Goal: Task Accomplishment & Management: Use online tool/utility

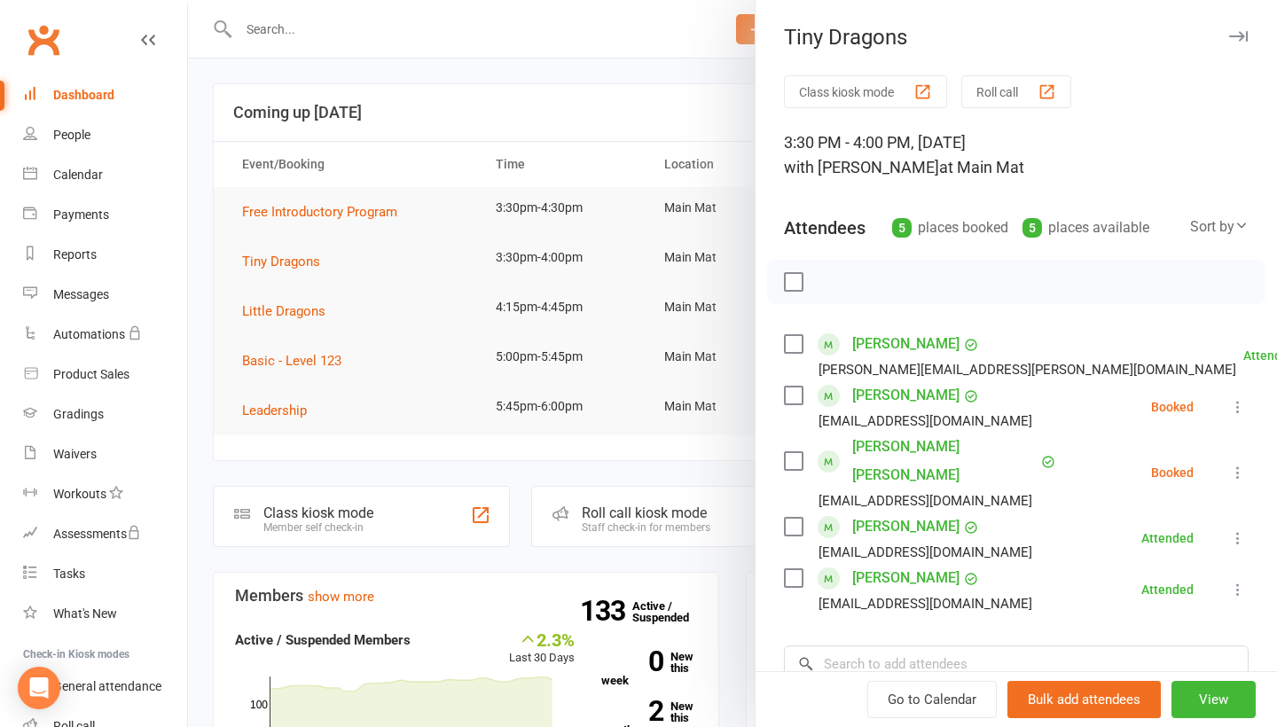
scroll to position [82, 0]
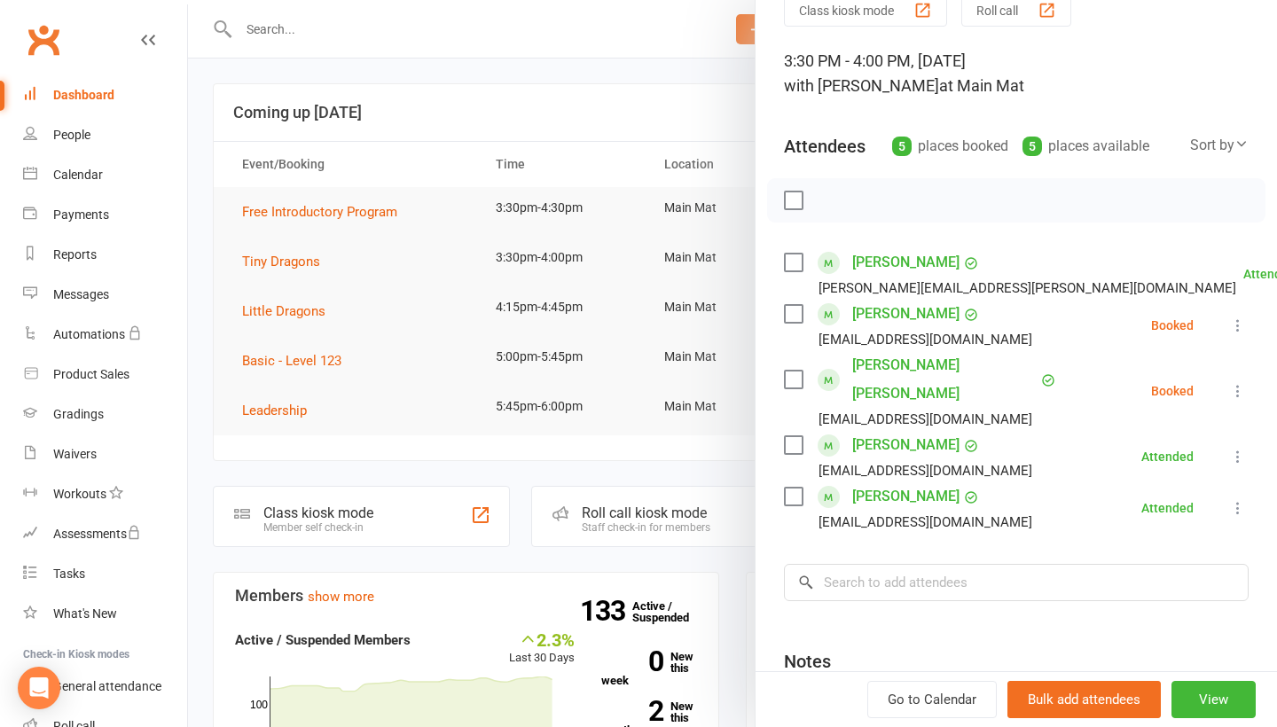
click at [546, 98] on div at bounding box center [732, 363] width 1089 height 727
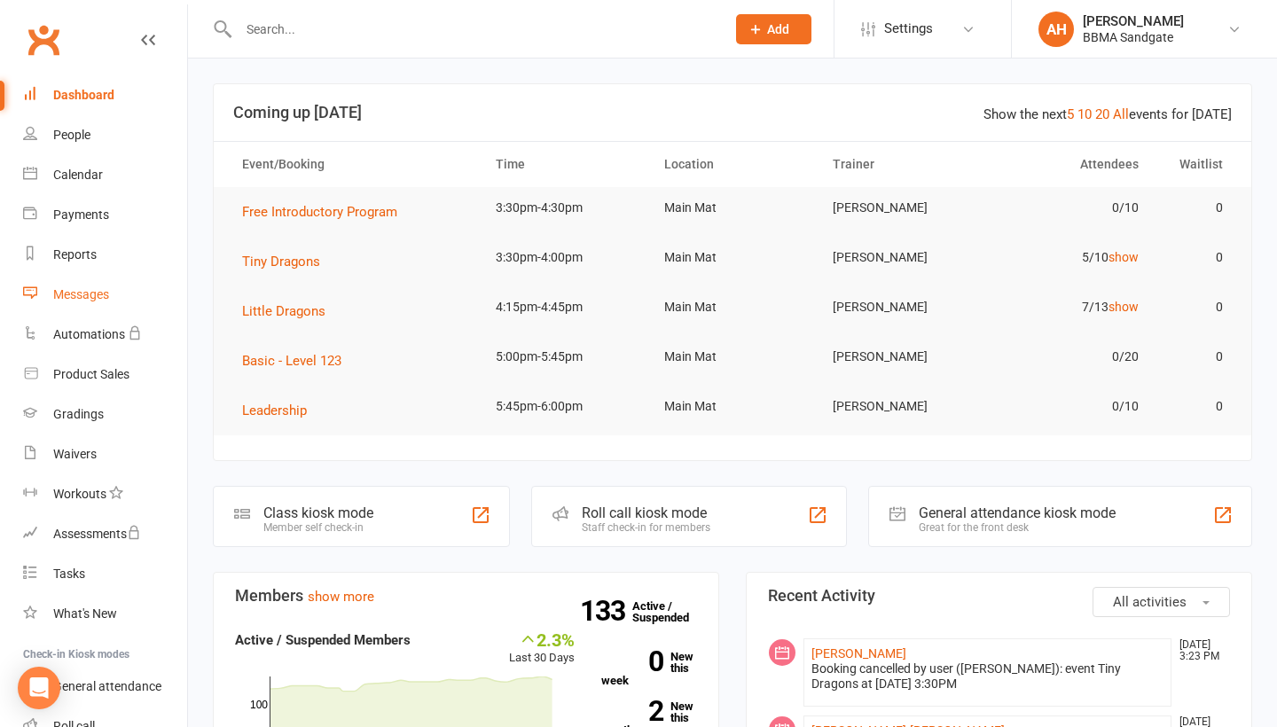
click at [87, 304] on link "Messages" at bounding box center [105, 295] width 164 height 40
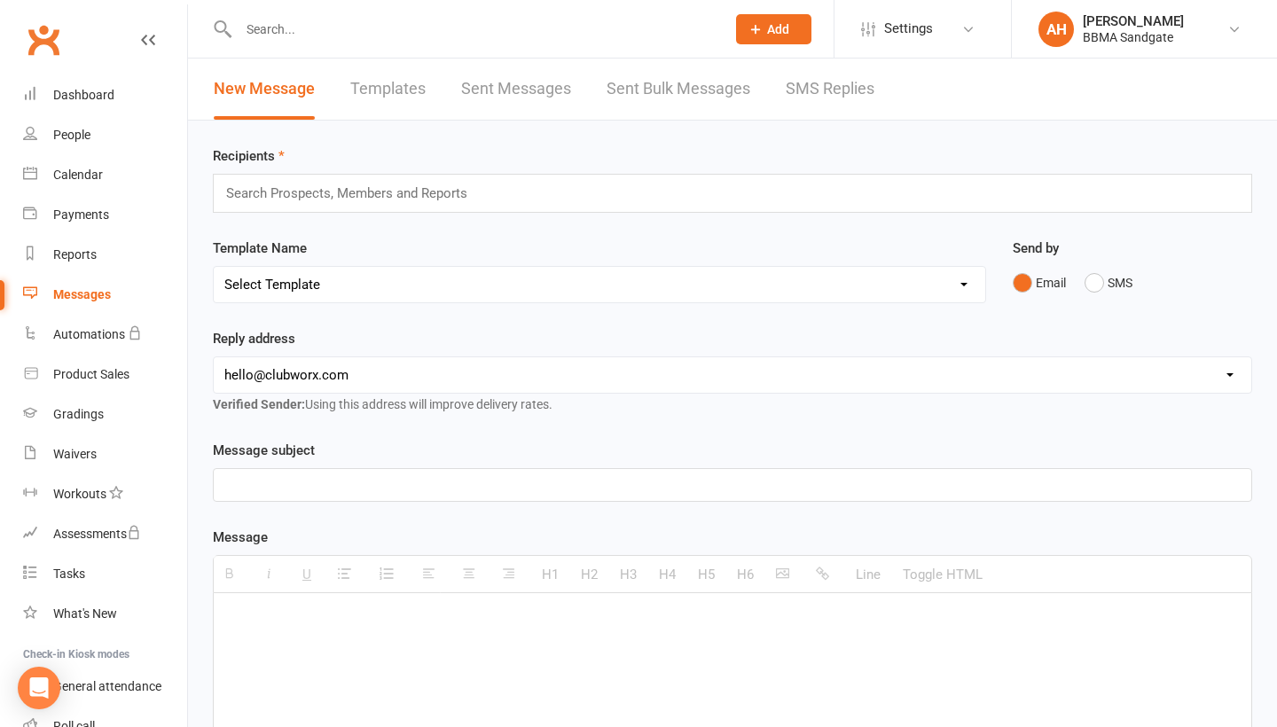
click at [821, 93] on link "SMS Replies" at bounding box center [830, 89] width 89 height 61
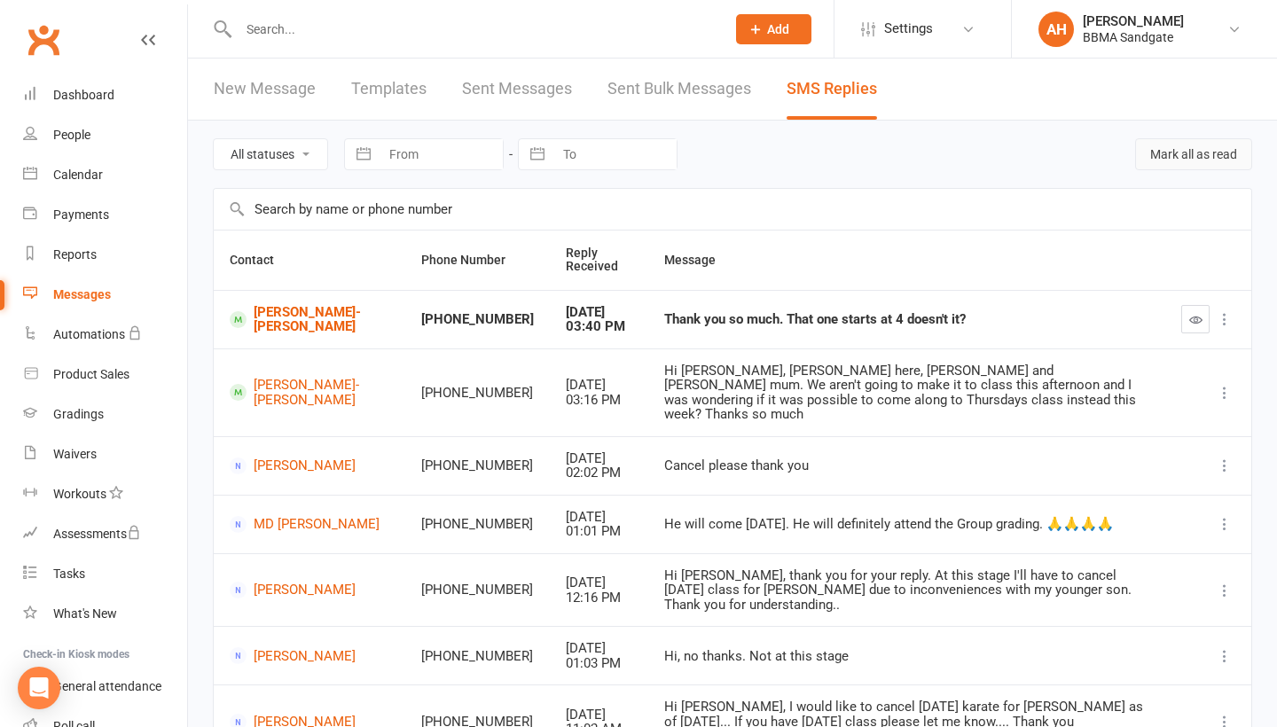
click at [1193, 170] on button "Mark all as read" at bounding box center [1193, 154] width 117 height 32
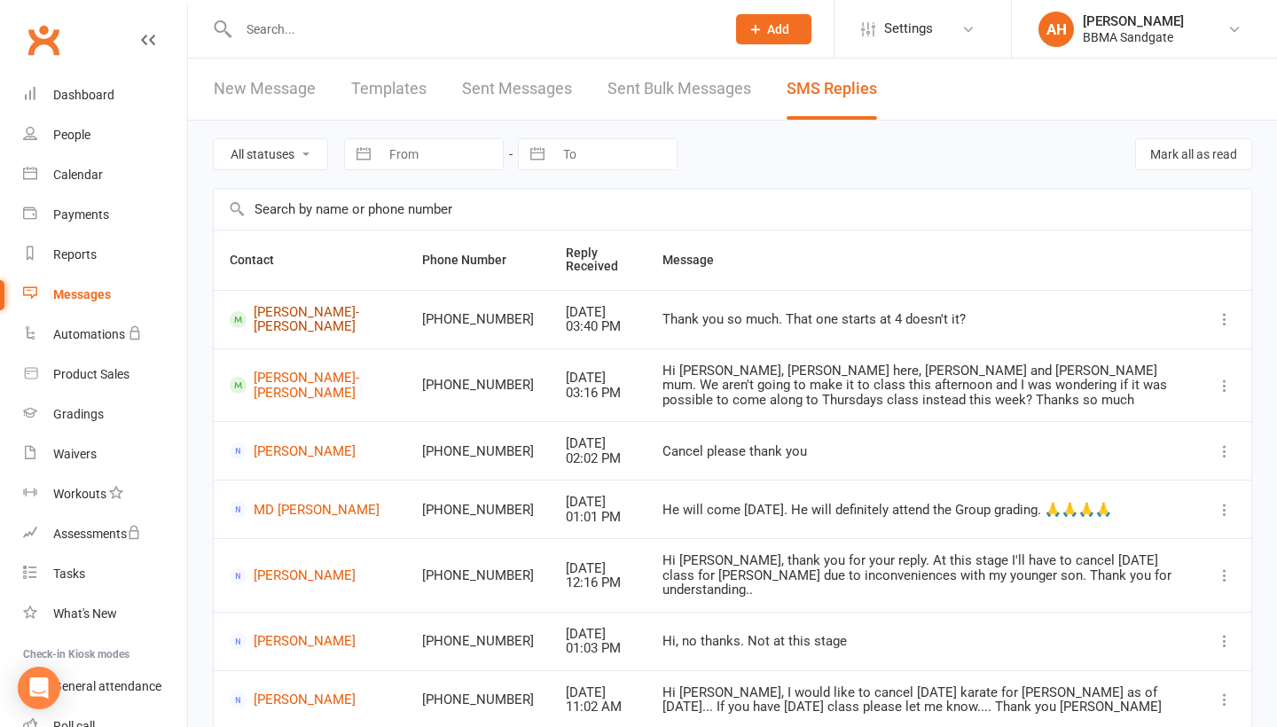
click at [291, 334] on link "[PERSON_NAME]-[PERSON_NAME]" at bounding box center [310, 319] width 161 height 29
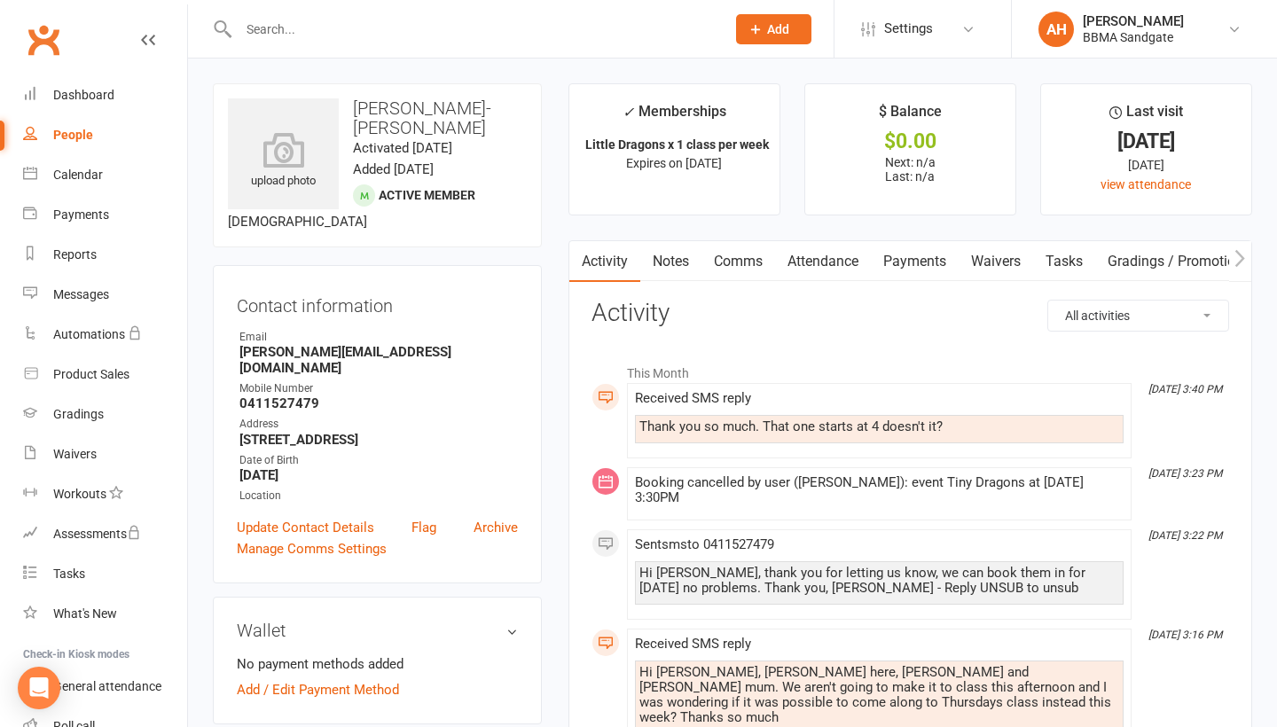
click at [757, 263] on link "Comms" at bounding box center [738, 261] width 74 height 41
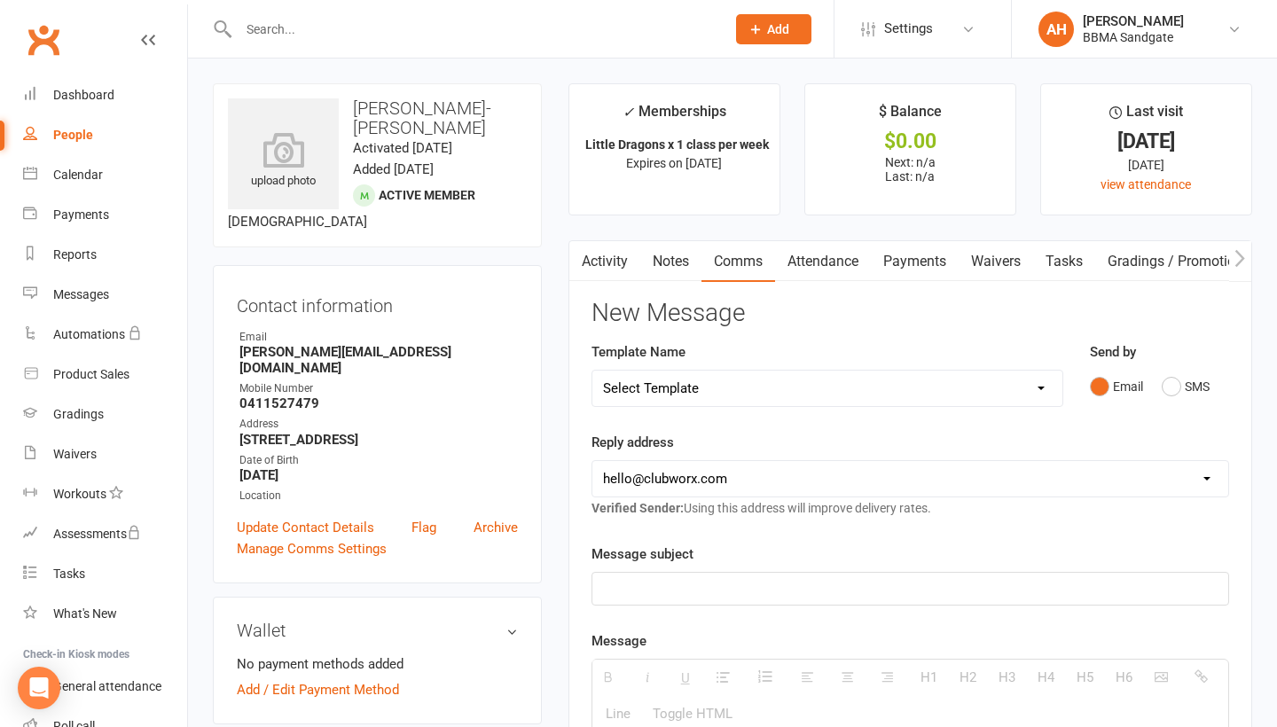
click at [1155, 391] on div "Email SMS" at bounding box center [1159, 387] width 139 height 34
click at [1179, 389] on button "SMS" at bounding box center [1186, 387] width 48 height 34
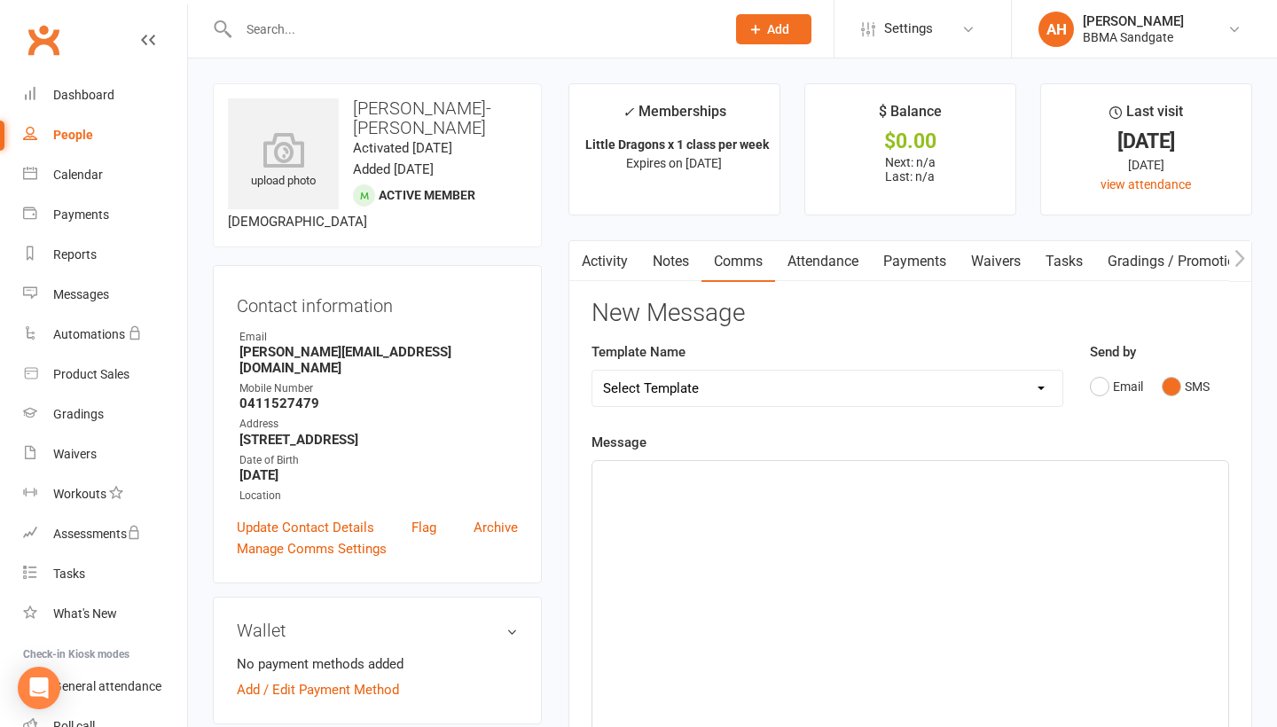
click at [955, 564] on div at bounding box center [910, 594] width 636 height 266
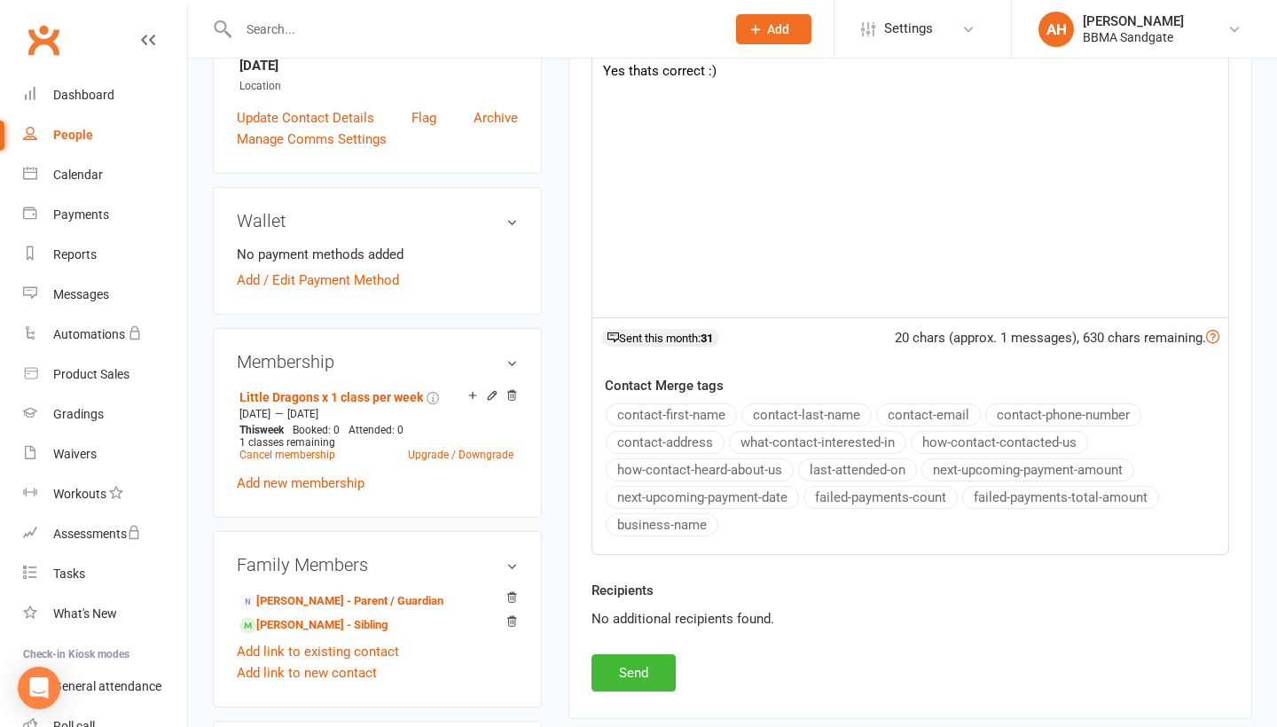
scroll to position [410, 0]
click at [611, 670] on button "Send" at bounding box center [633, 672] width 84 height 37
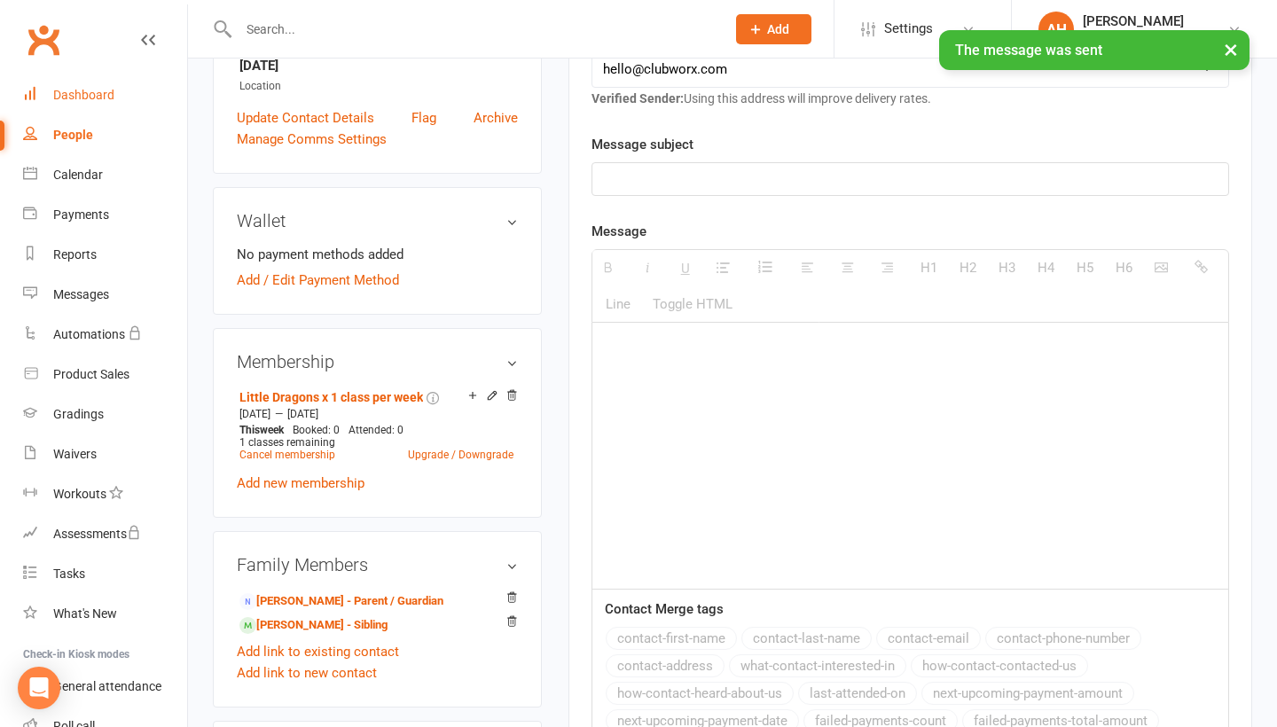
click at [137, 98] on link "Dashboard" at bounding box center [105, 95] width 164 height 40
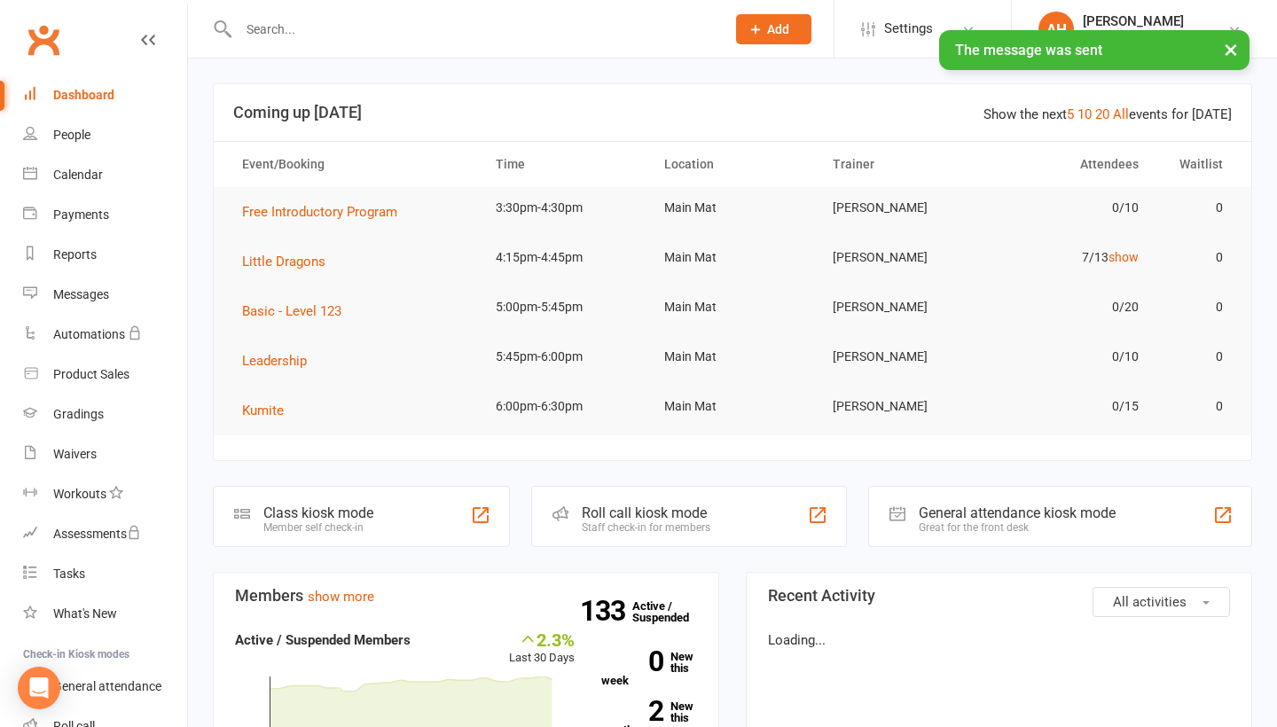
click at [269, 30] on div "× The message was sent" at bounding box center [627, 30] width 1254 height 0
click at [270, 28] on input "text" at bounding box center [473, 29] width 480 height 25
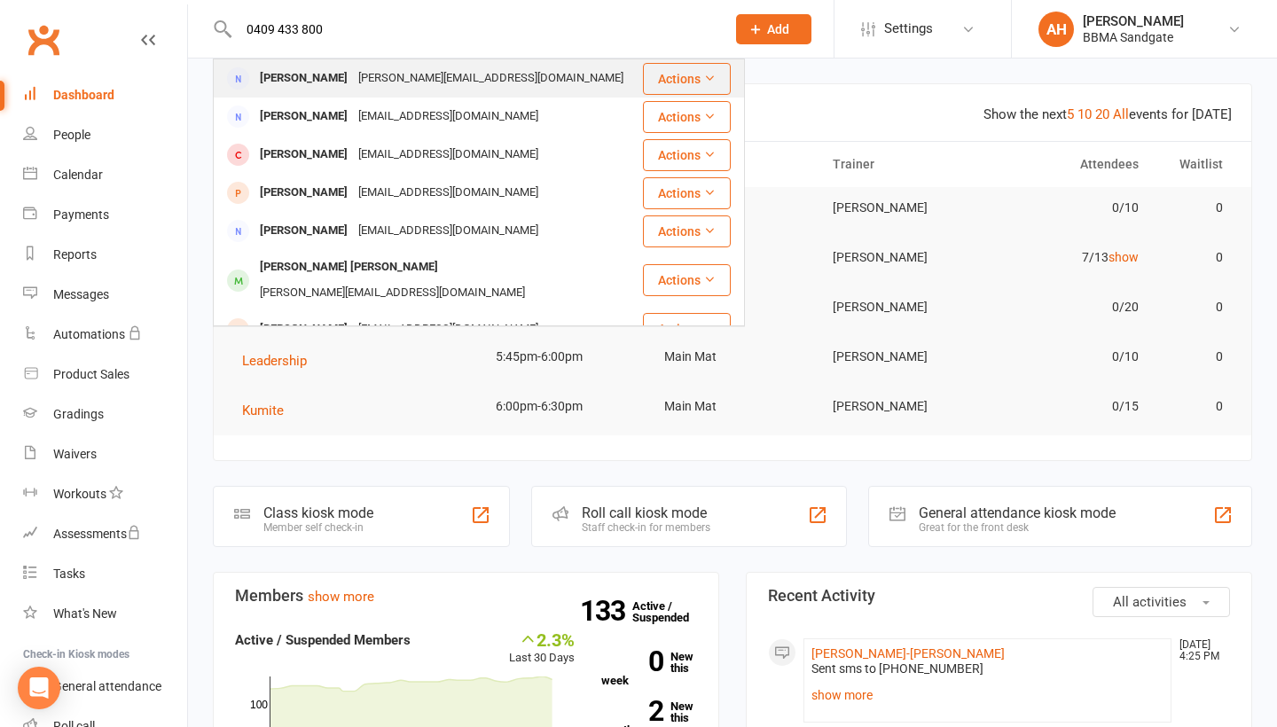
type input "0409 433 800"
click at [282, 68] on div "[PERSON_NAME]" at bounding box center [304, 79] width 98 height 26
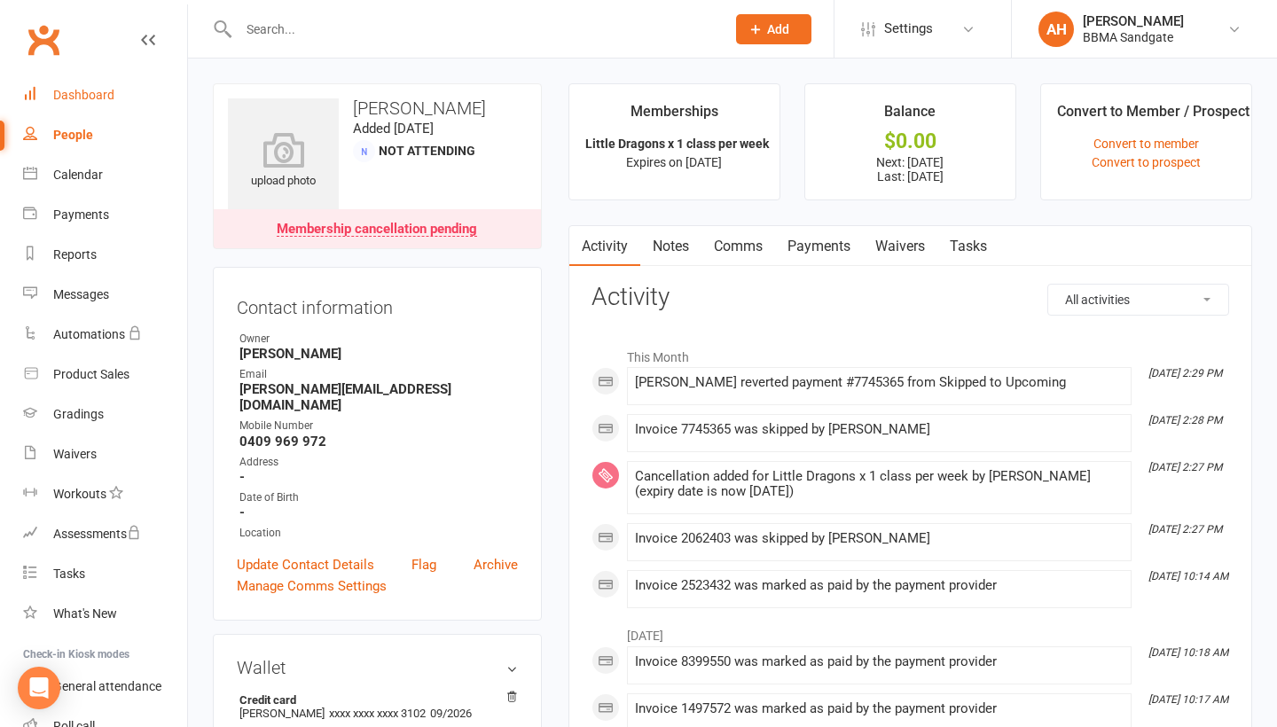
click at [116, 90] on link "Dashboard" at bounding box center [105, 95] width 164 height 40
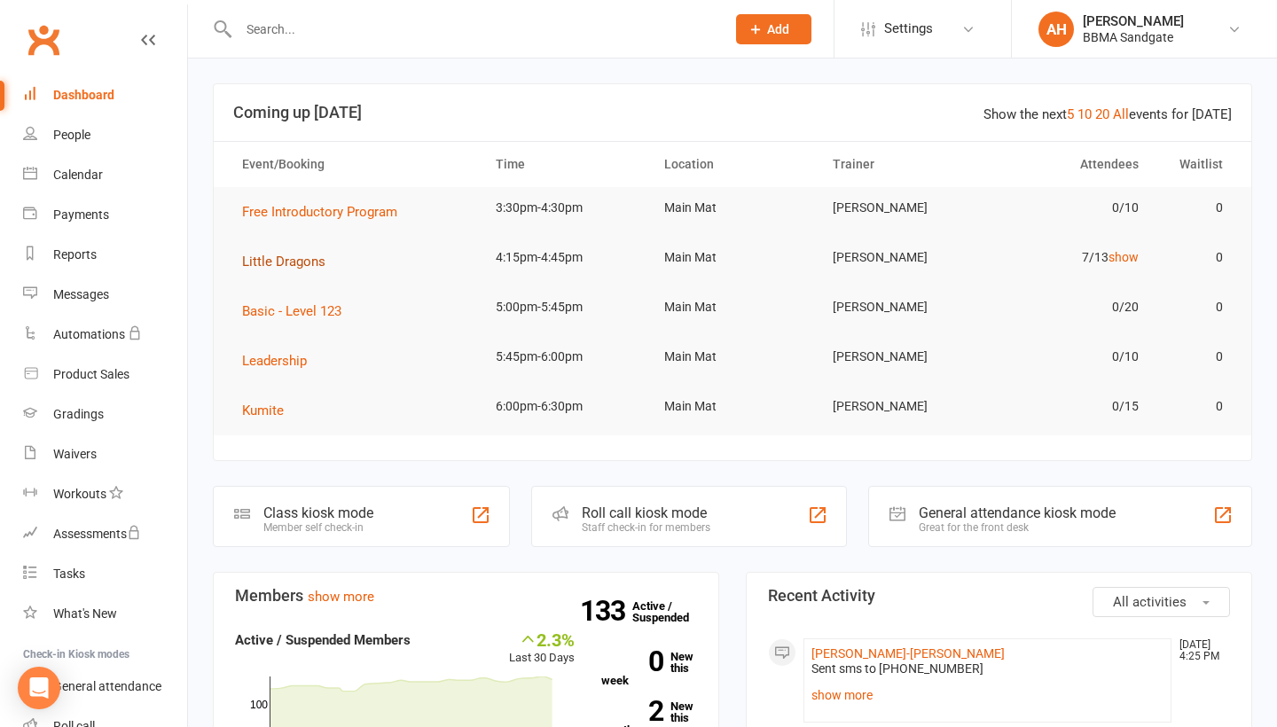
click at [308, 270] on span "Little Dragons" at bounding box center [283, 262] width 83 height 16
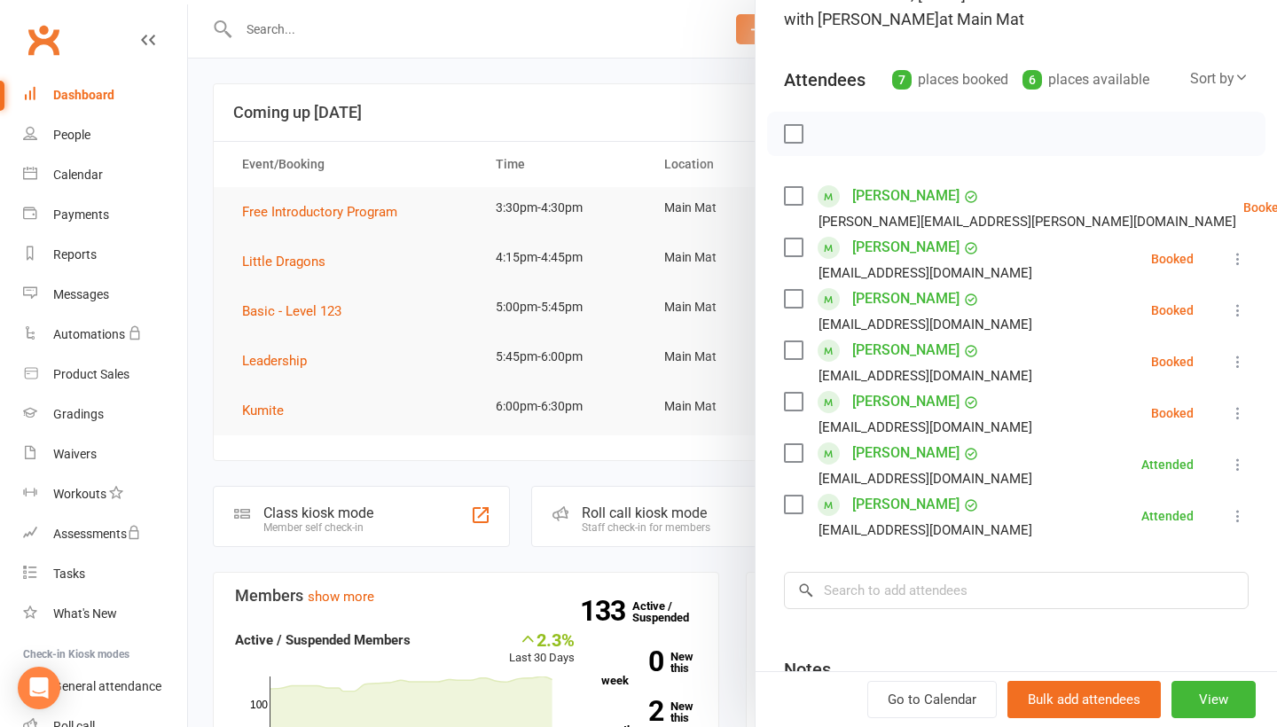
scroll to position [147, 0]
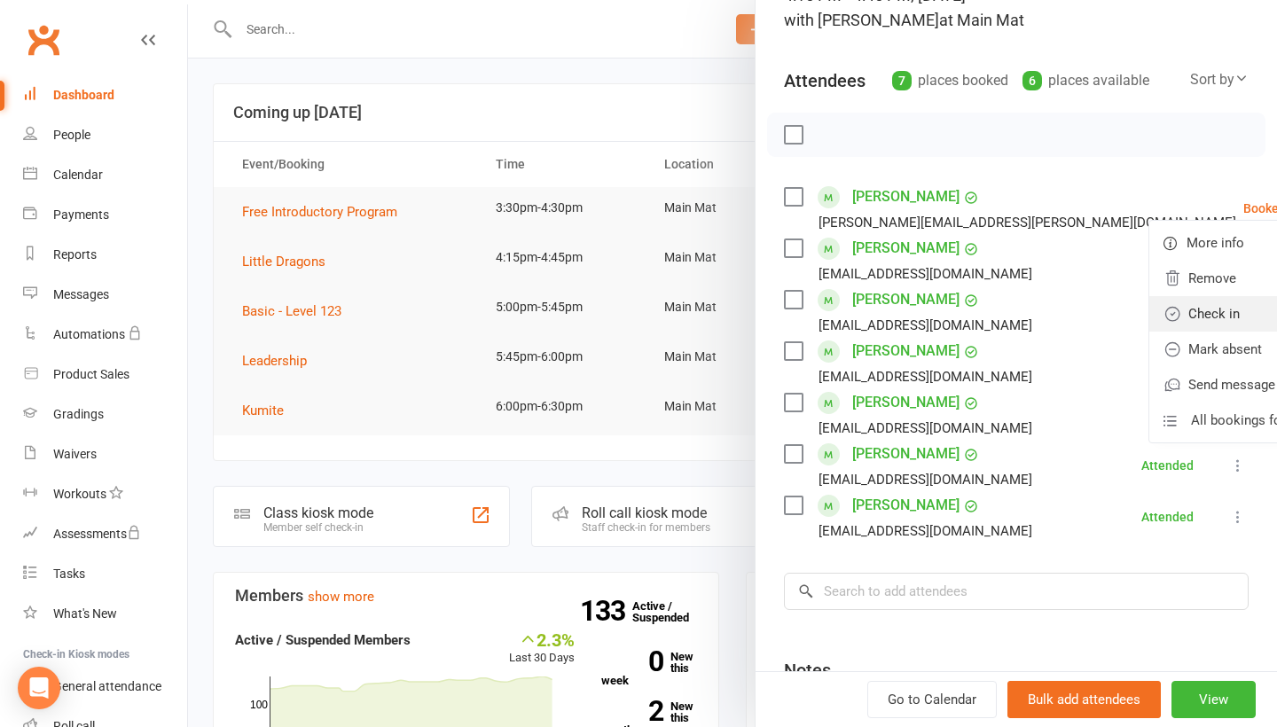
click at [1196, 309] on link "Check in" at bounding box center [1244, 313] width 191 height 35
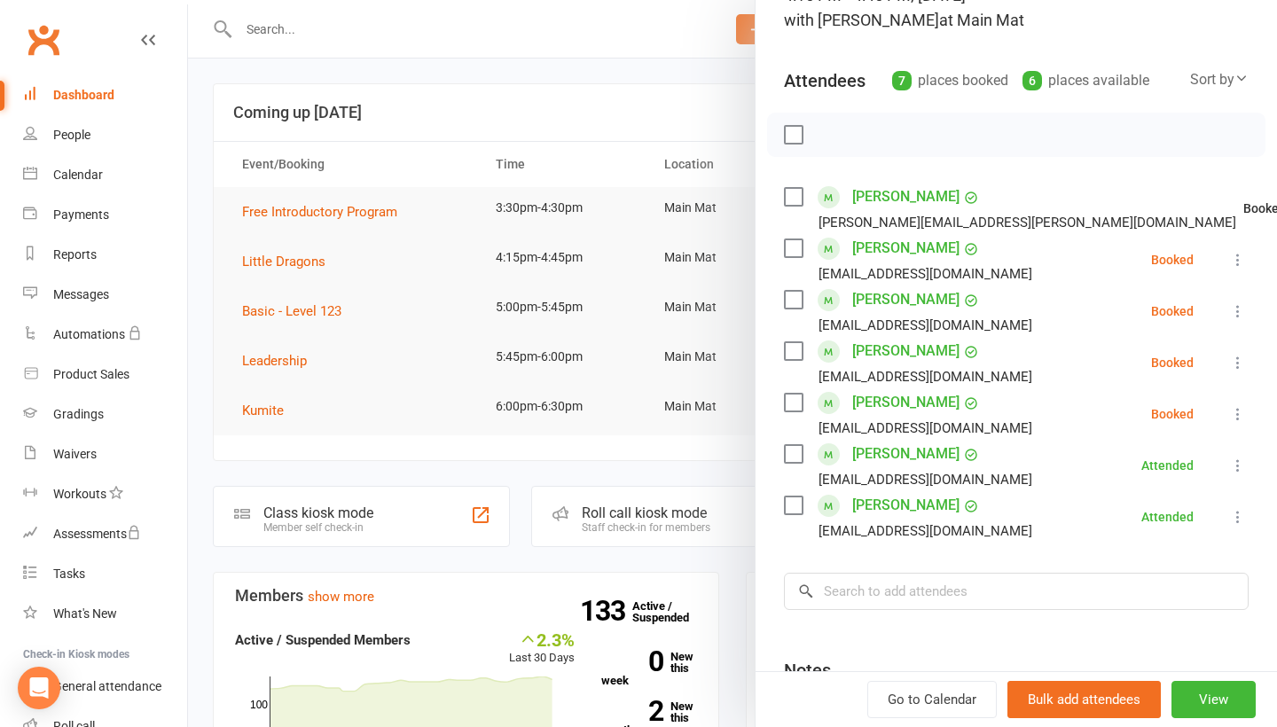
click at [1236, 267] on icon at bounding box center [1238, 260] width 18 height 18
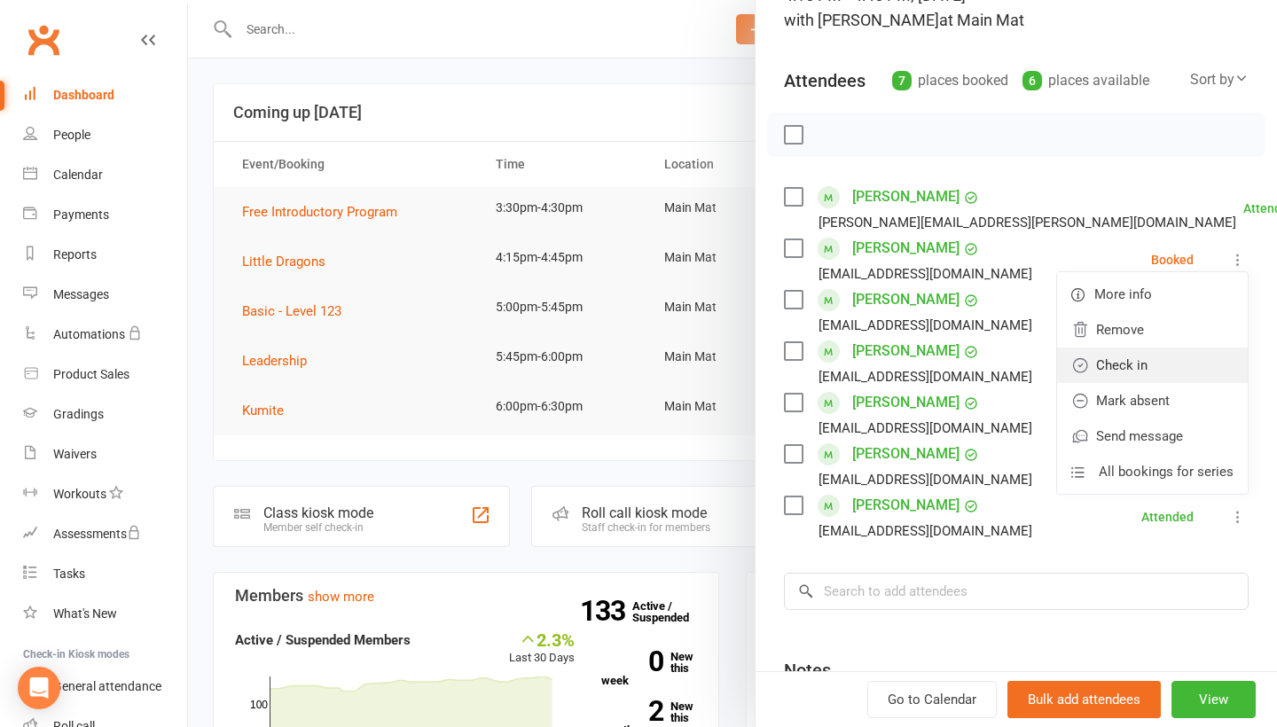
click at [1193, 359] on link "Check in" at bounding box center [1152, 365] width 191 height 35
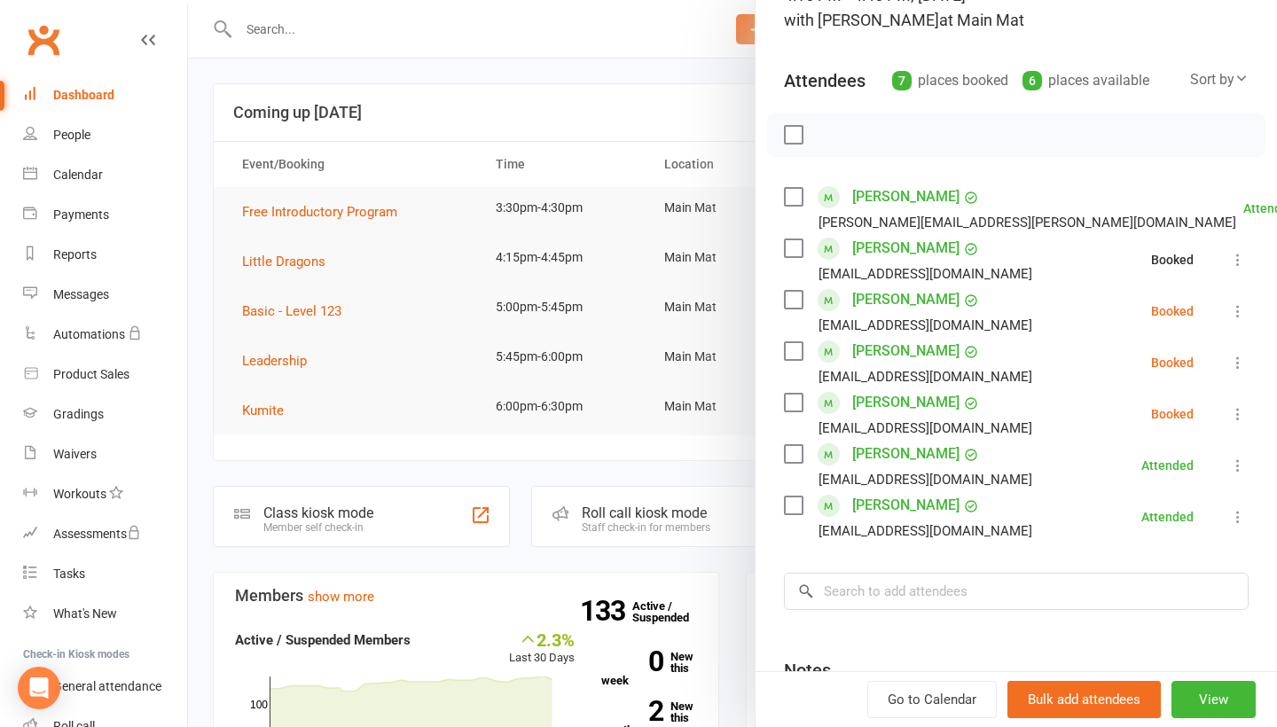
click at [1237, 319] on icon at bounding box center [1238, 311] width 18 height 18
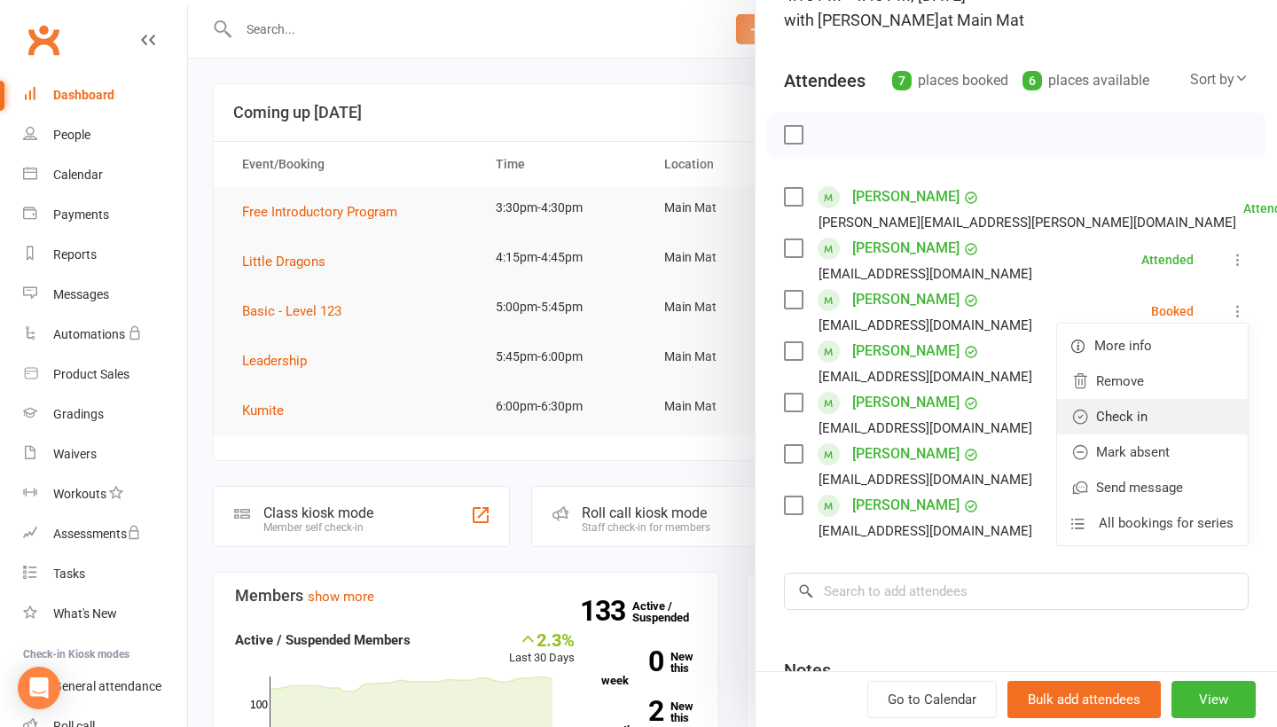
click at [1185, 412] on link "Check in" at bounding box center [1152, 416] width 191 height 35
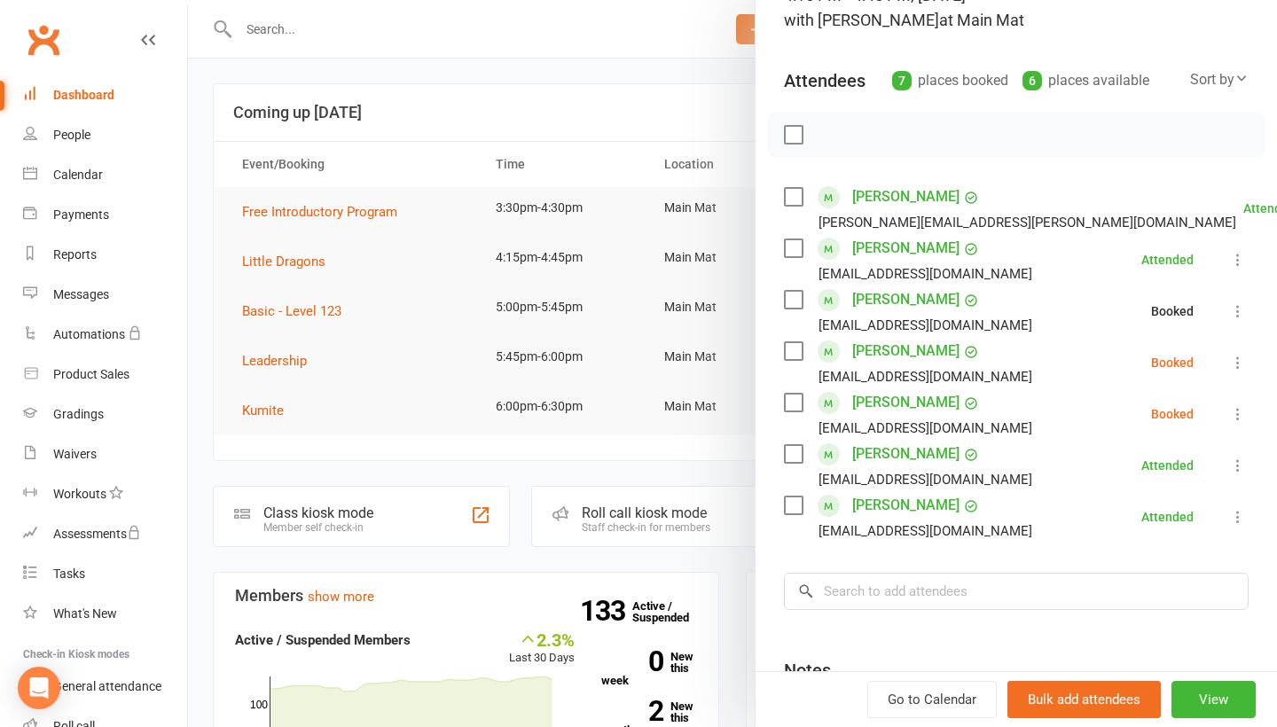
click at [1234, 369] on icon at bounding box center [1238, 363] width 18 height 18
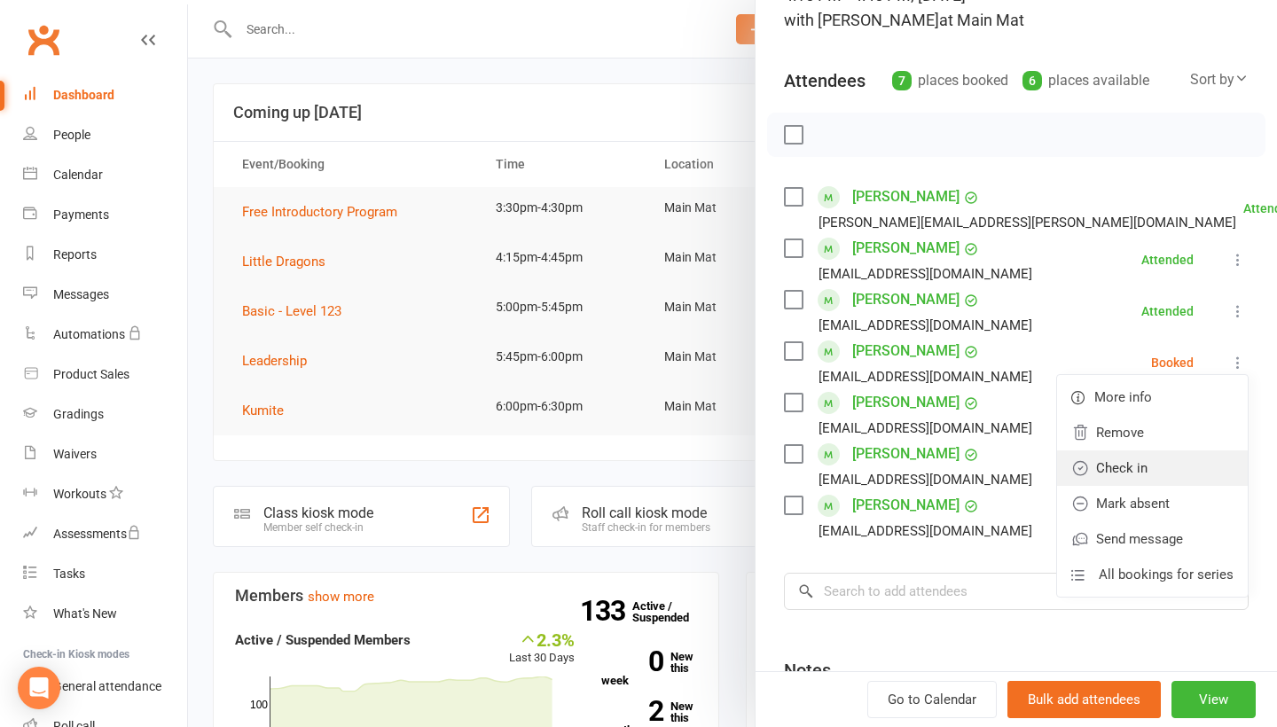
click at [1188, 471] on link "Check in" at bounding box center [1152, 467] width 191 height 35
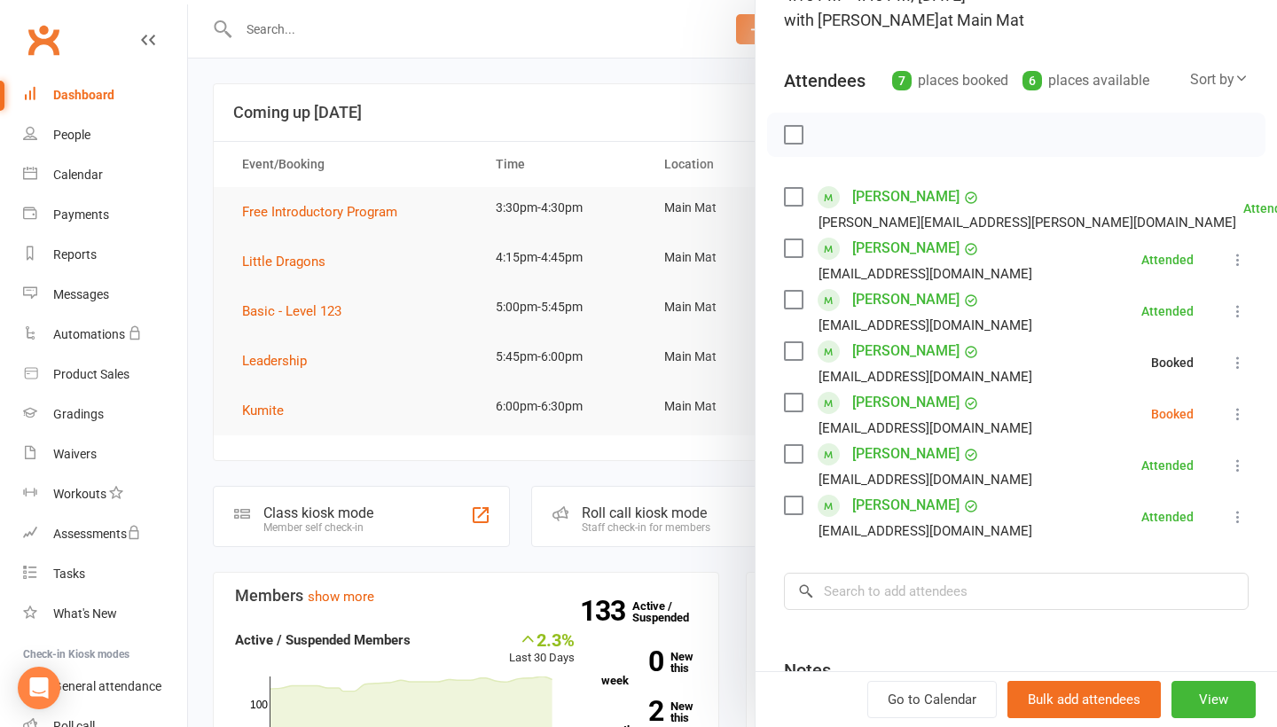
click at [1231, 422] on icon at bounding box center [1238, 414] width 18 height 18
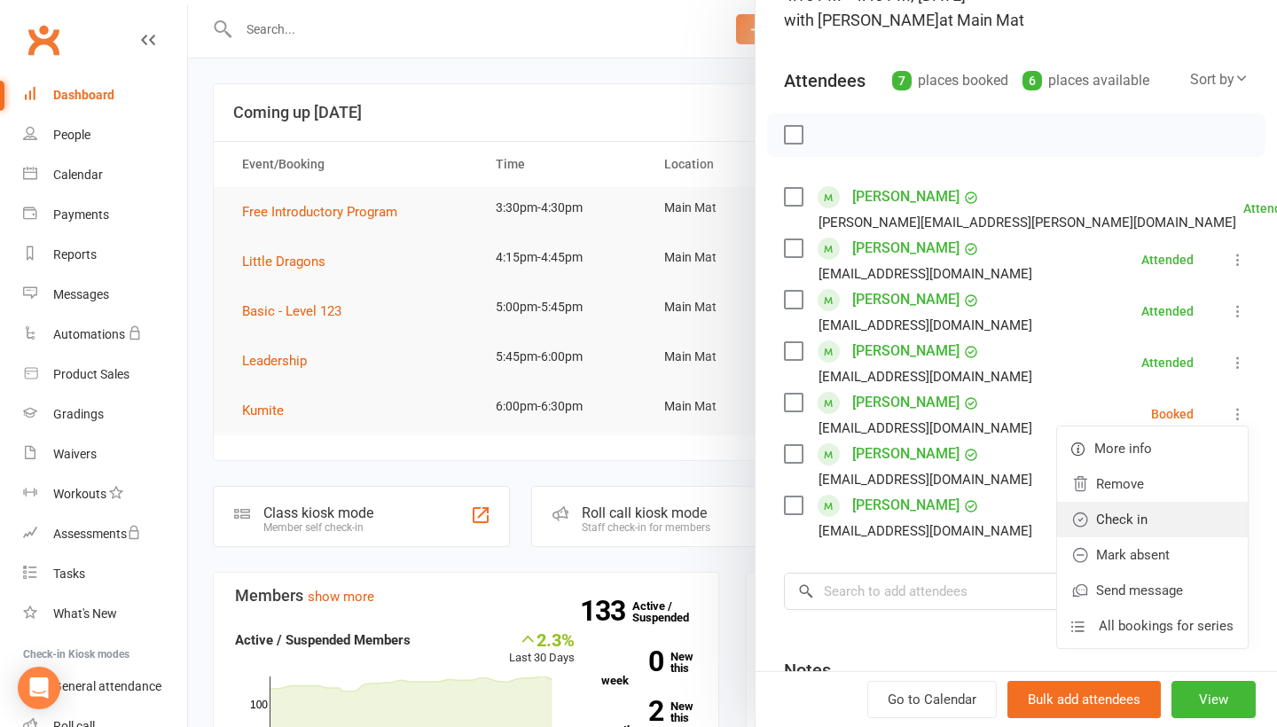
click at [1169, 515] on link "Check in" at bounding box center [1152, 519] width 191 height 35
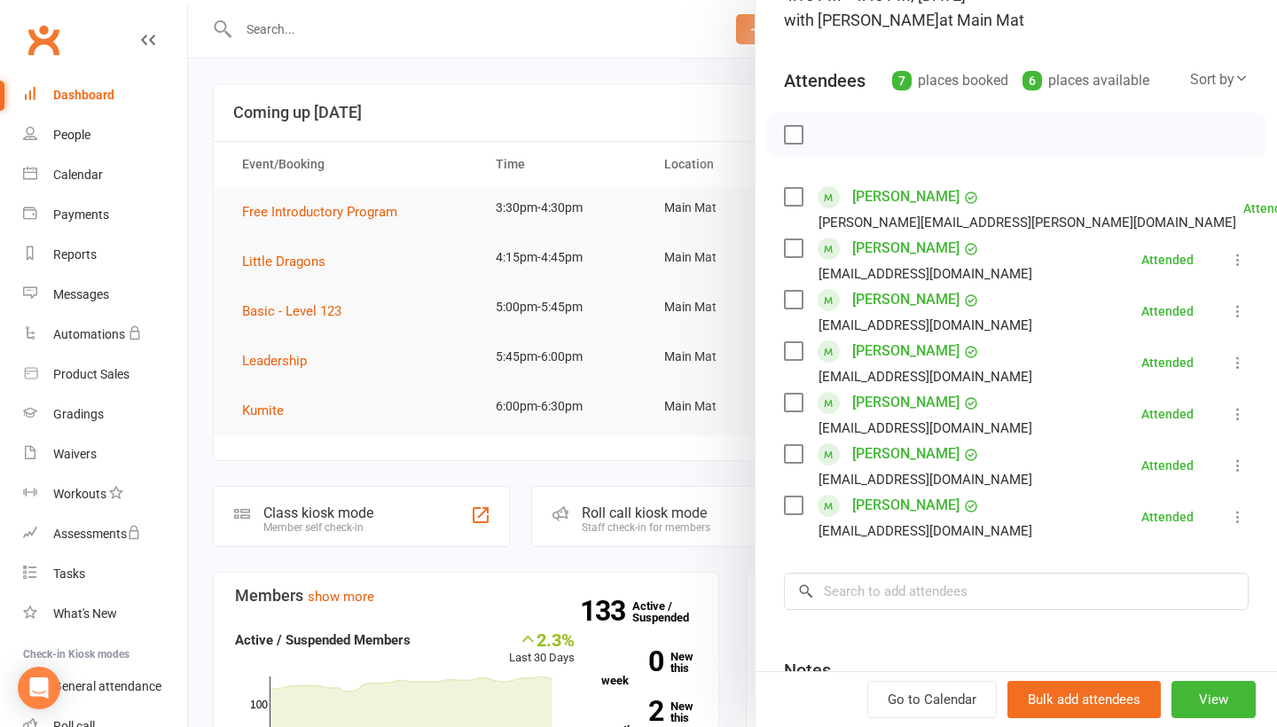
click at [316, 316] on div at bounding box center [732, 363] width 1089 height 727
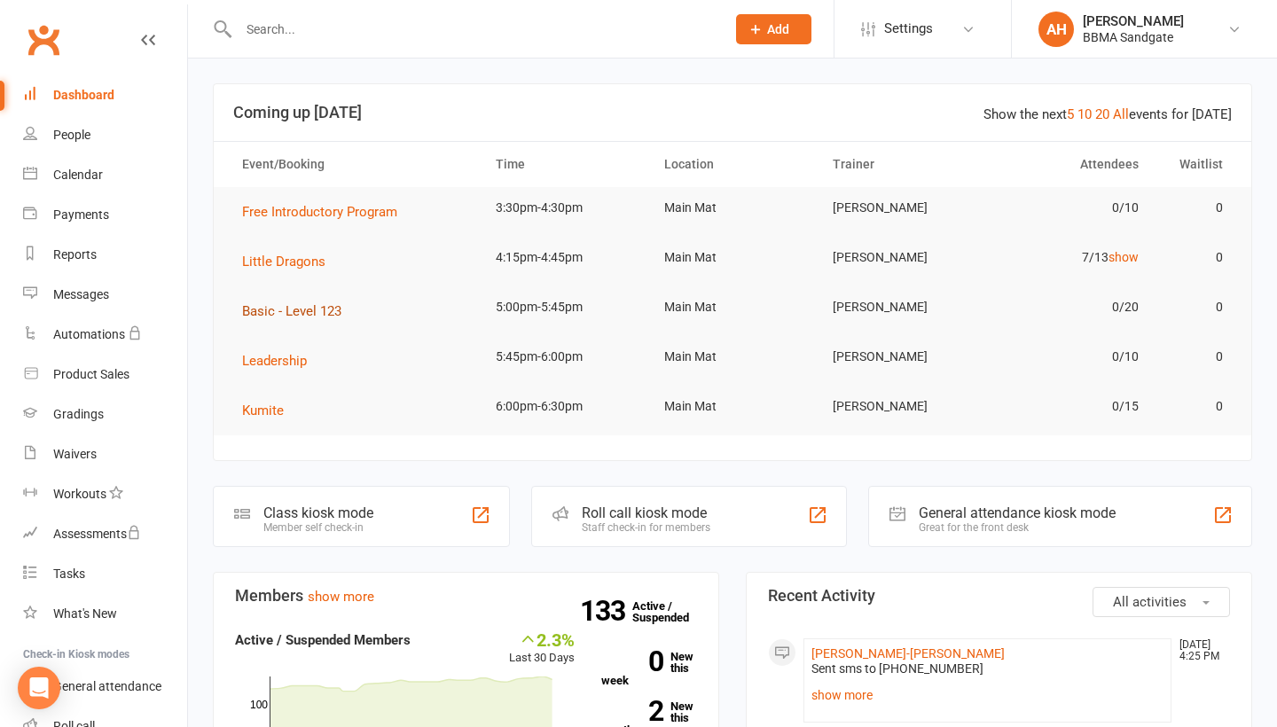
click at [296, 309] on span "Basic - Level 123" at bounding box center [291, 311] width 99 height 16
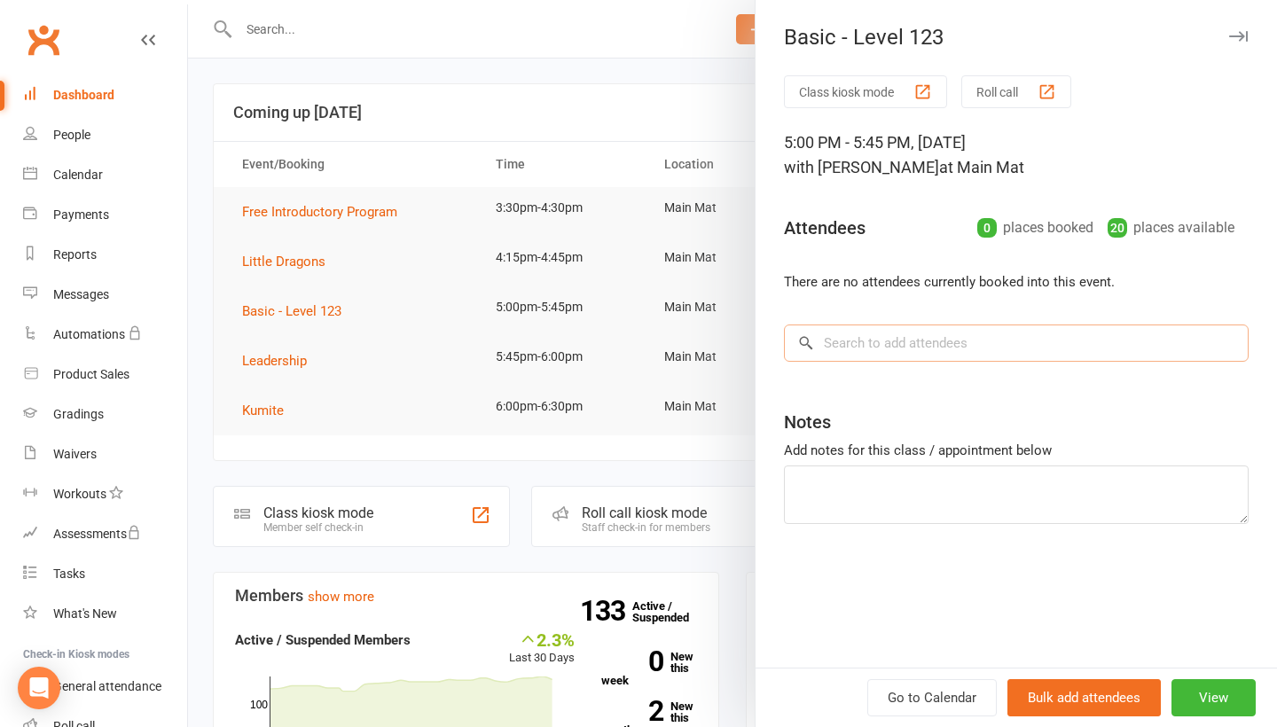
click at [858, 362] on input "search" at bounding box center [1016, 343] width 465 height 37
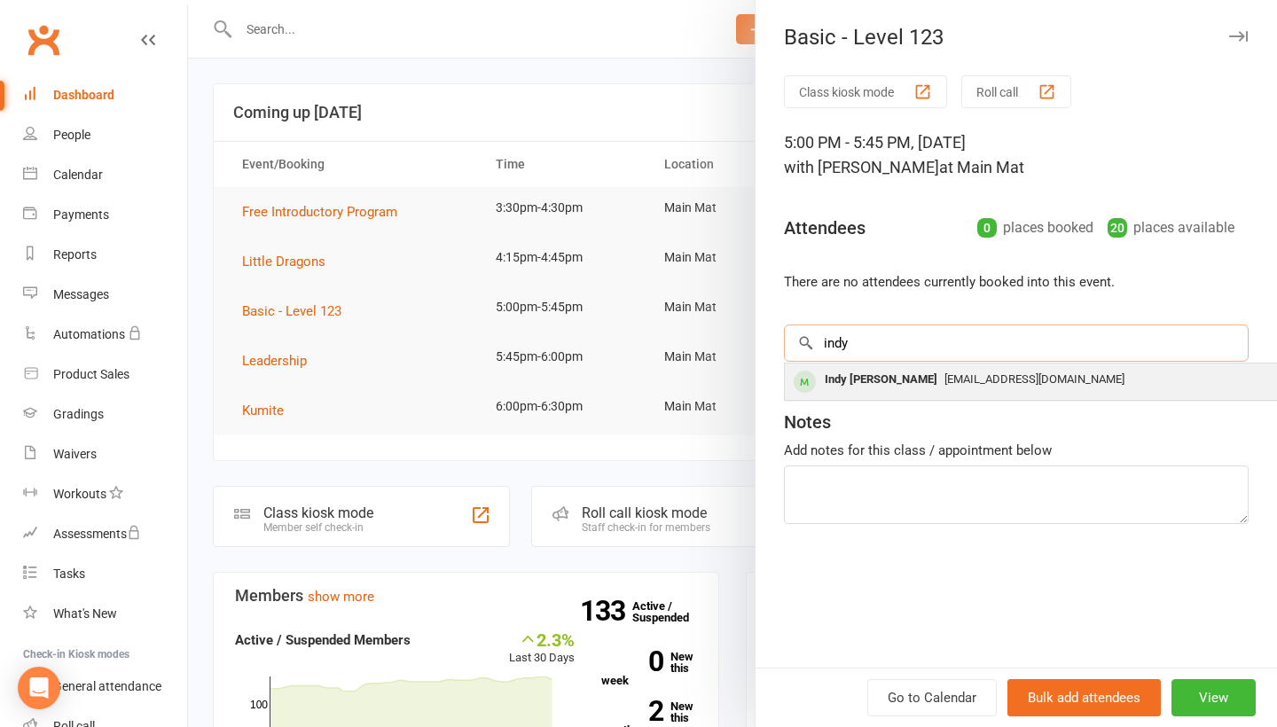
type input "indy"
click at [859, 389] on div "Indy [PERSON_NAME]" at bounding box center [881, 380] width 127 height 26
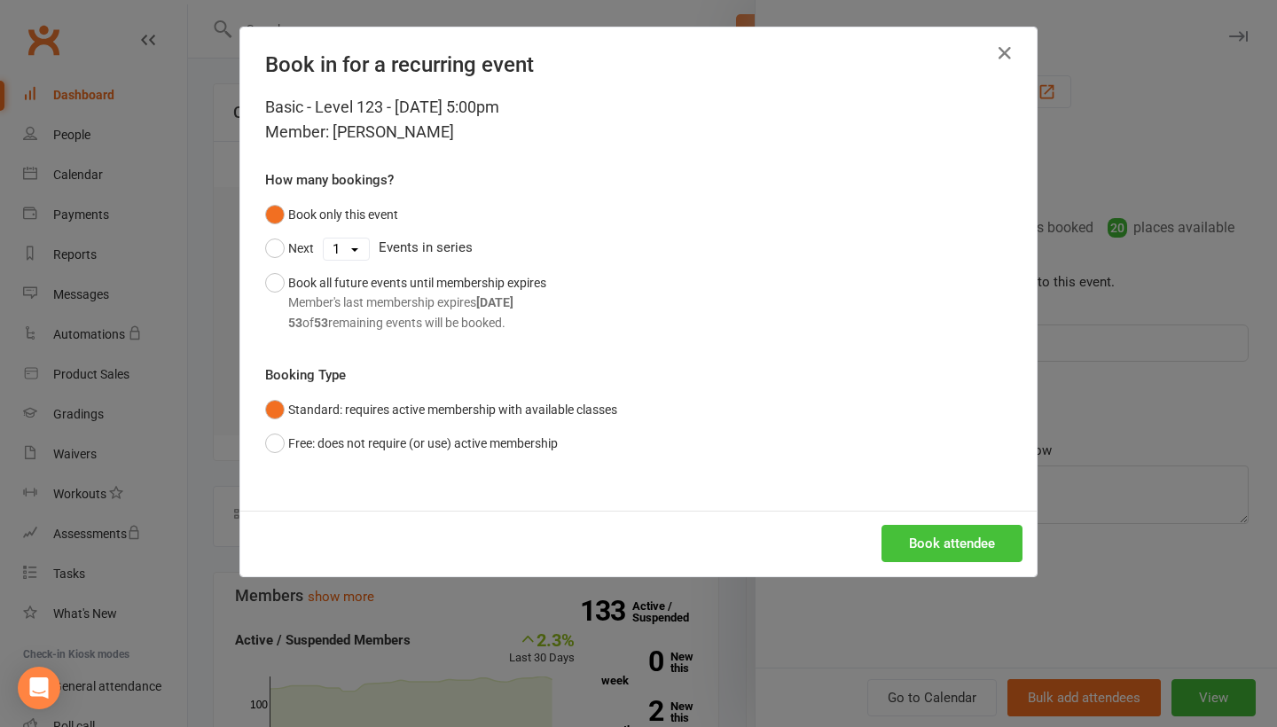
click at [914, 529] on button "Book attendee" at bounding box center [951, 543] width 141 height 37
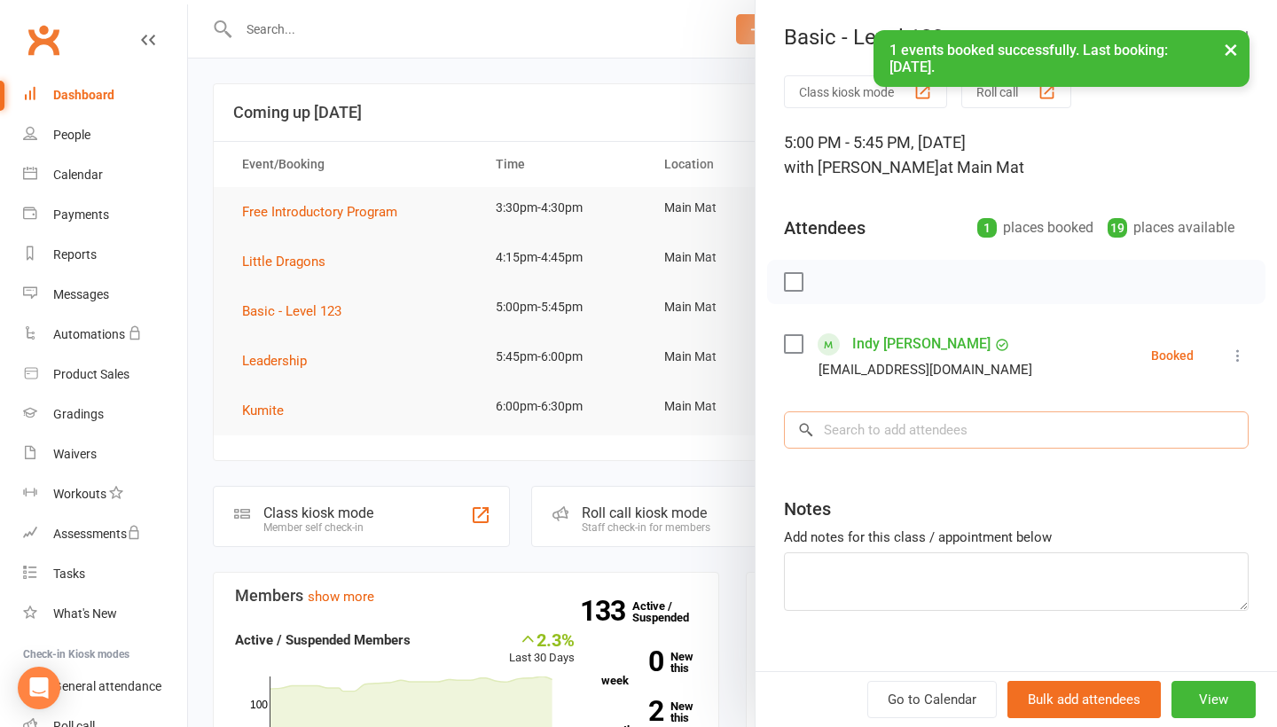
click at [899, 446] on input "search" at bounding box center [1016, 429] width 465 height 37
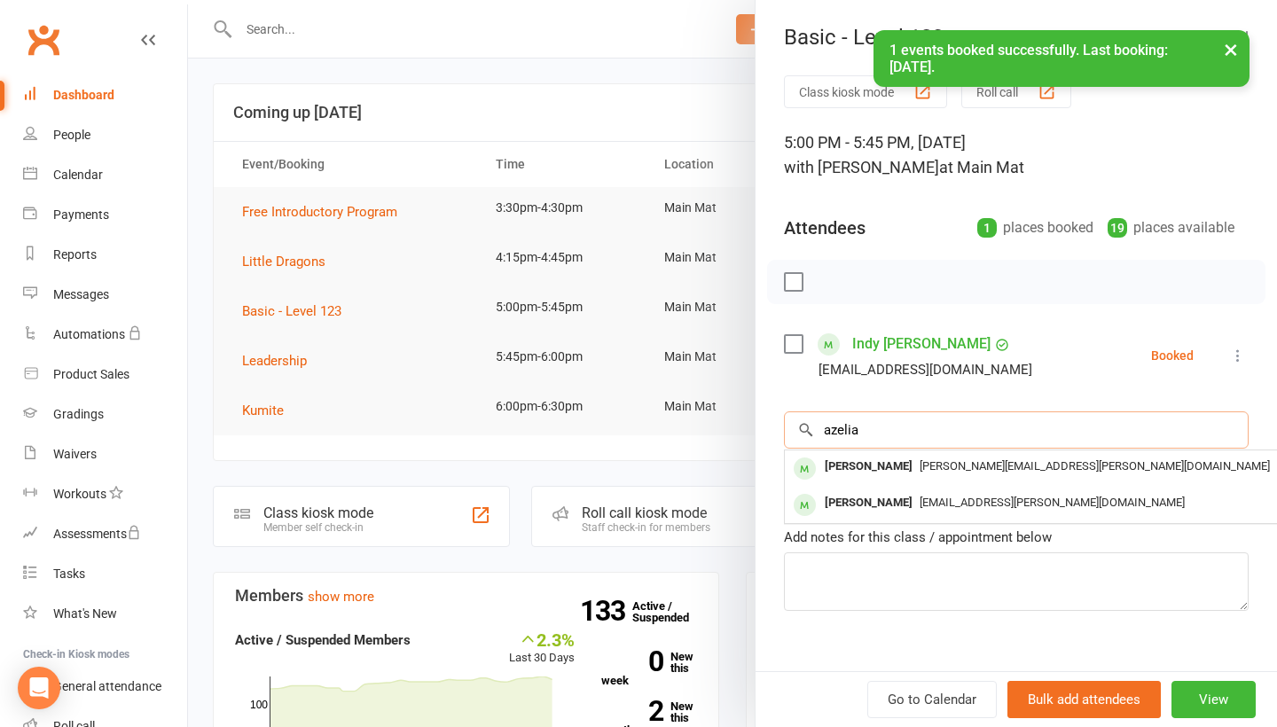
type input "azalea"
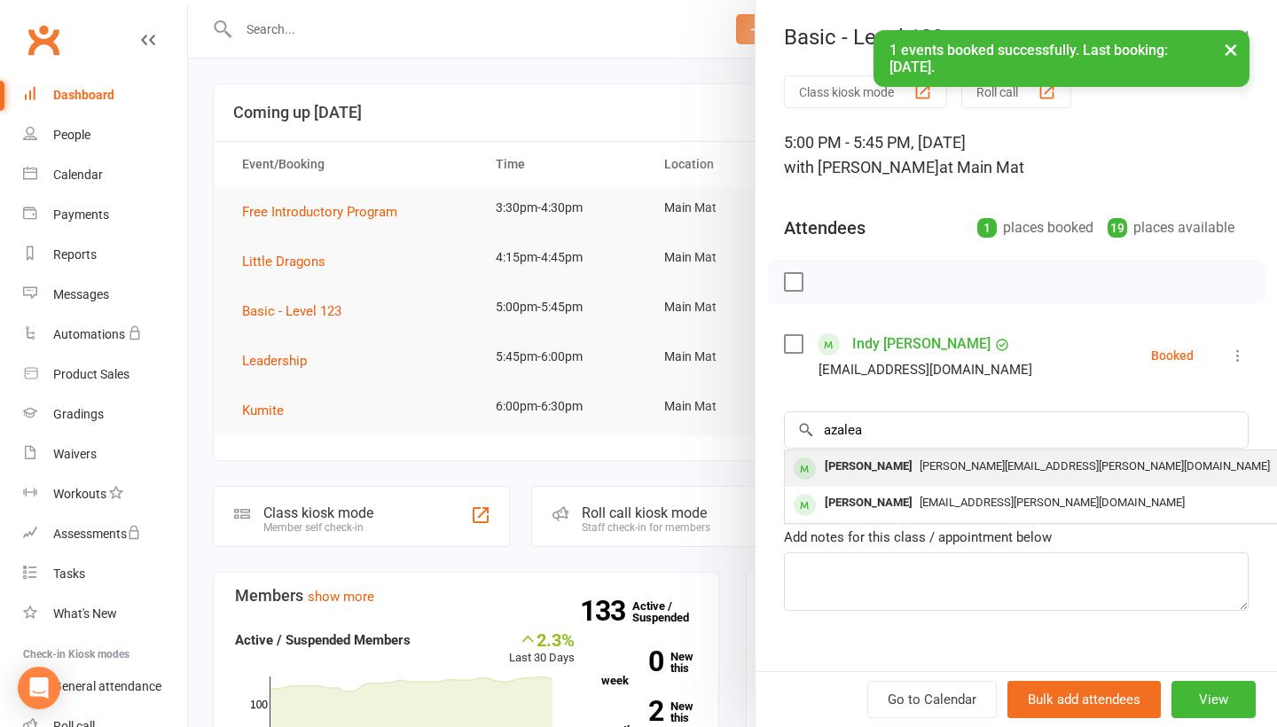
drag, startPoint x: 899, startPoint y: 446, endPoint x: 883, endPoint y: 483, distance: 40.5
click at [883, 480] on div "[PERSON_NAME]" at bounding box center [869, 467] width 102 height 26
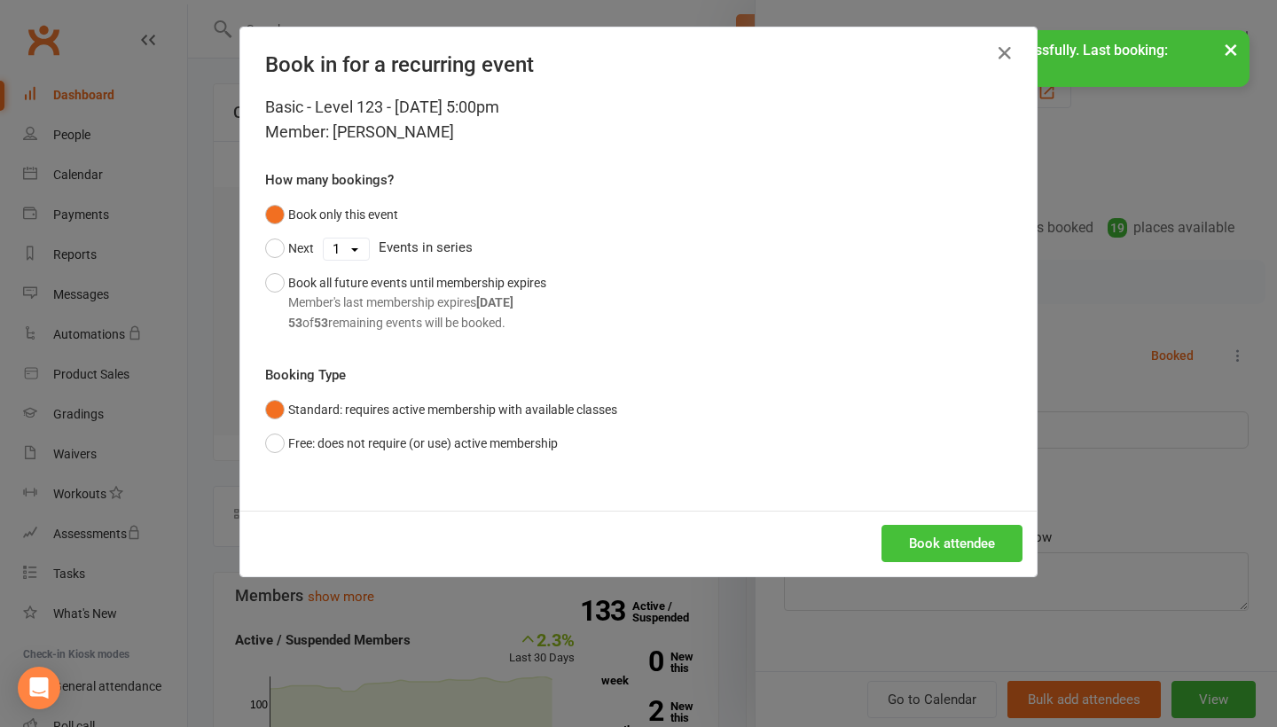
click at [930, 539] on button "Book attendee" at bounding box center [951, 543] width 141 height 37
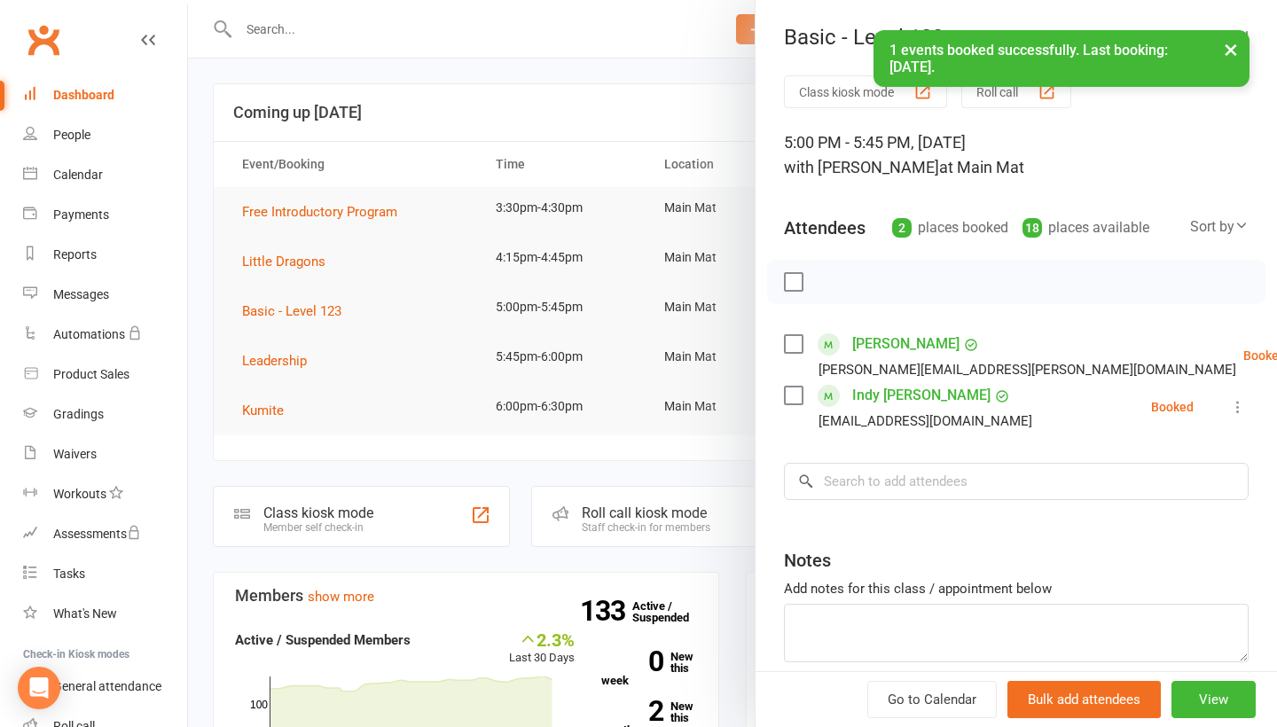
click at [924, 451] on div "Class kiosk mode Roll call 5:00 PM - 5:45 PM, [DATE] with [PERSON_NAME] at Main…" at bounding box center [1016, 413] width 521 height 676
click at [924, 474] on input "search" at bounding box center [1016, 481] width 465 height 37
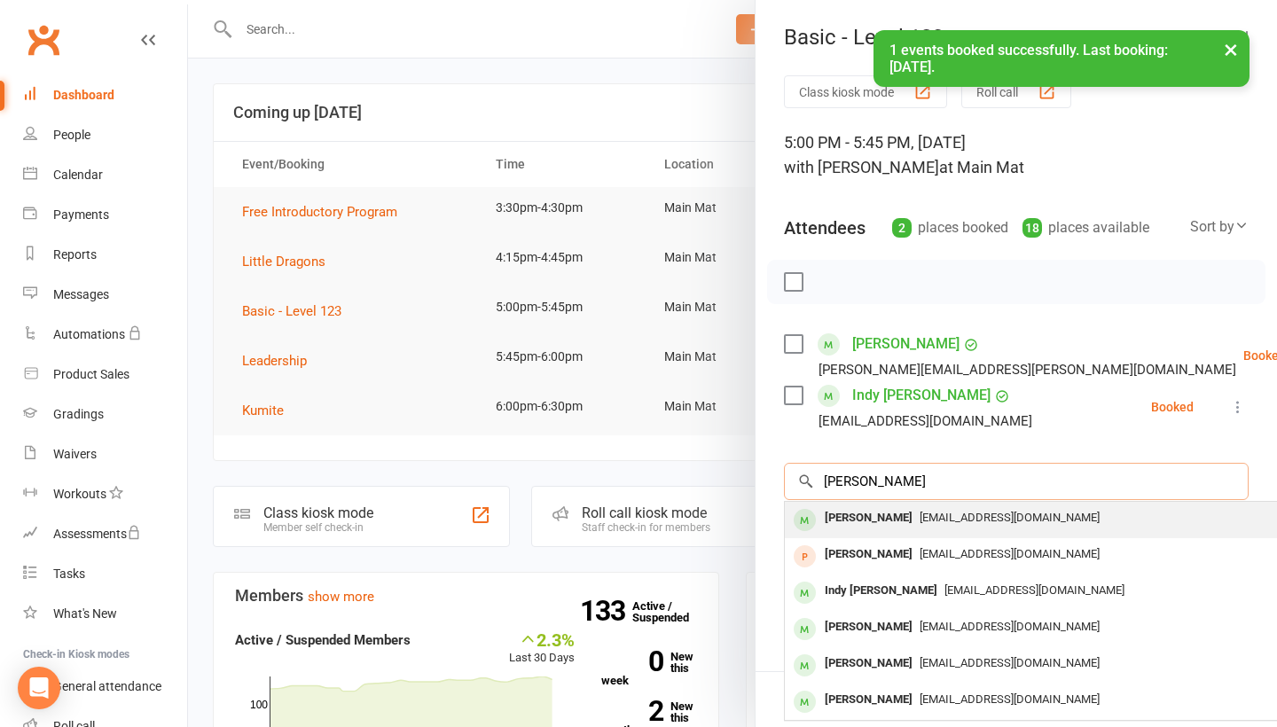
type input "[PERSON_NAME]"
click at [871, 524] on div "[PERSON_NAME]" at bounding box center [869, 518] width 102 height 26
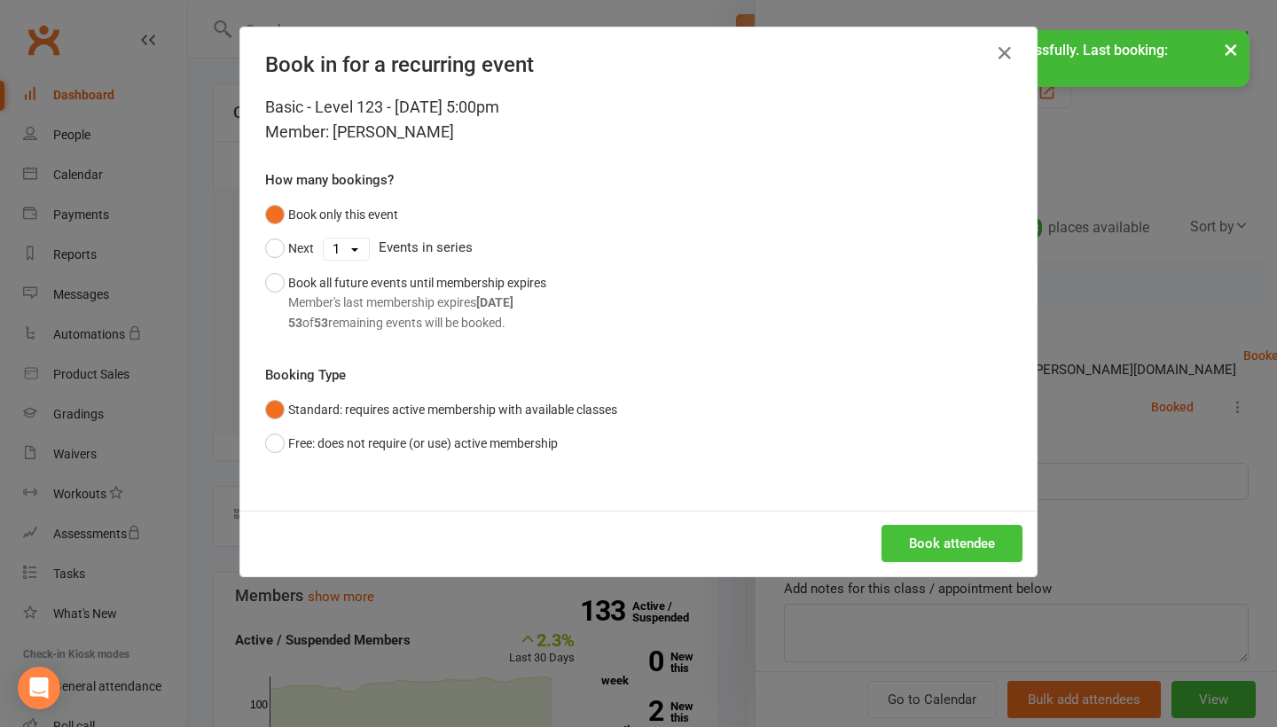
click at [923, 529] on button "Book attendee" at bounding box center [951, 543] width 141 height 37
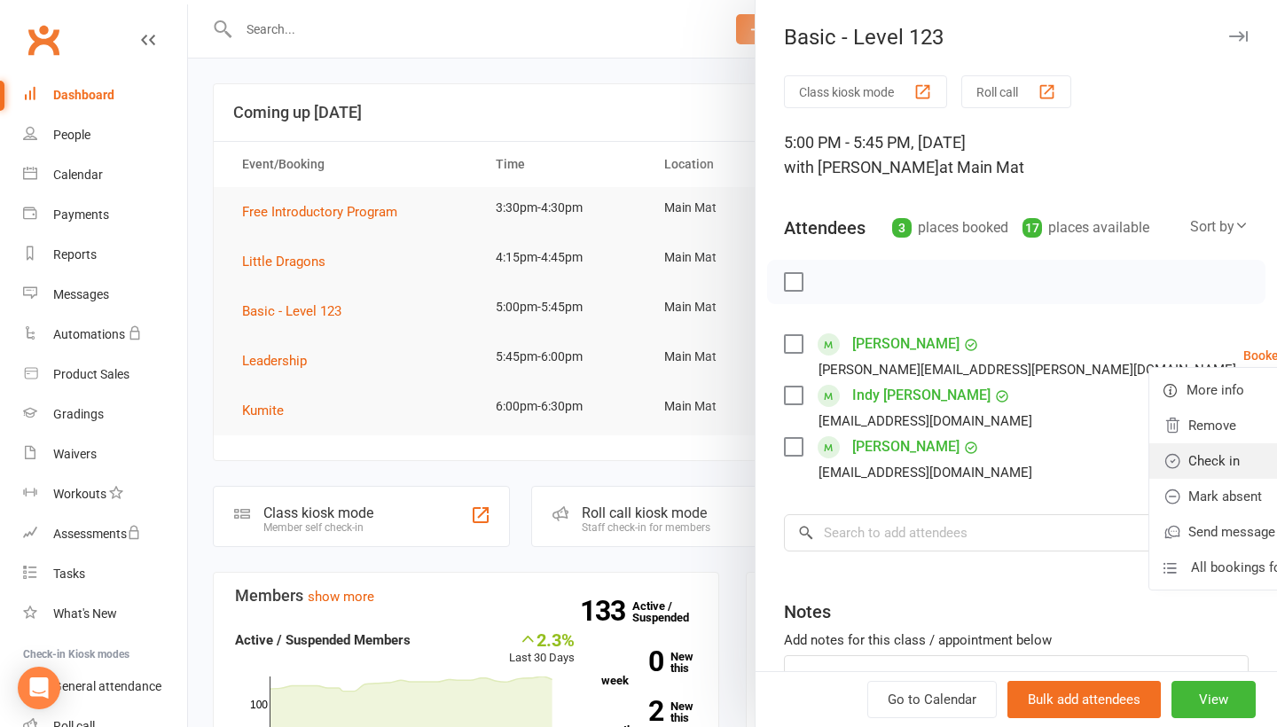
click at [1199, 457] on link "Check in" at bounding box center [1244, 460] width 191 height 35
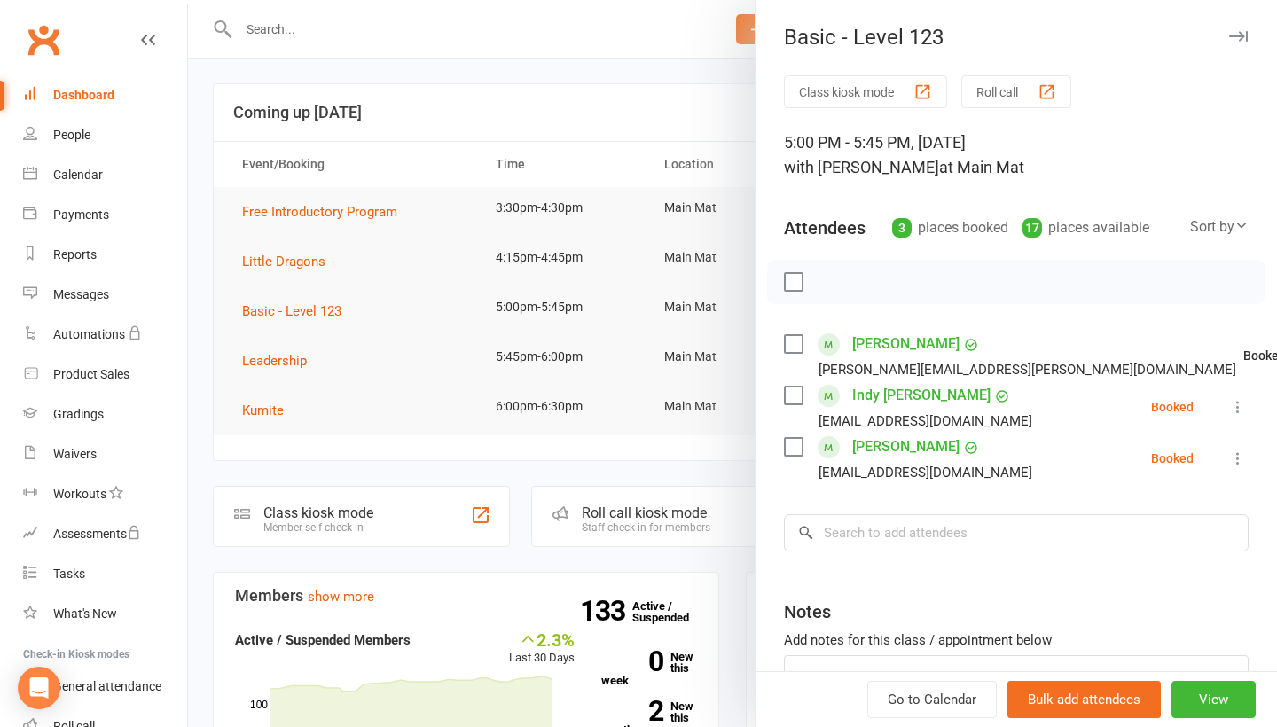
click at [1241, 403] on icon at bounding box center [1238, 407] width 18 height 18
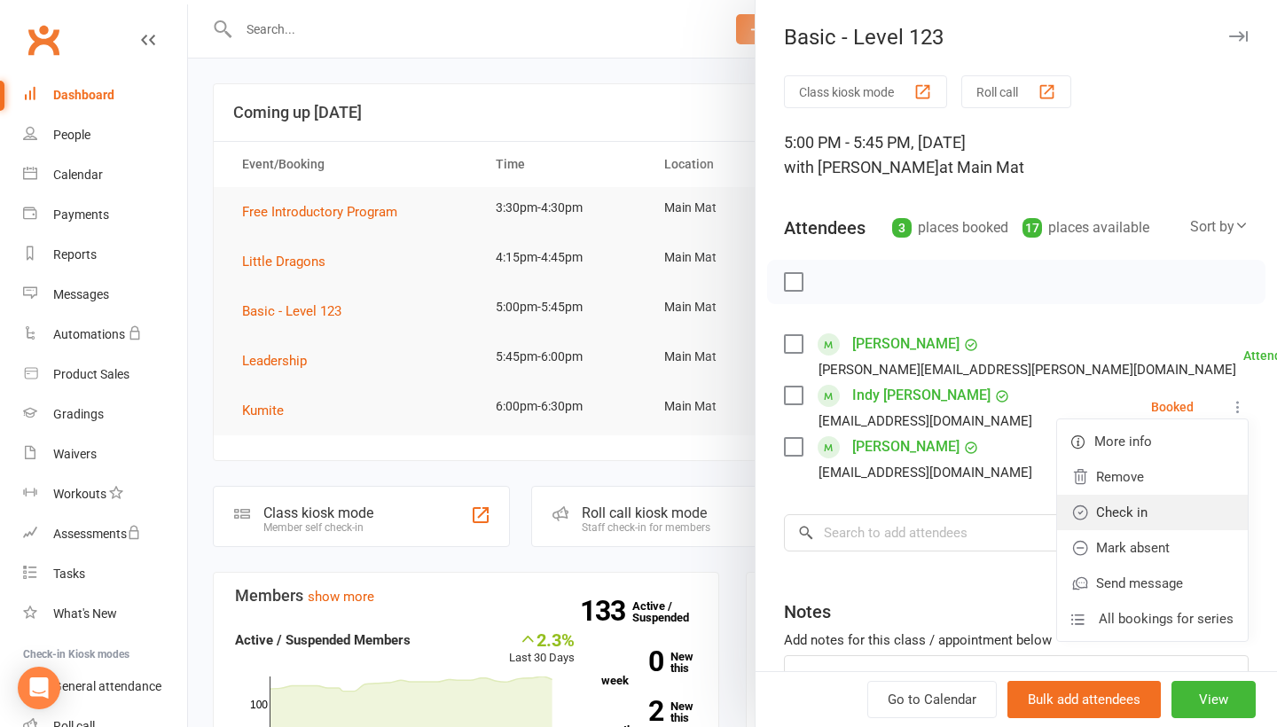
click at [1188, 511] on link "Check in" at bounding box center [1152, 512] width 191 height 35
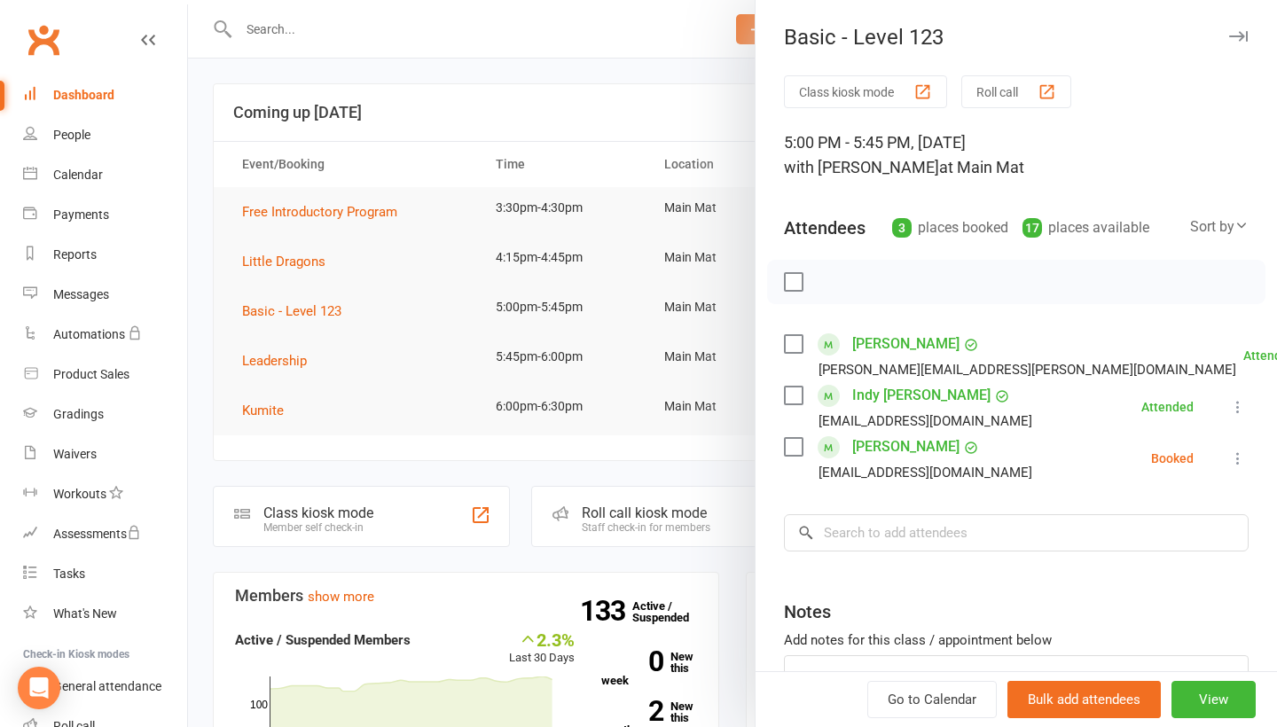
click at [1237, 465] on icon at bounding box center [1238, 459] width 18 height 18
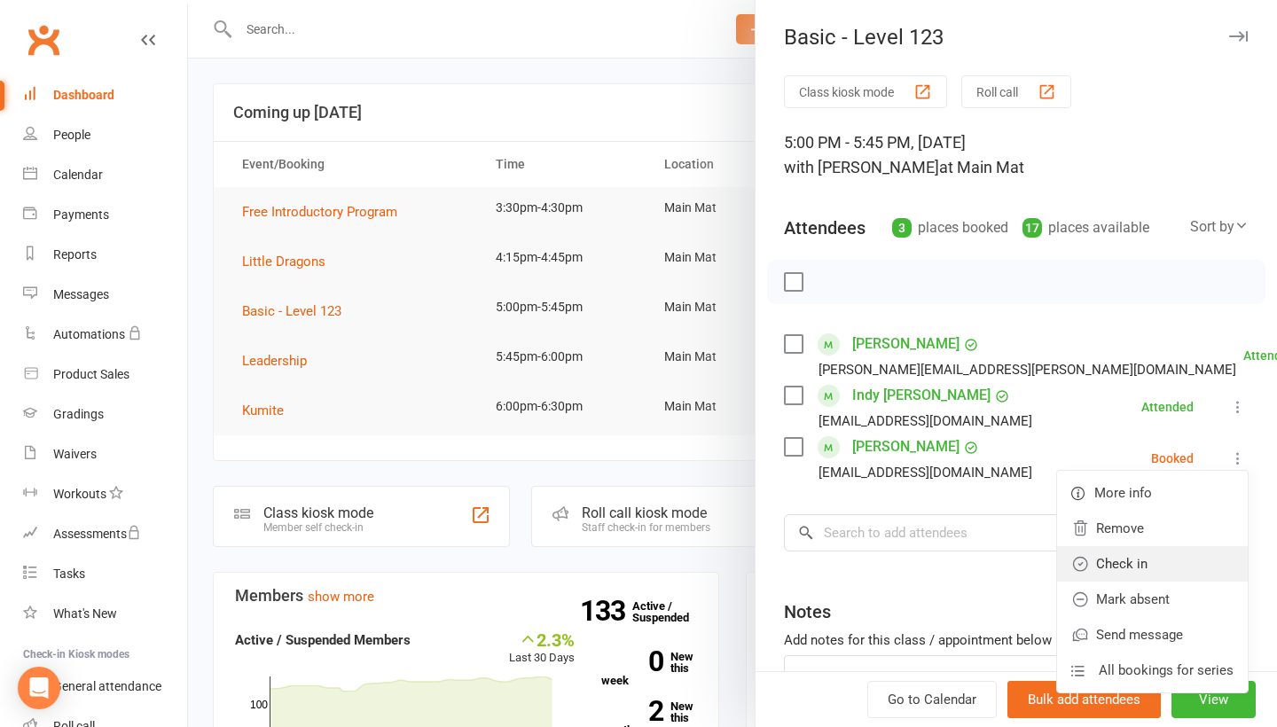
click at [1167, 581] on link "Check in" at bounding box center [1152, 563] width 191 height 35
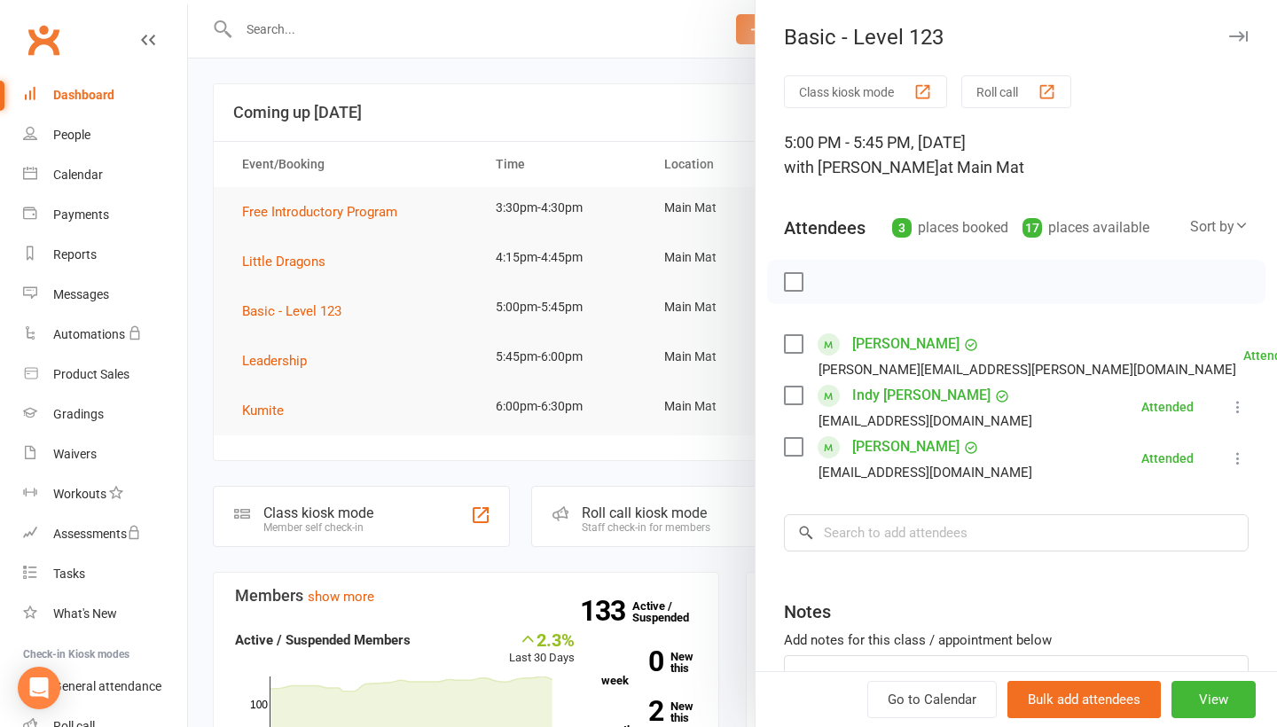
click at [568, 108] on div at bounding box center [732, 363] width 1089 height 727
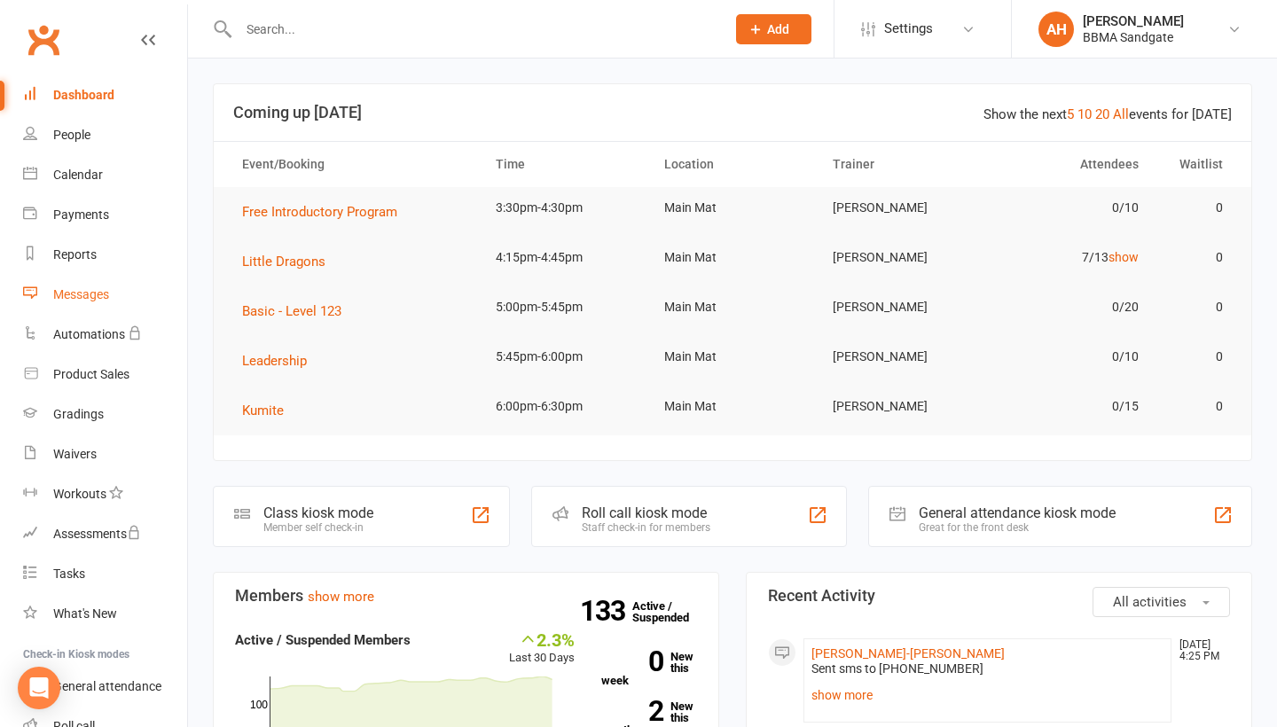
click at [146, 284] on link "Messages" at bounding box center [105, 295] width 164 height 40
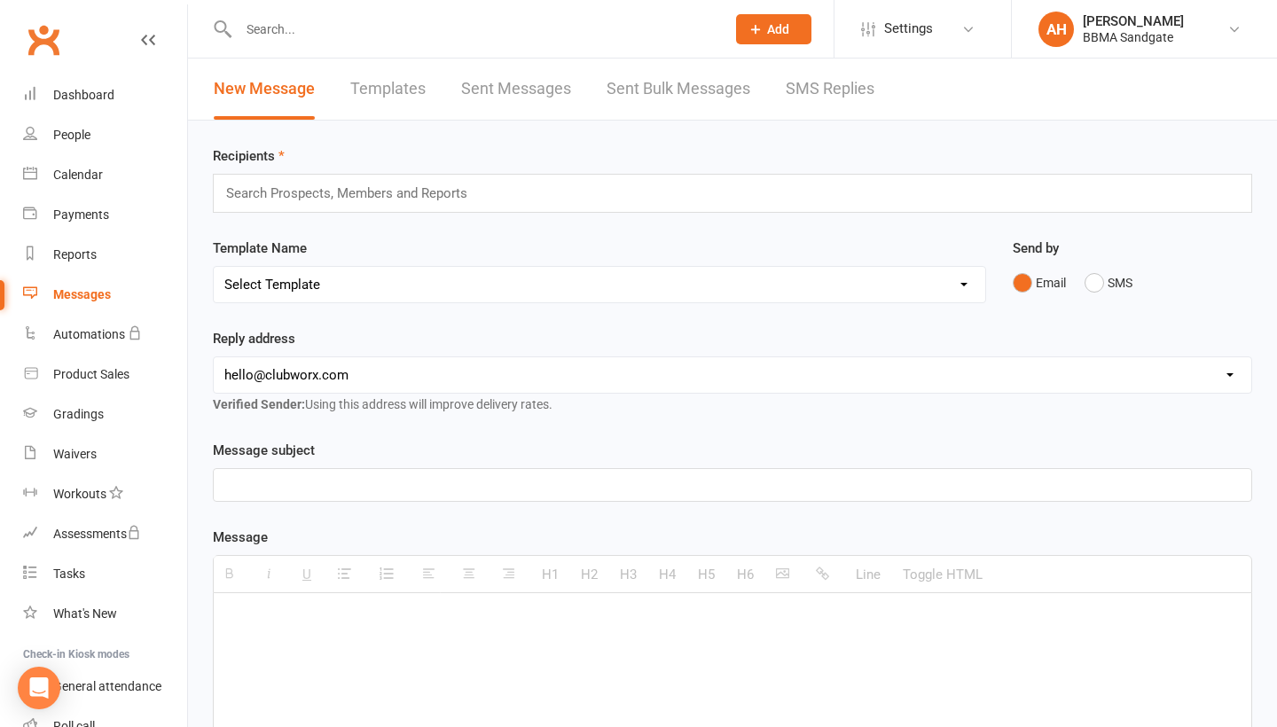
click at [835, 94] on link "SMS Replies" at bounding box center [830, 89] width 89 height 61
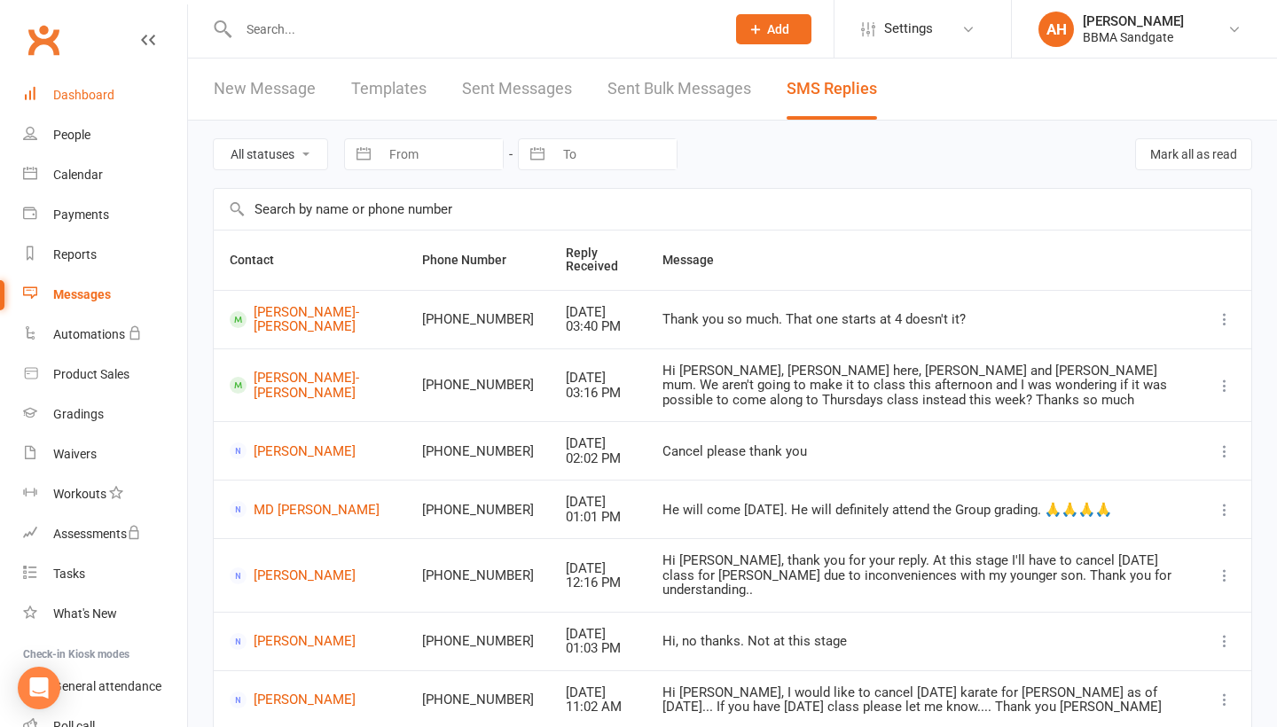
click at [140, 106] on link "Dashboard" at bounding box center [105, 95] width 164 height 40
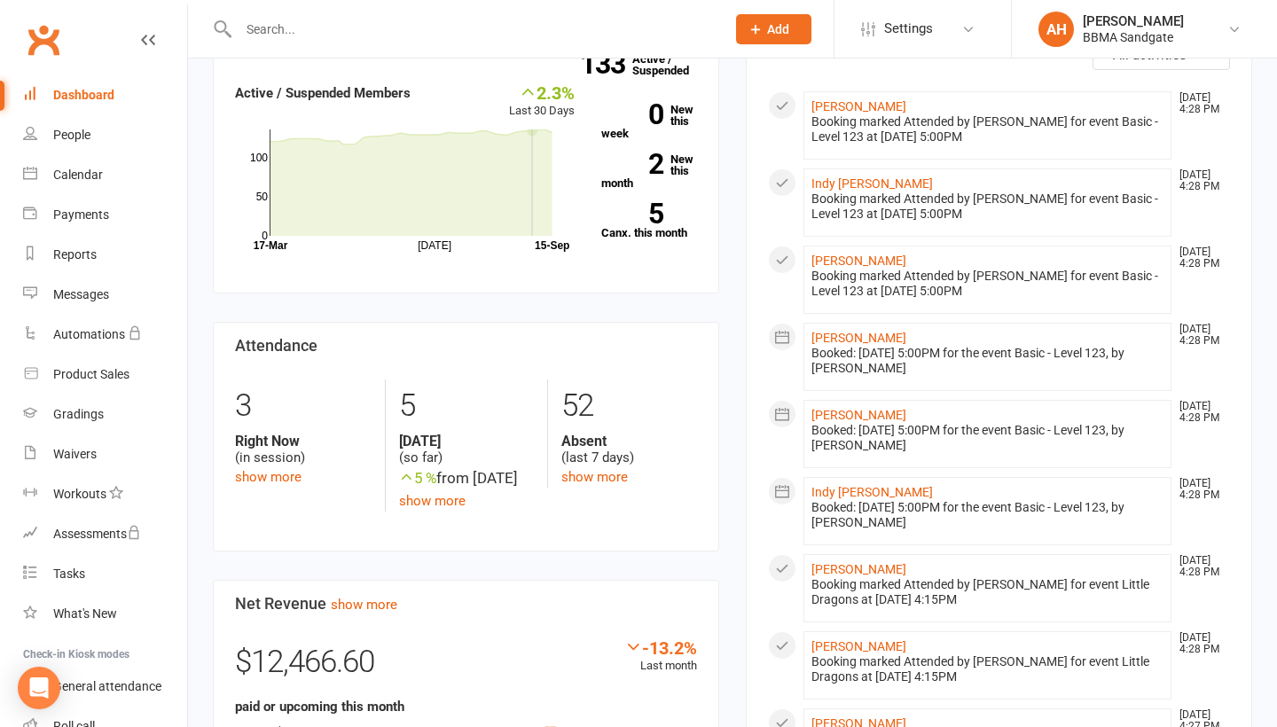
scroll to position [547, 0]
click at [610, 471] on link "show more" at bounding box center [594, 477] width 67 height 16
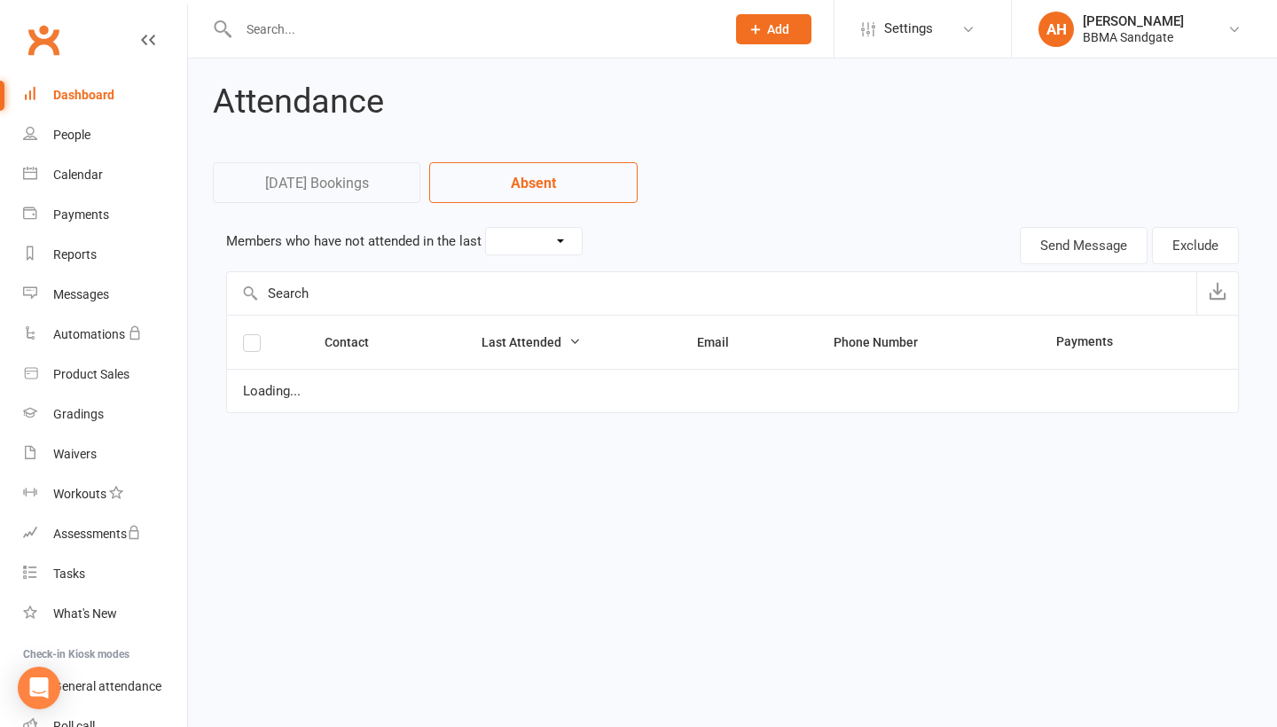
select select "7"
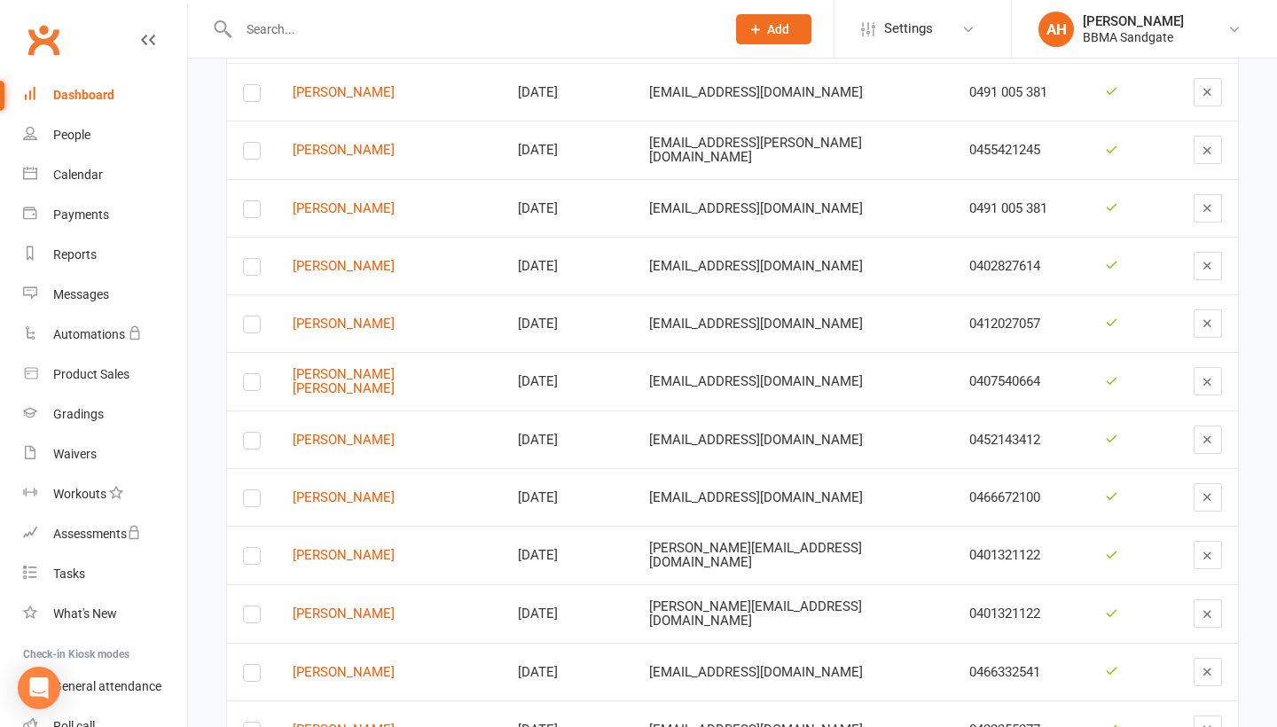
scroll to position [928, 0]
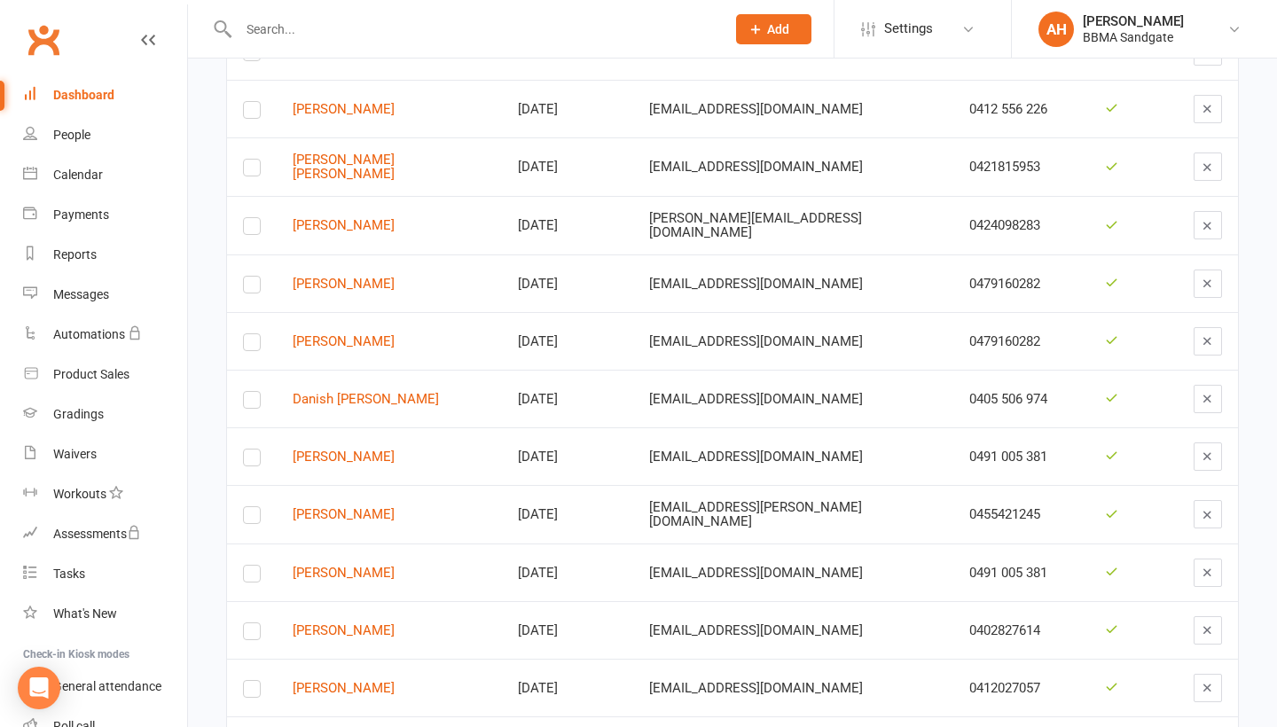
click at [114, 96] on link "Dashboard" at bounding box center [105, 95] width 164 height 40
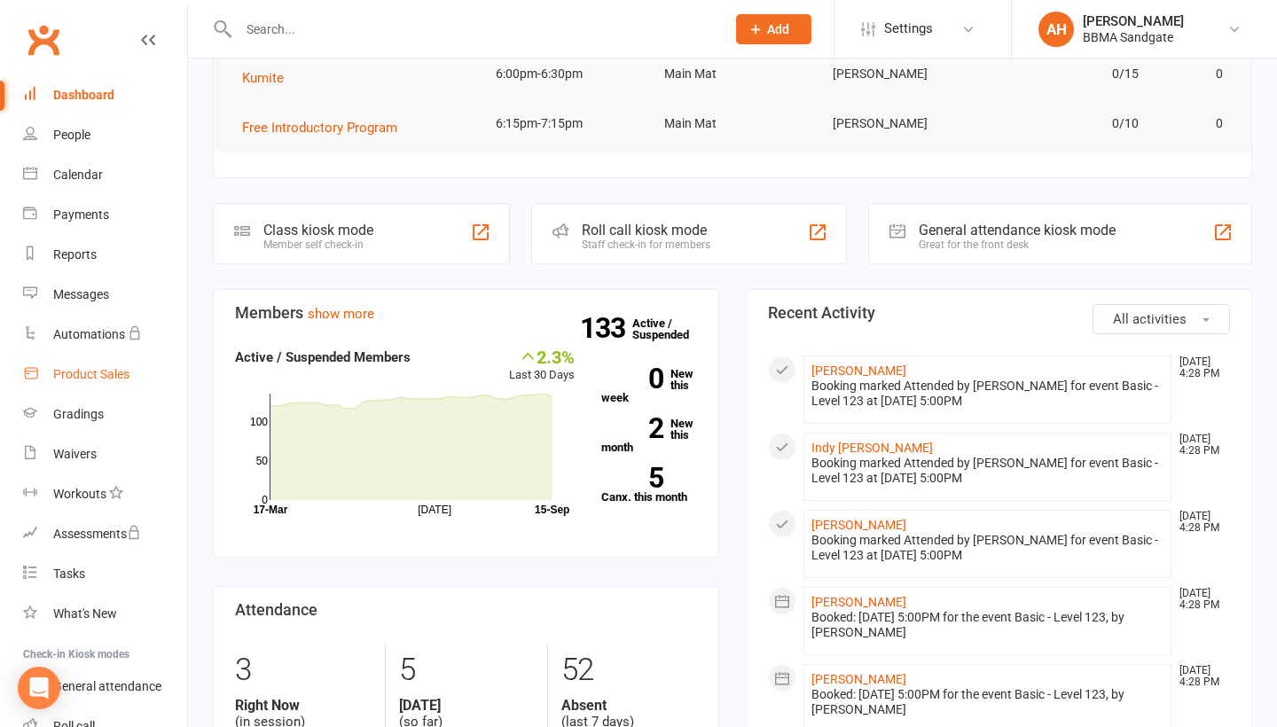
scroll to position [153, 0]
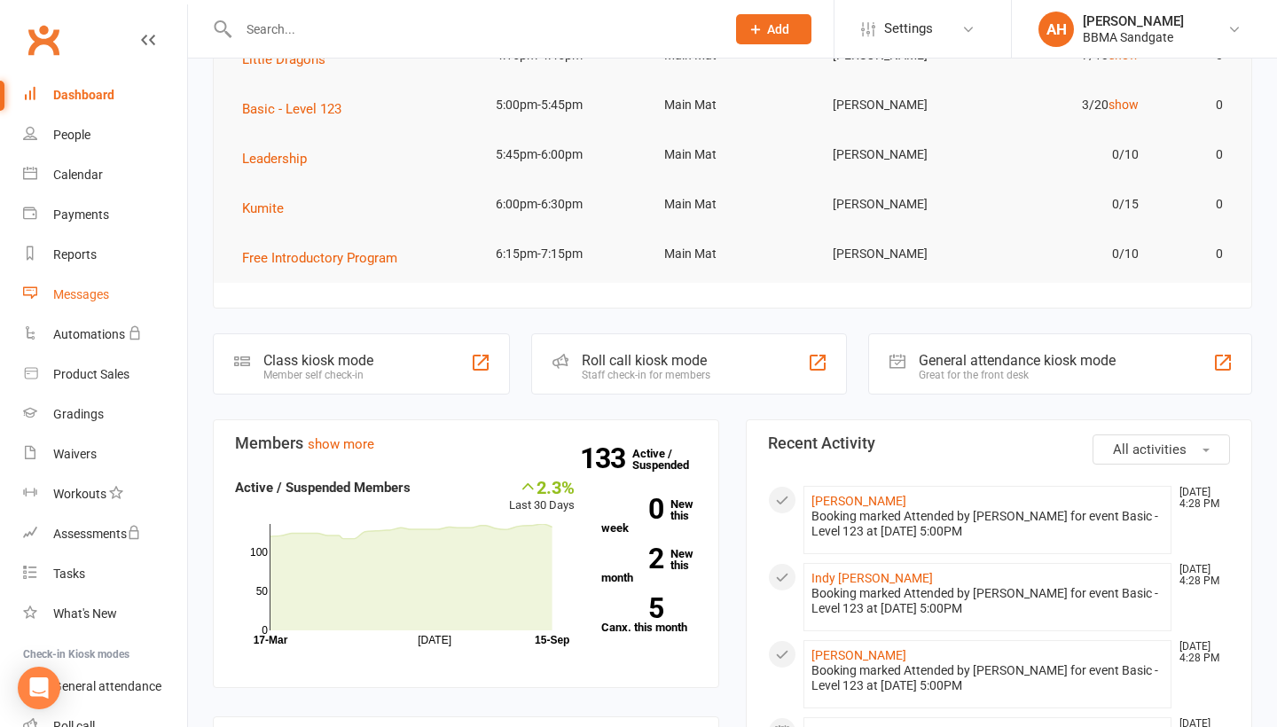
click at [124, 296] on link "Messages" at bounding box center [105, 295] width 164 height 40
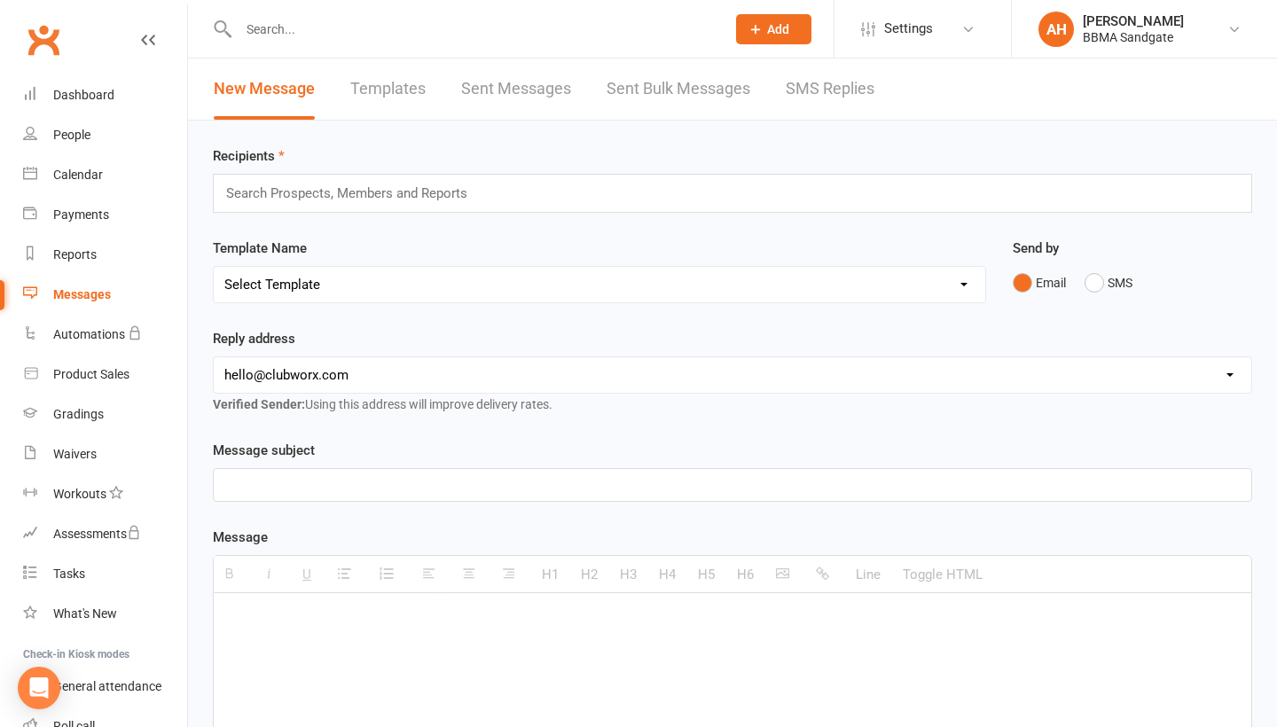
click at [805, 91] on link "SMS Replies" at bounding box center [830, 89] width 89 height 61
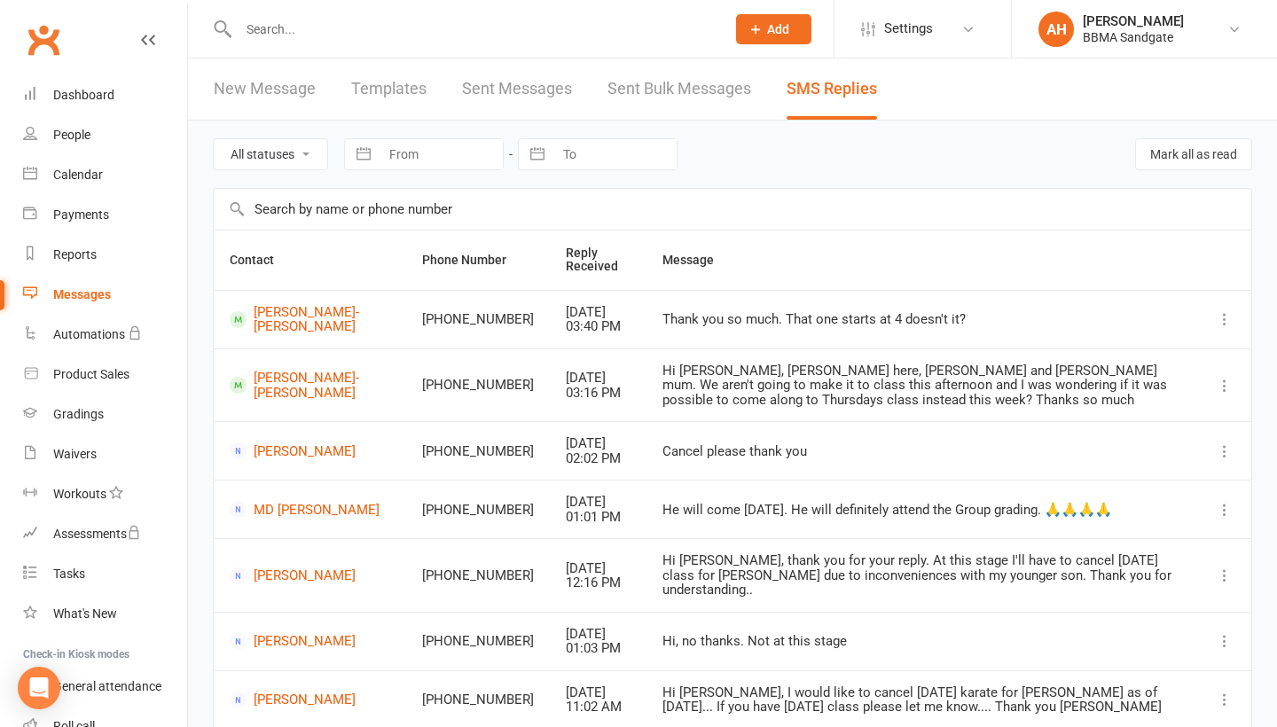
click at [151, 73] on link at bounding box center [148, 56] width 14 height 53
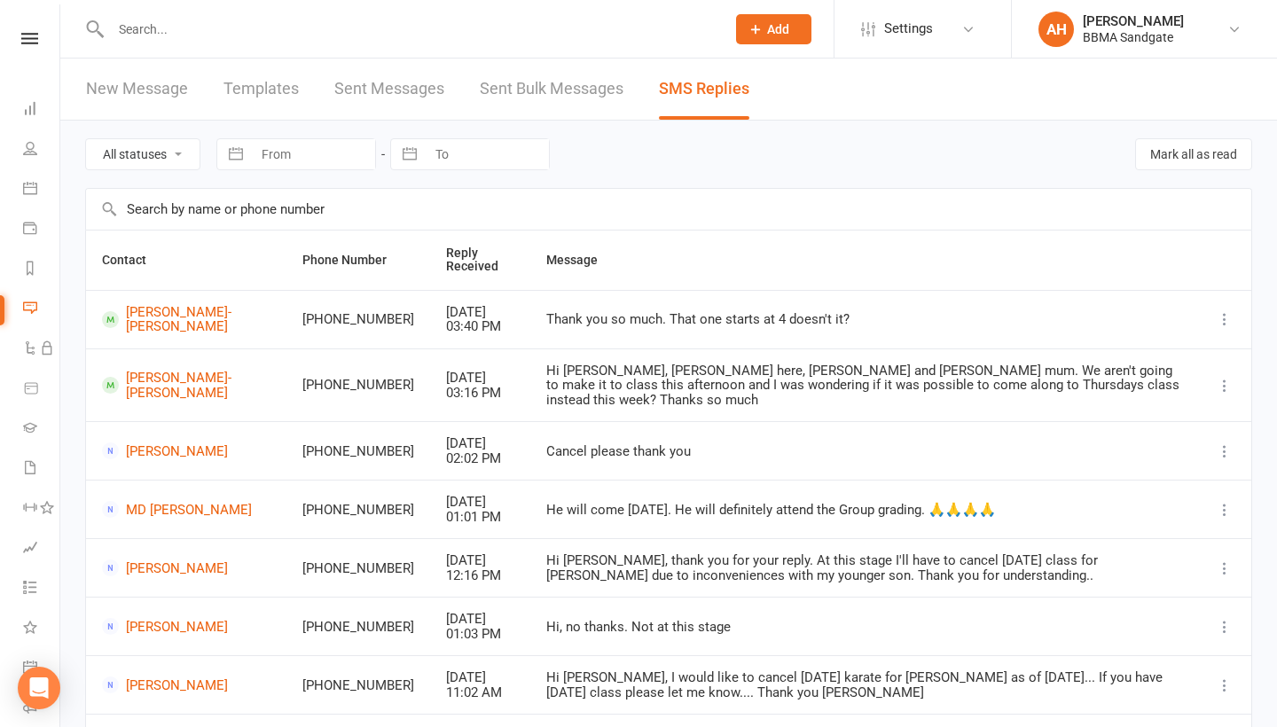
click at [42, 44] on div "Clubworx" at bounding box center [29, 62] width 59 height 58
click at [35, 41] on icon at bounding box center [29, 39] width 17 height 12
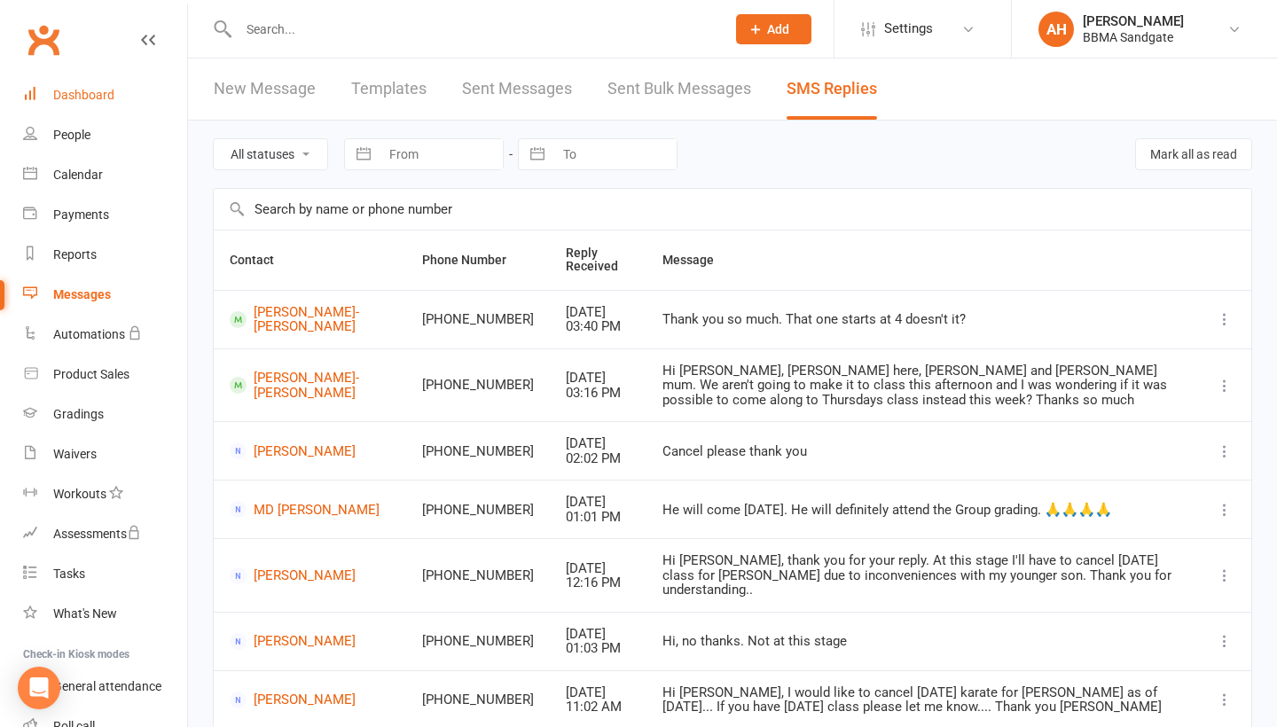
click at [79, 97] on div "Dashboard" at bounding box center [83, 95] width 61 height 14
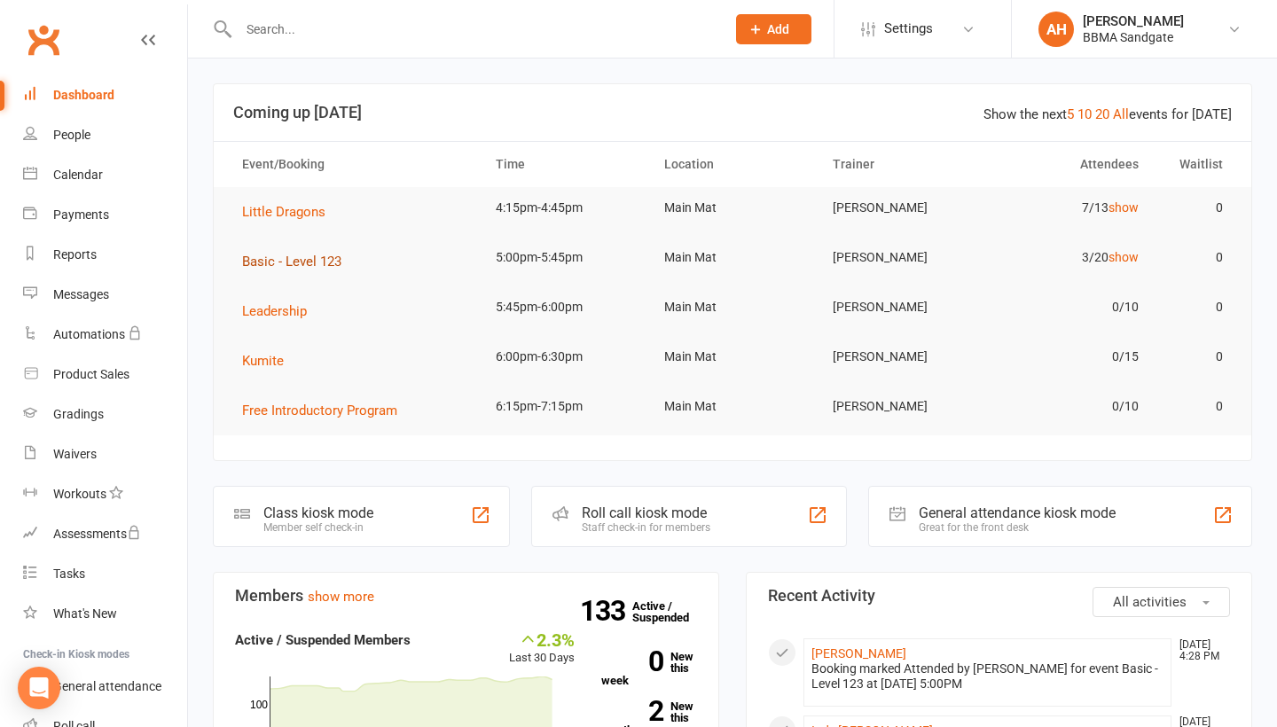
click at [307, 267] on span "Basic - Level 123" at bounding box center [291, 262] width 99 height 16
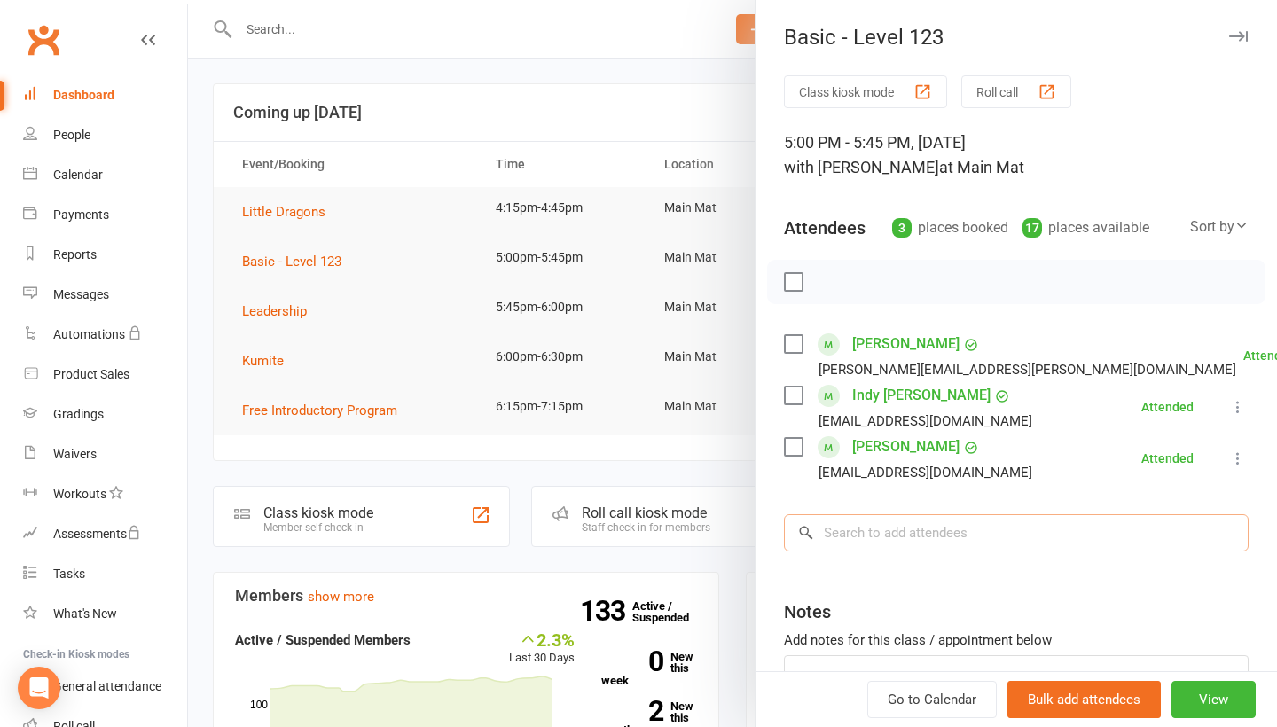
click at [925, 552] on input "search" at bounding box center [1016, 532] width 465 height 37
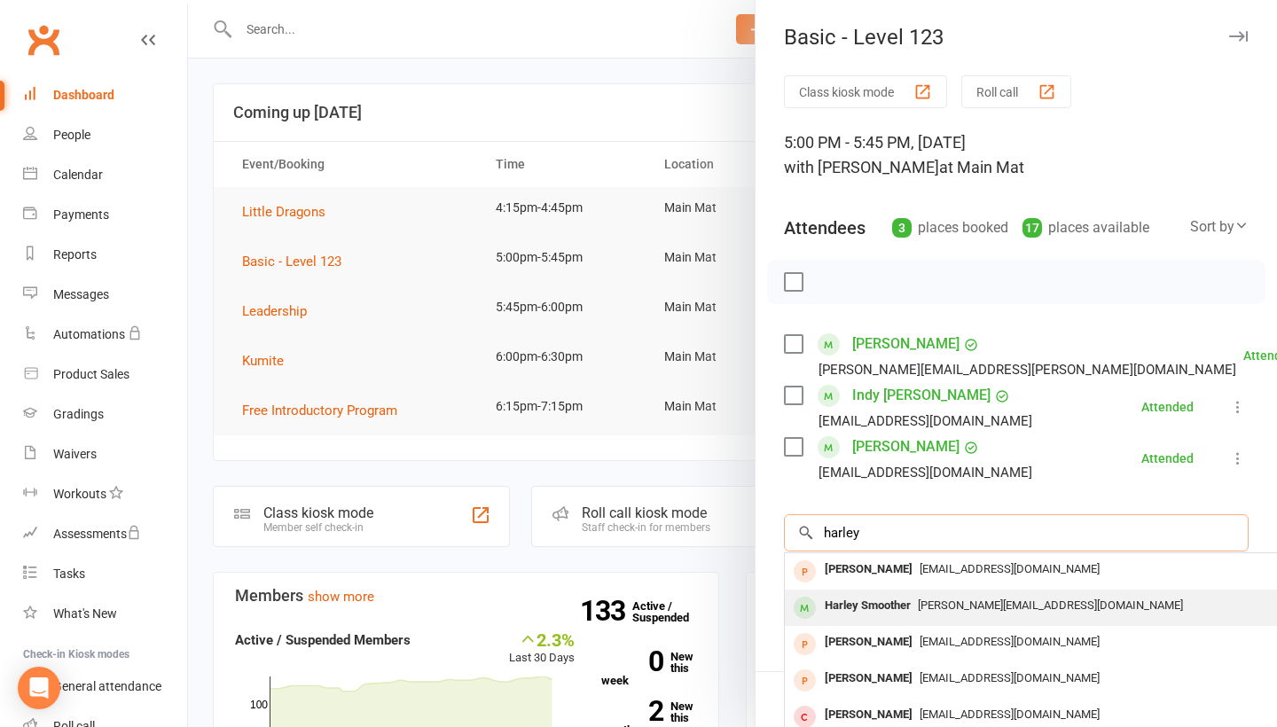
type input "harley"
click at [911, 608] on div "Harley Smoother" at bounding box center [868, 606] width 100 height 26
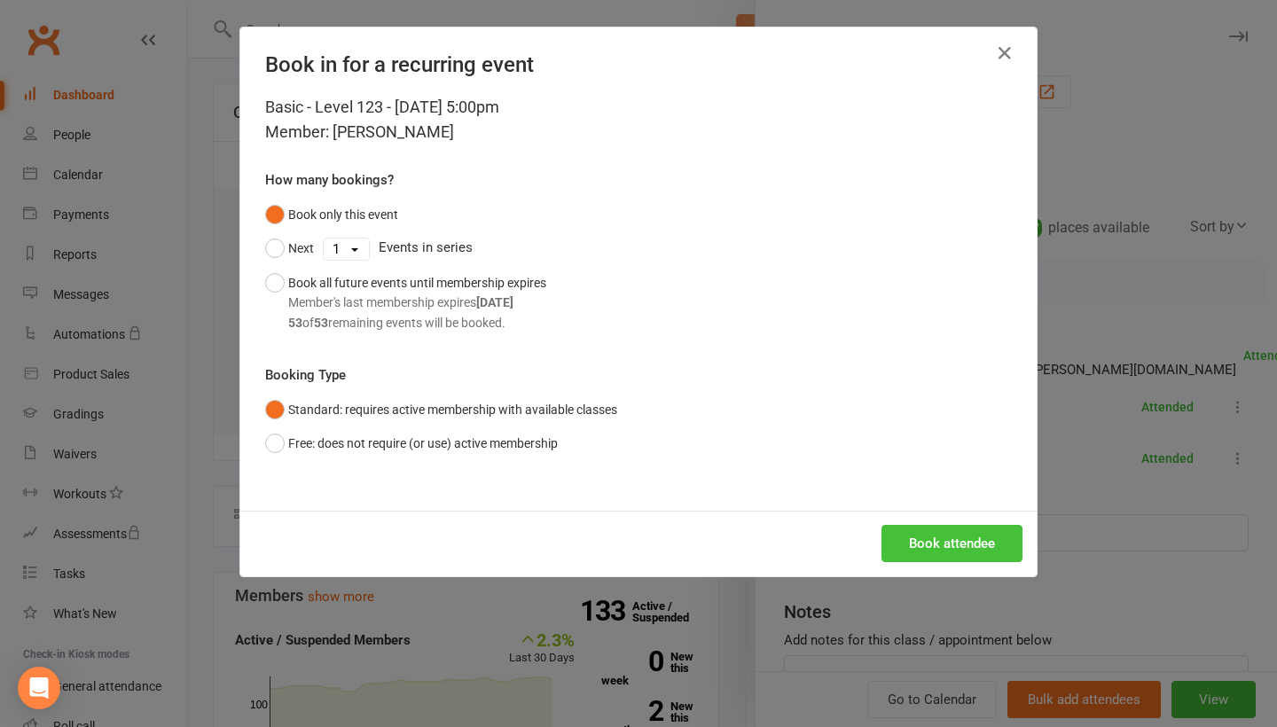
click at [962, 546] on button "Book attendee" at bounding box center [951, 543] width 141 height 37
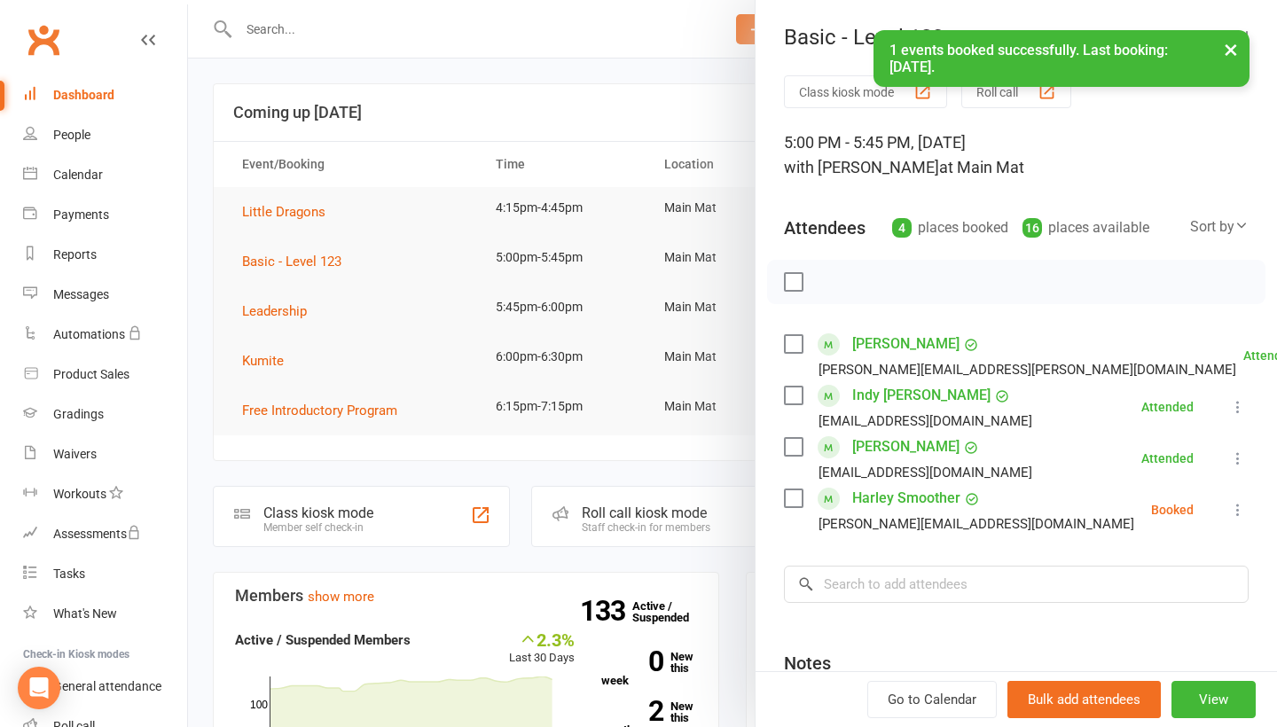
click at [1240, 512] on icon at bounding box center [1238, 510] width 18 height 18
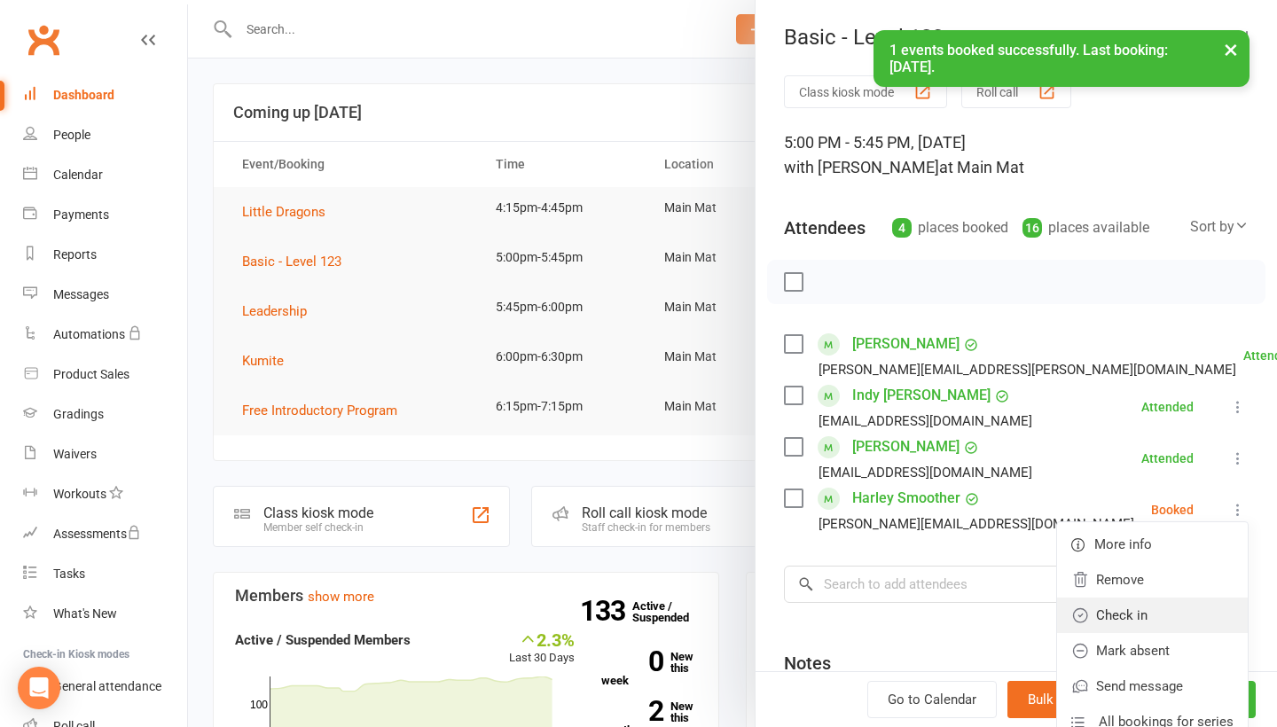
click at [1178, 615] on link "Check in" at bounding box center [1152, 615] width 191 height 35
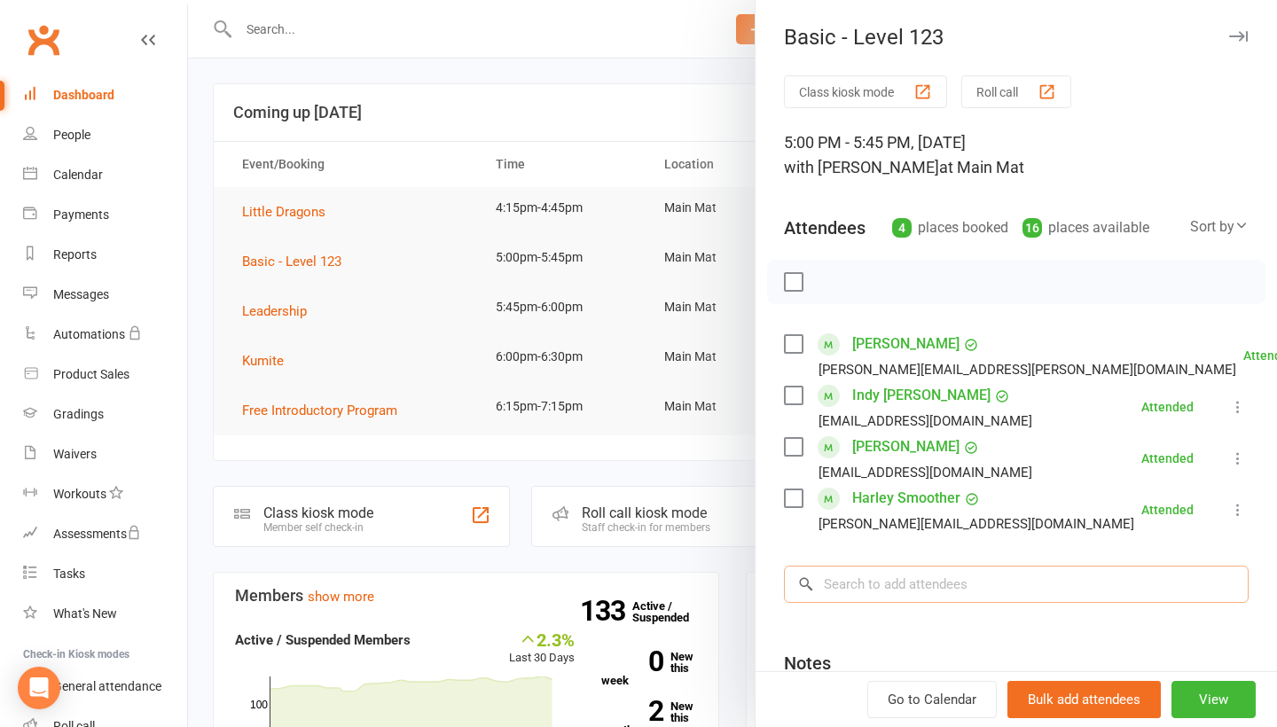
click at [893, 597] on input "search" at bounding box center [1016, 584] width 465 height 37
type input "Tahlia"
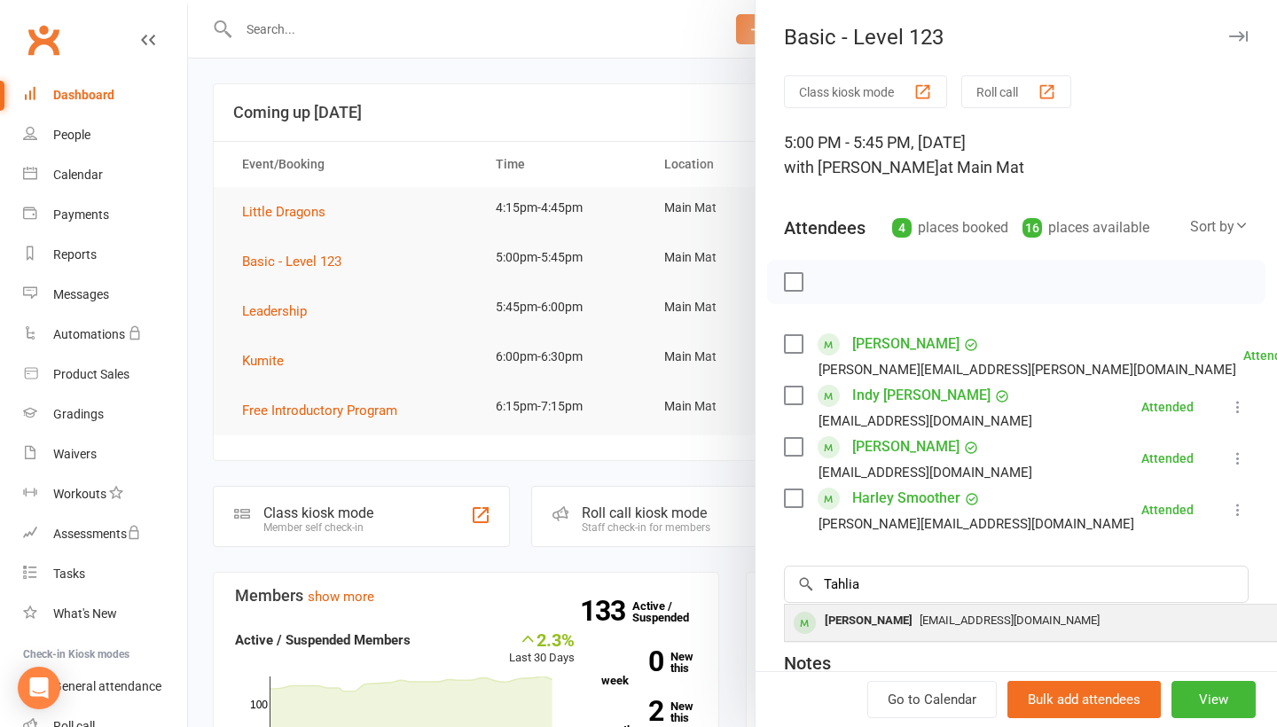
drag, startPoint x: 893, startPoint y: 597, endPoint x: 886, endPoint y: 631, distance: 34.4
click at [886, 631] on div "[PERSON_NAME]" at bounding box center [869, 621] width 102 height 26
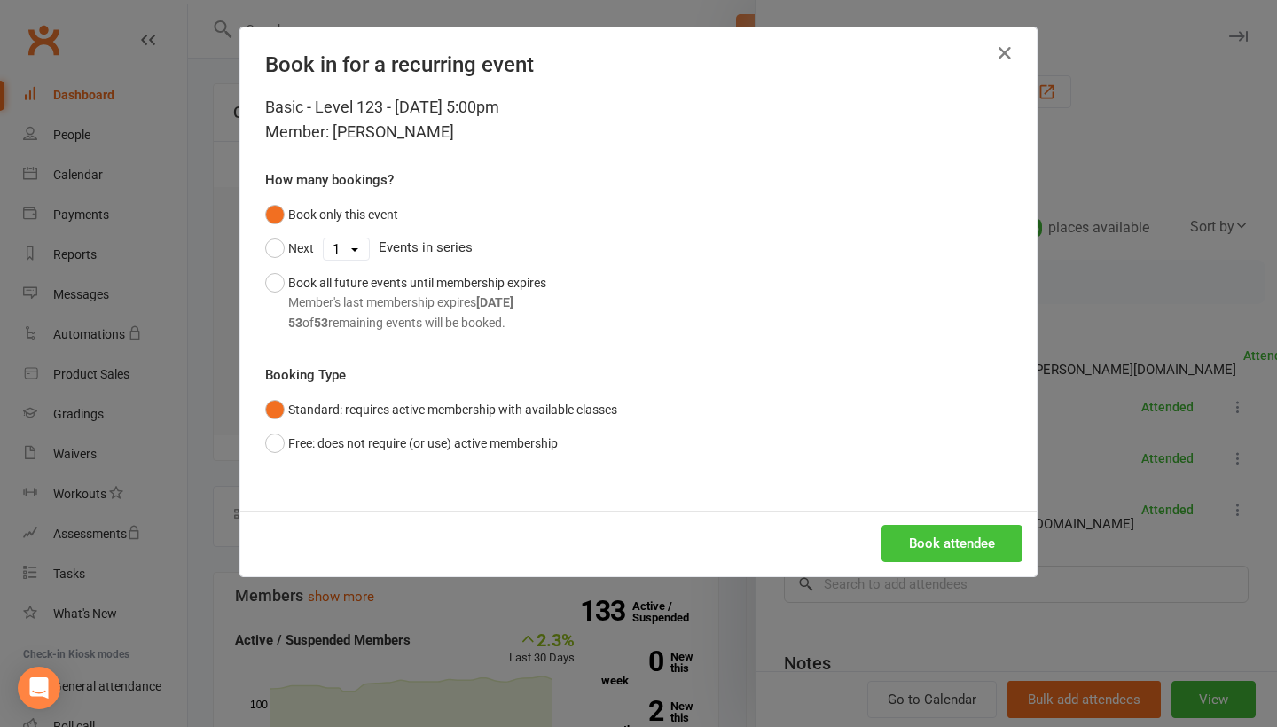
click at [960, 539] on button "Book attendee" at bounding box center [951, 543] width 141 height 37
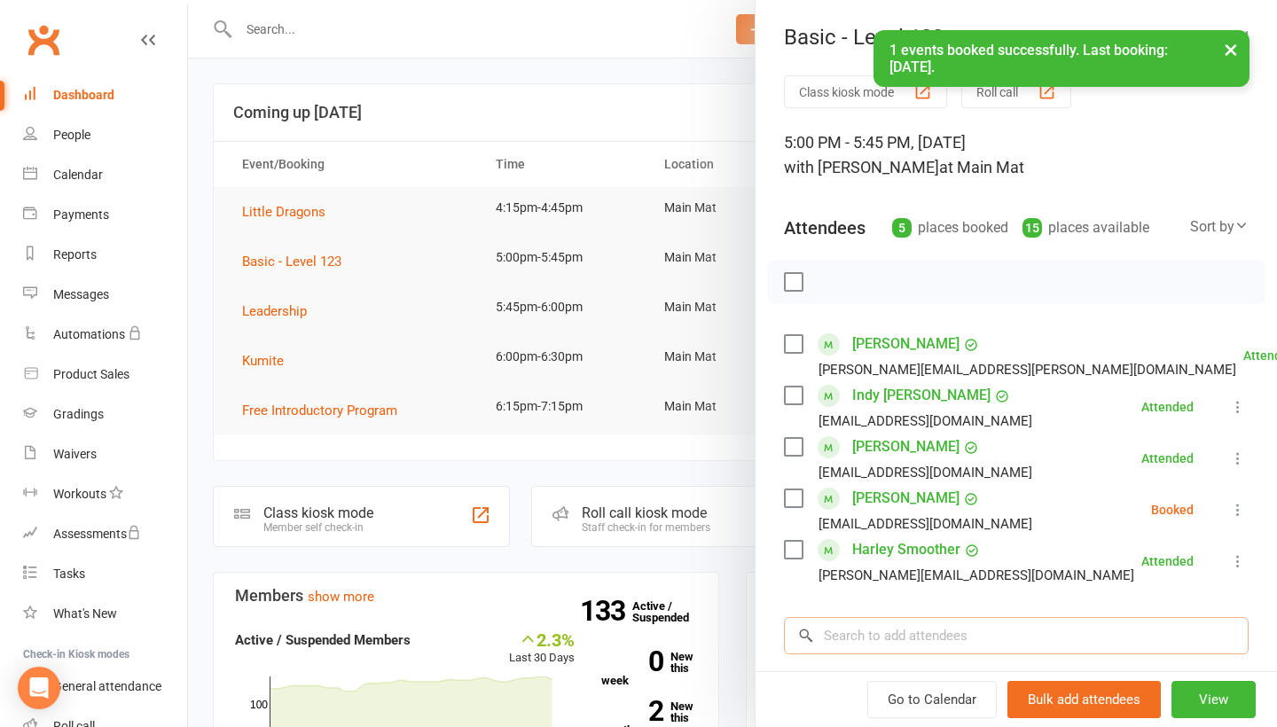
click at [910, 637] on input "search" at bounding box center [1016, 635] width 465 height 37
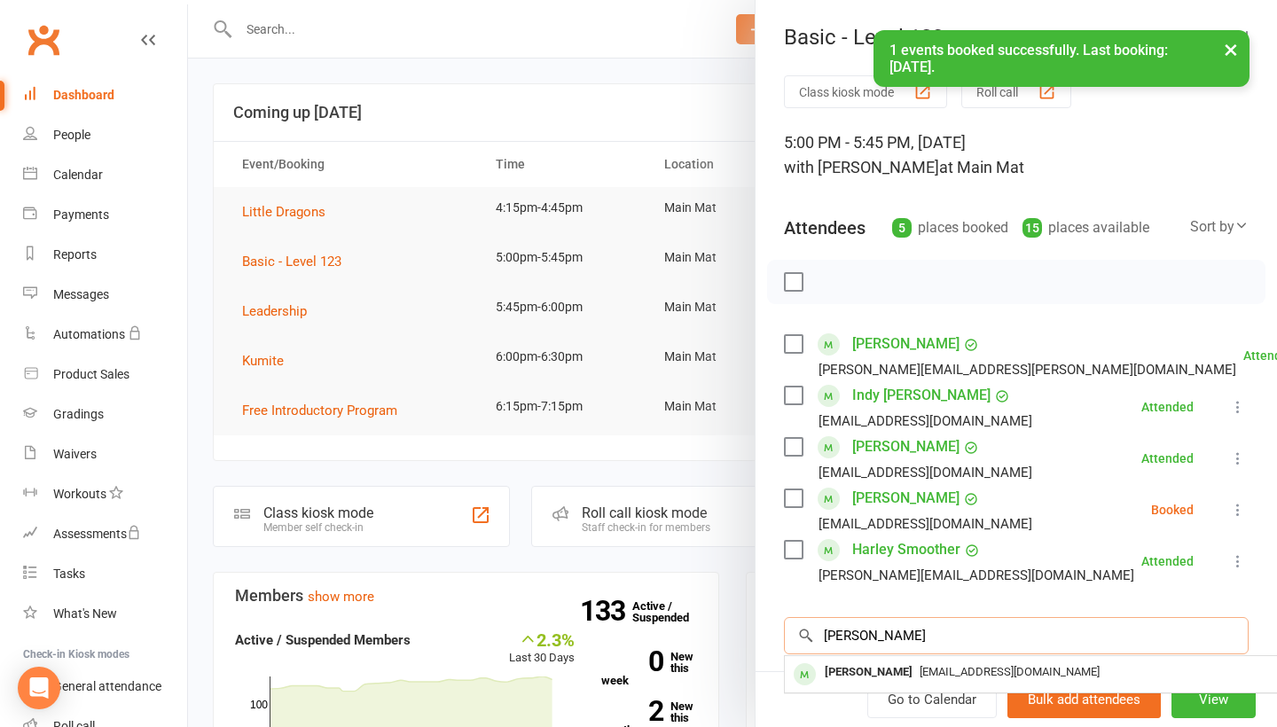
scroll to position [35, 1]
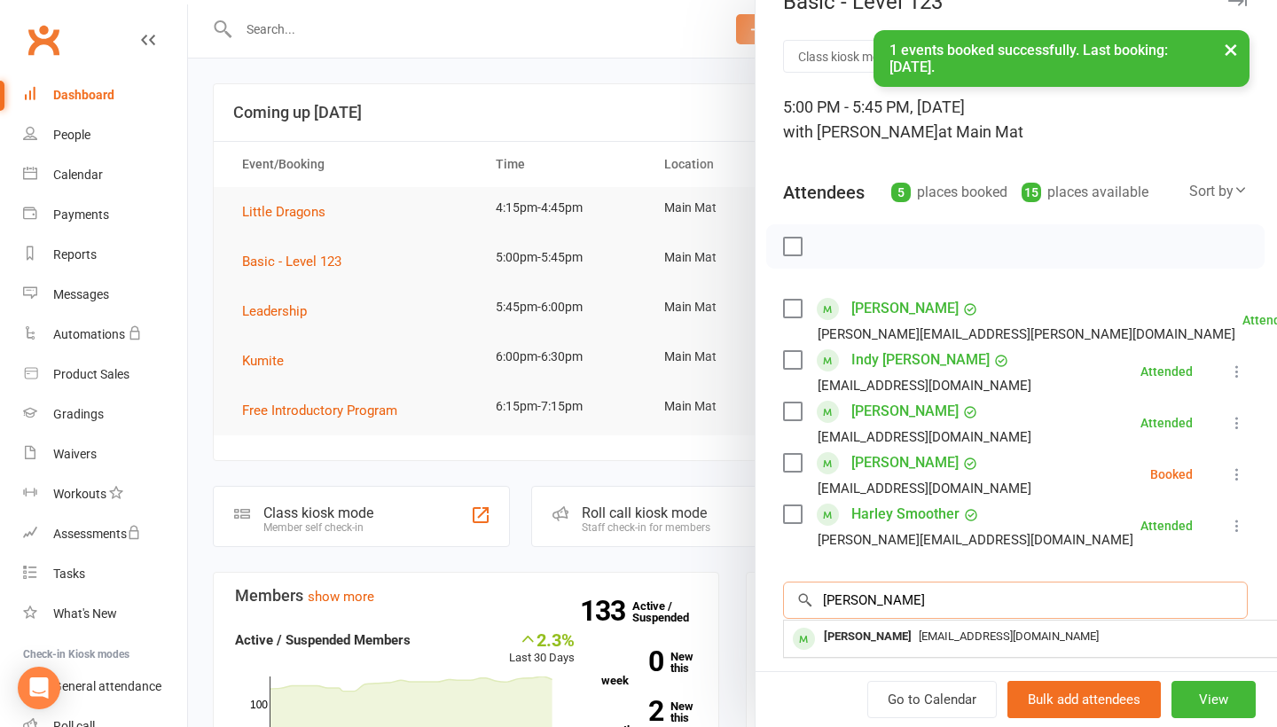
type input "[PERSON_NAME]"
click at [892, 639] on div "[PERSON_NAME]" at bounding box center [868, 637] width 102 height 26
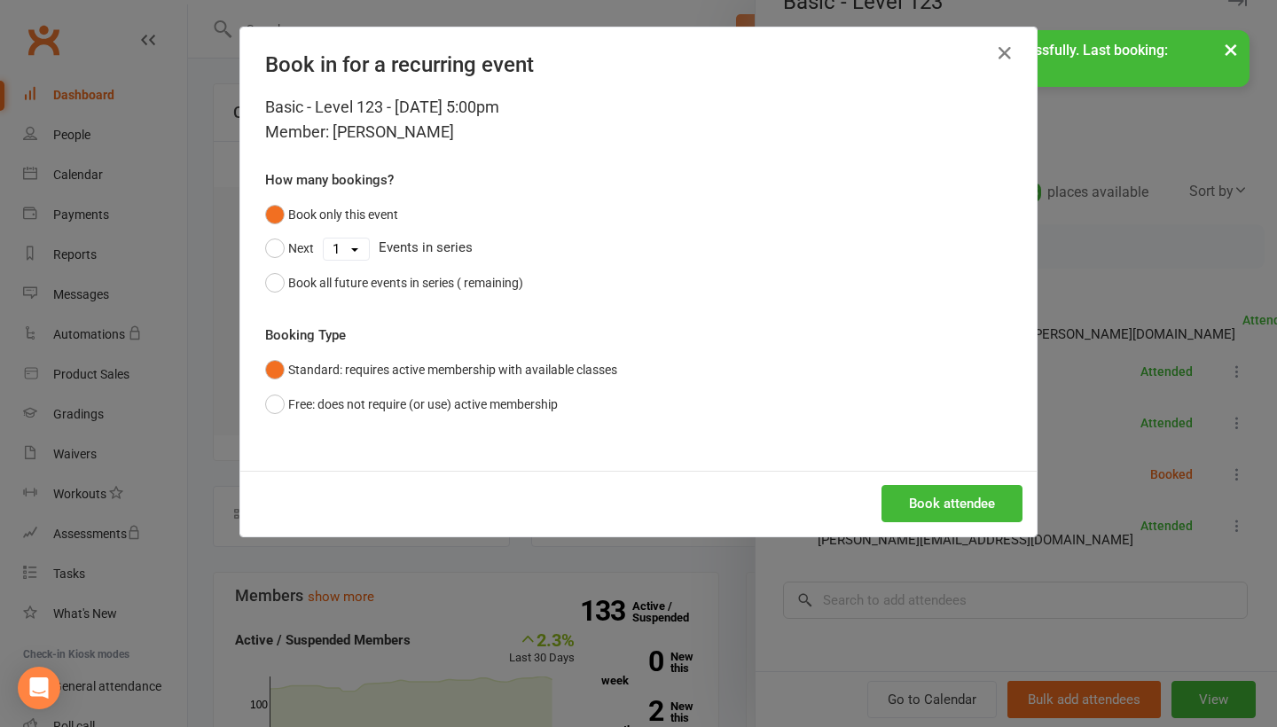
scroll to position [35, 0]
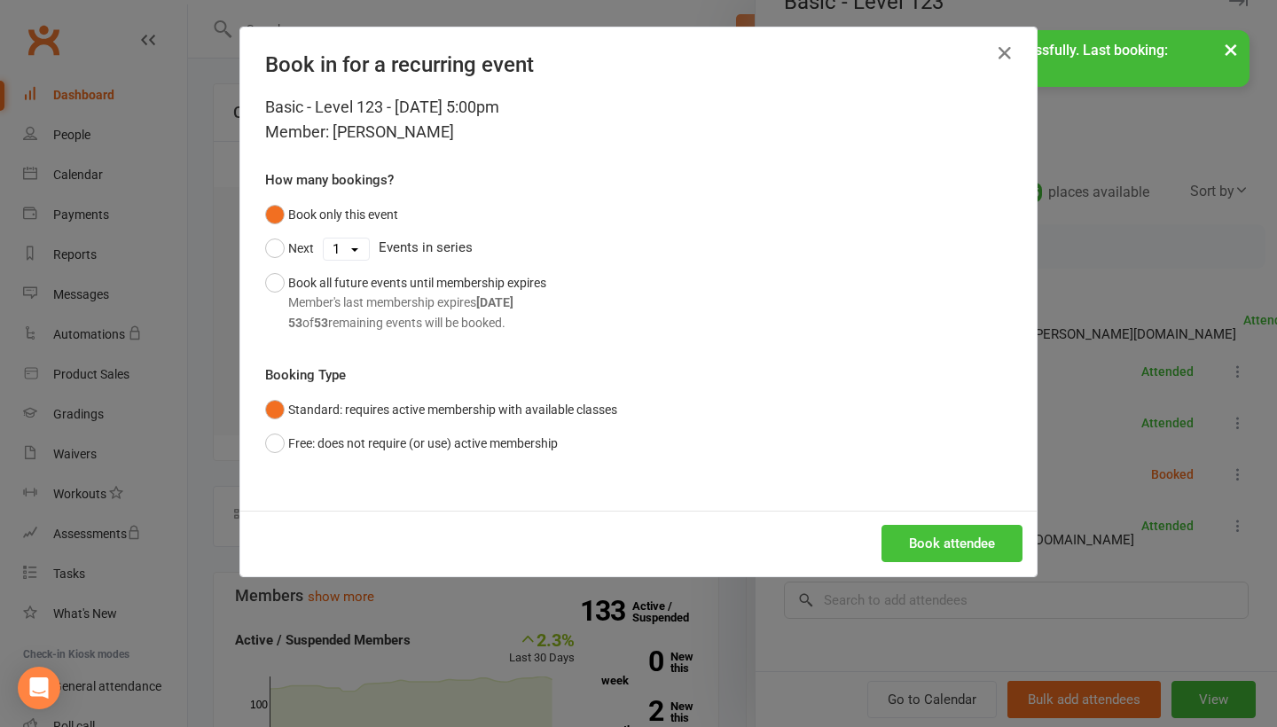
click at [963, 544] on button "Book attendee" at bounding box center [951, 543] width 141 height 37
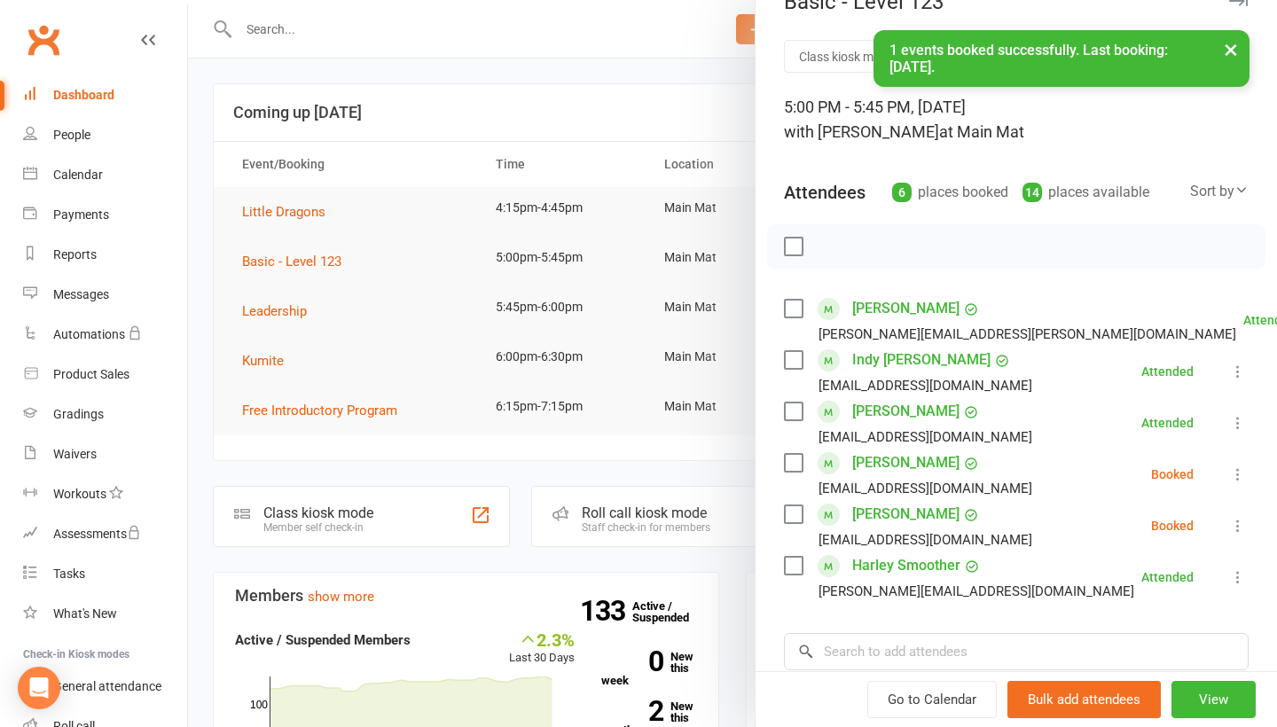
click at [1238, 481] on icon at bounding box center [1238, 475] width 18 height 18
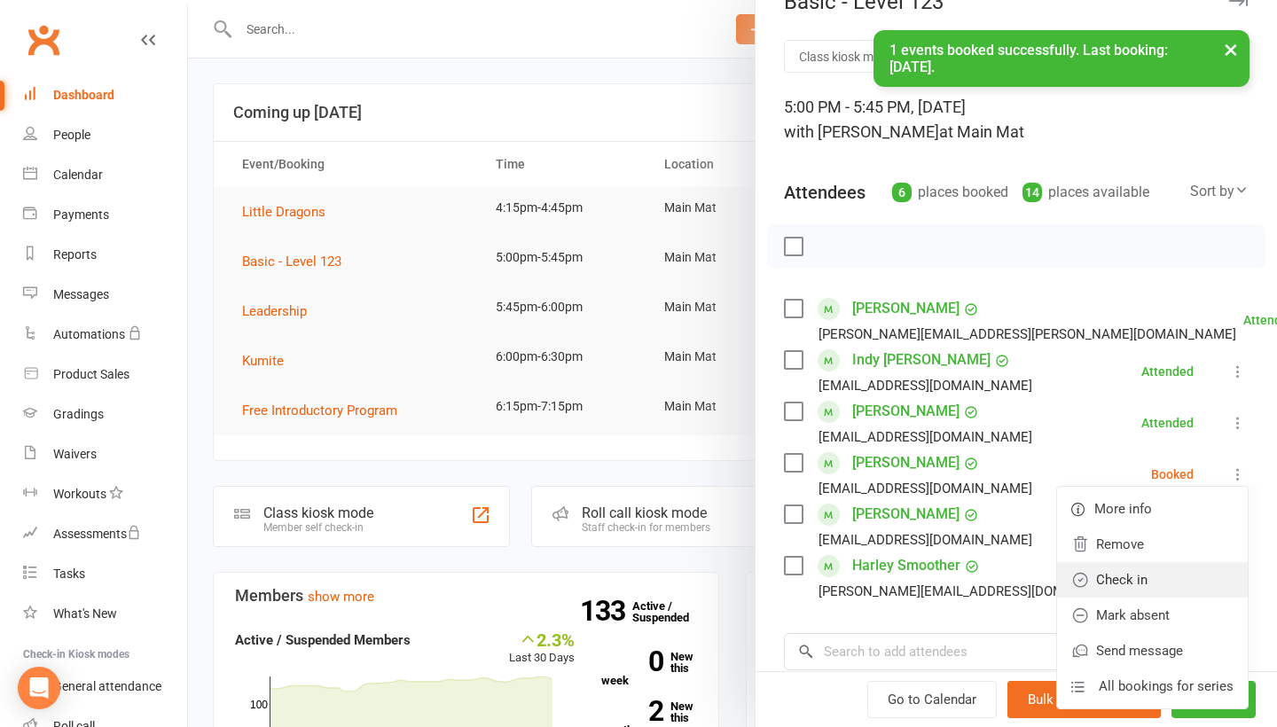
click at [1202, 569] on link "Check in" at bounding box center [1152, 579] width 191 height 35
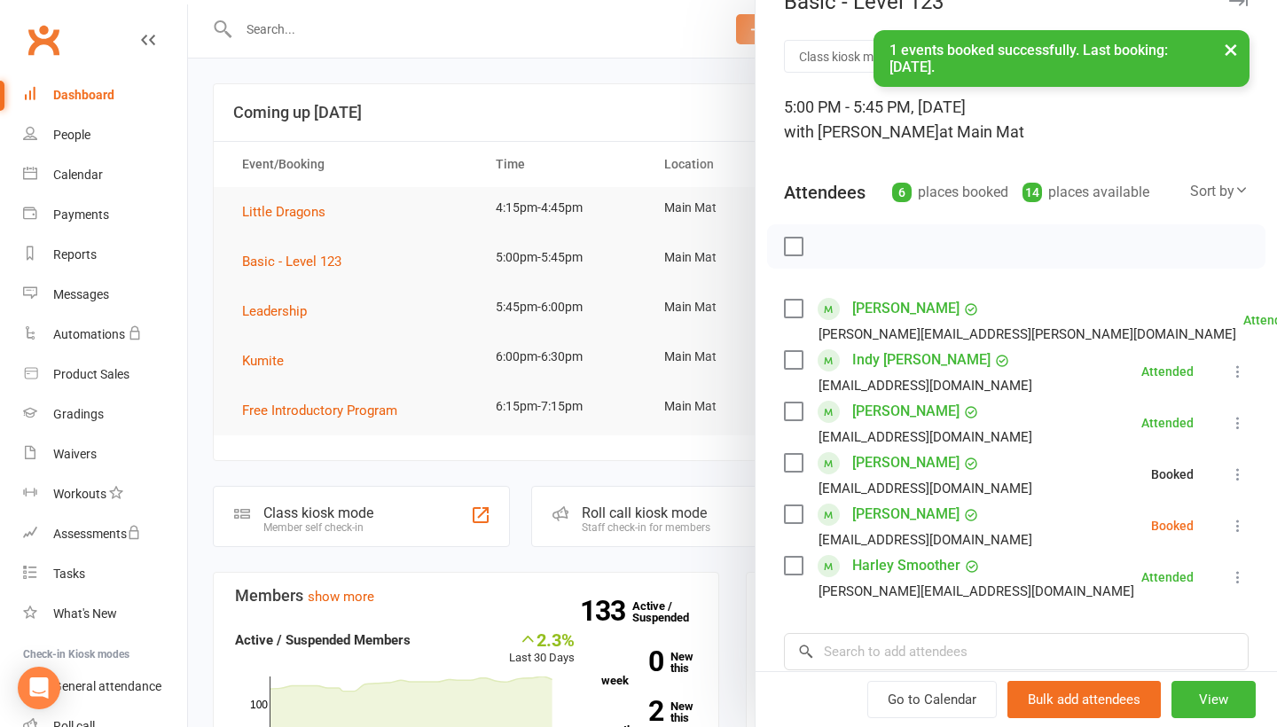
click at [1240, 523] on icon at bounding box center [1238, 526] width 18 height 18
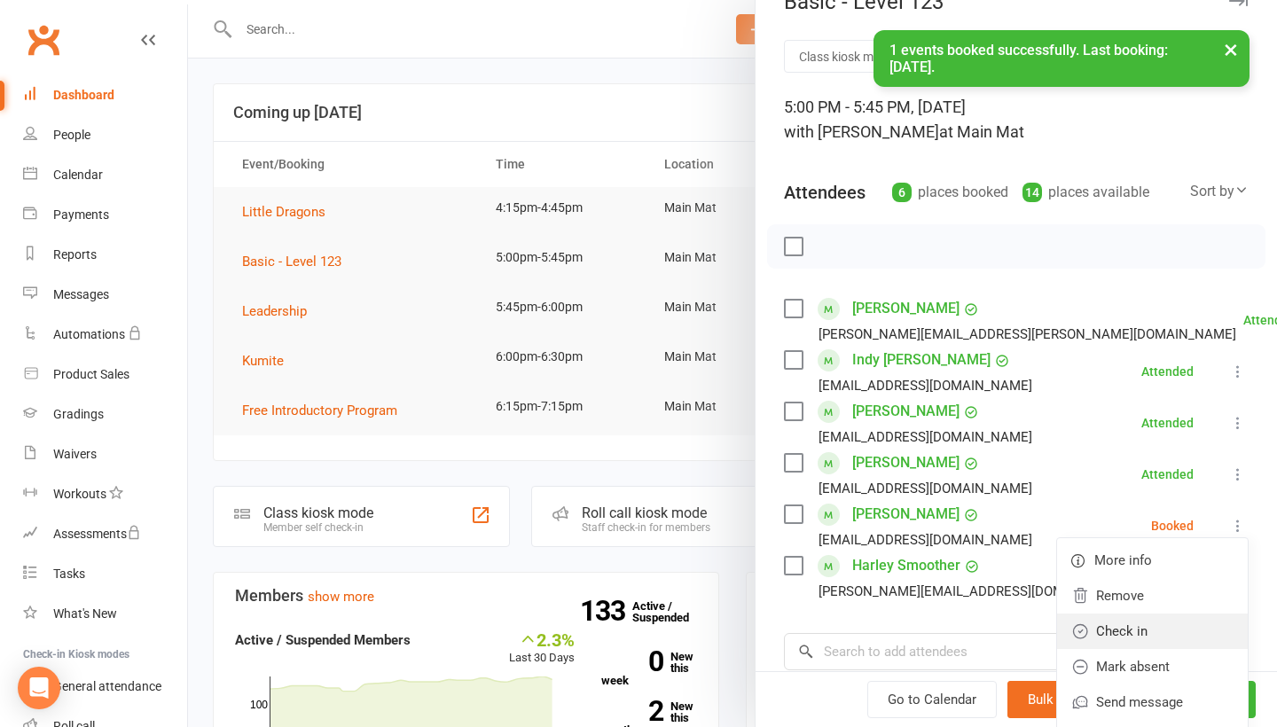
click at [1169, 630] on link "Check in" at bounding box center [1152, 631] width 191 height 35
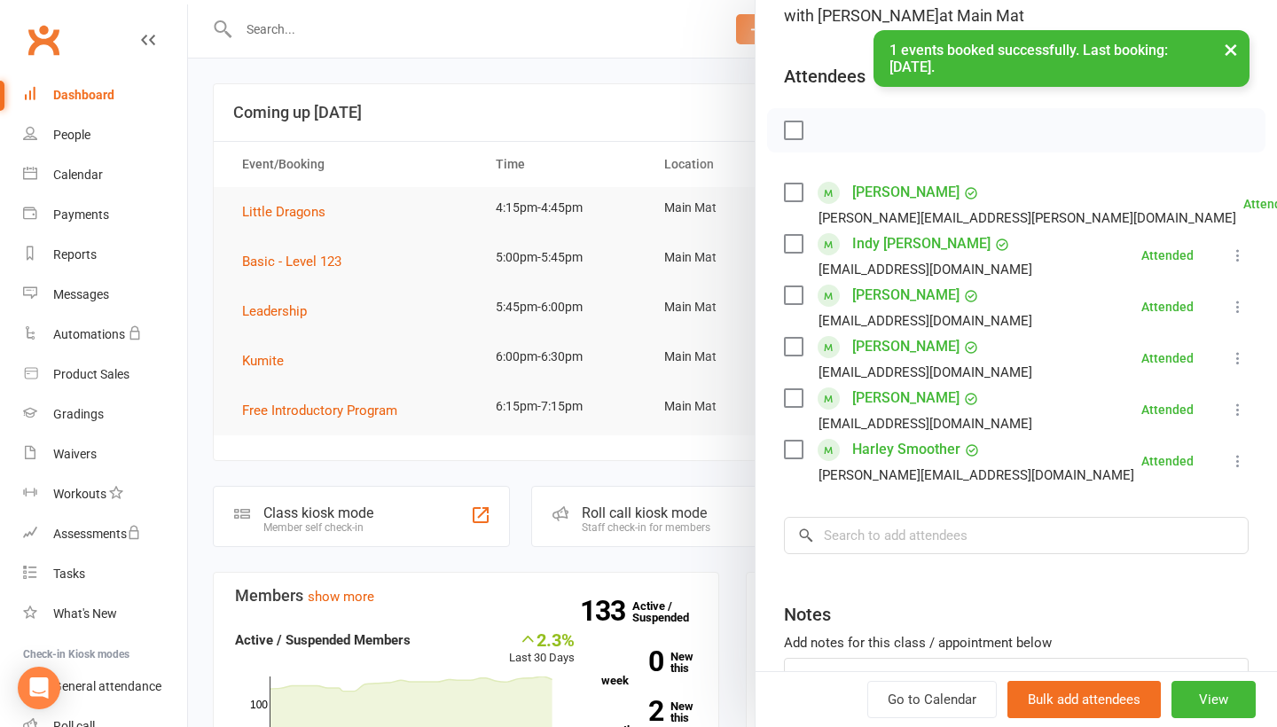
scroll to position [154, 0]
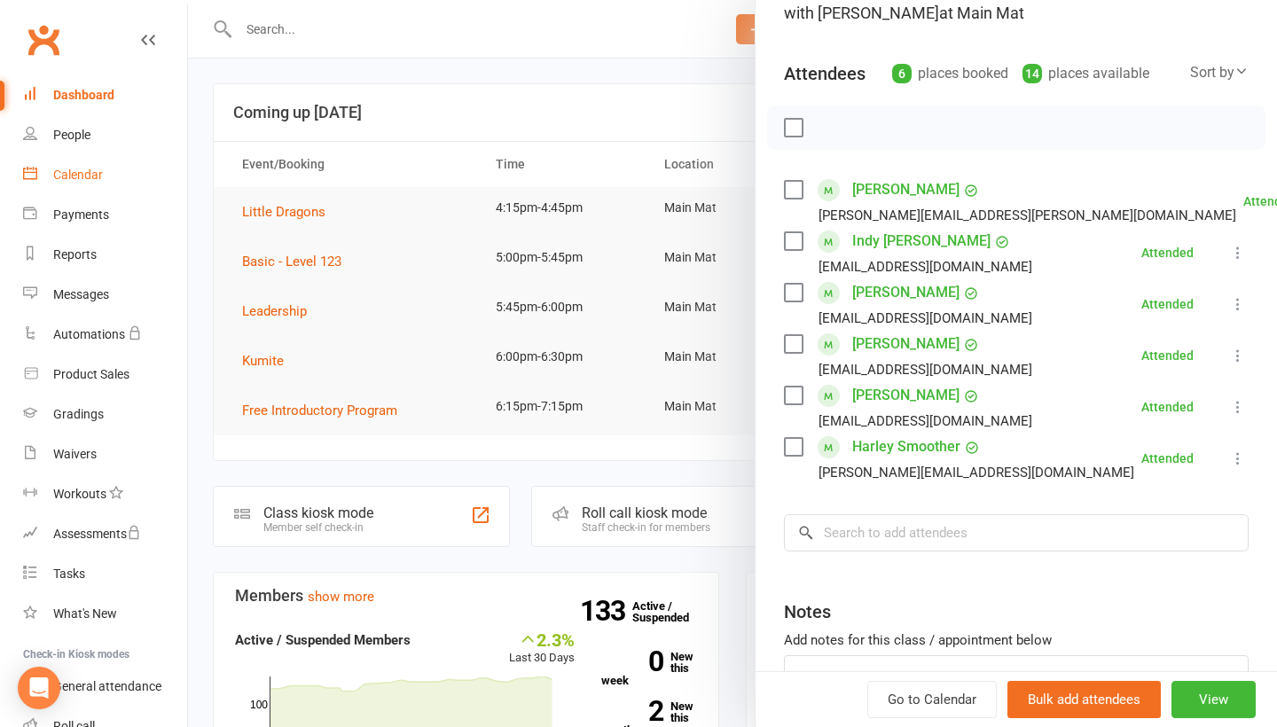
click at [104, 184] on link "Calendar" at bounding box center [105, 175] width 164 height 40
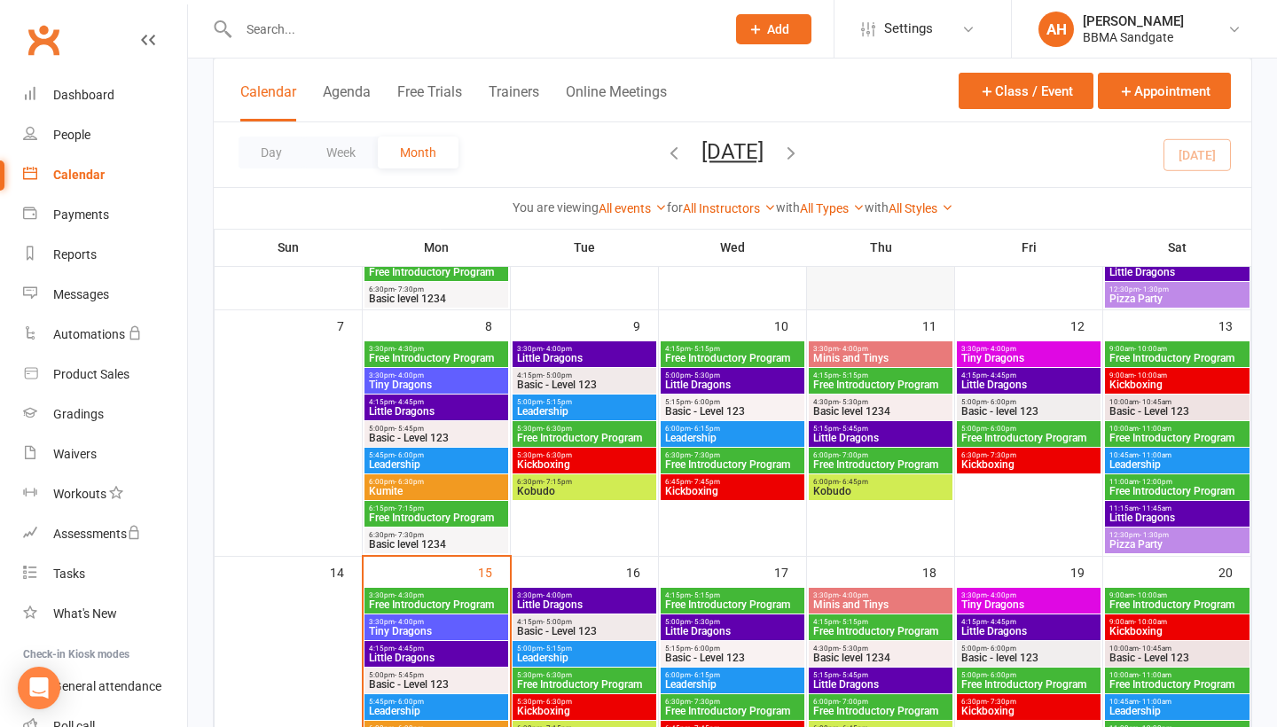
scroll to position [510, 0]
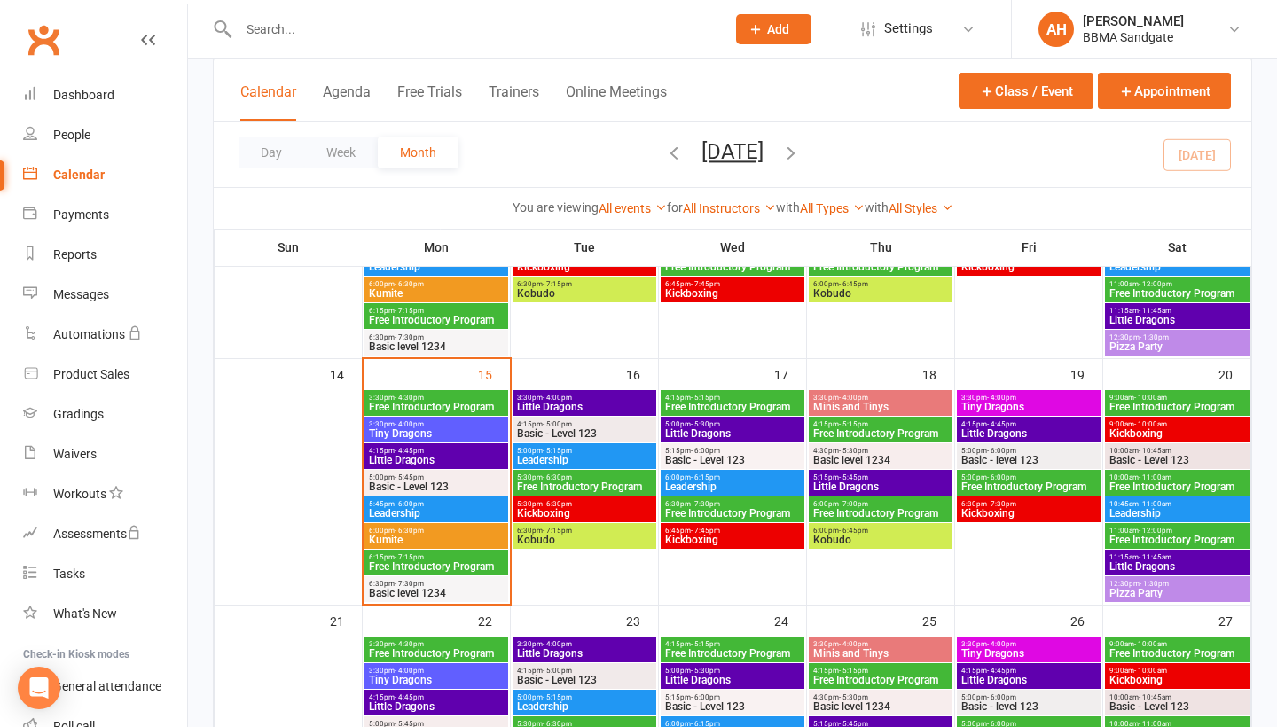
click at [443, 439] on span "Tiny Dragons" at bounding box center [436, 433] width 137 height 11
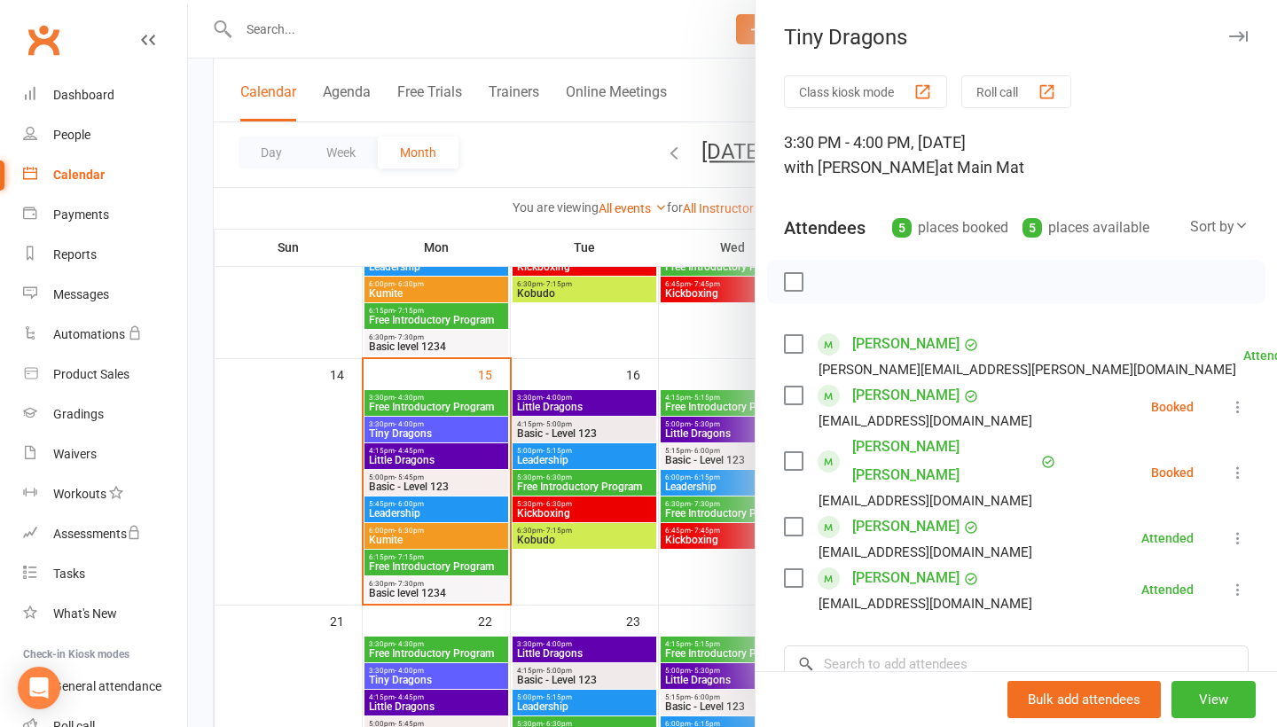
click at [671, 566] on div at bounding box center [732, 363] width 1089 height 727
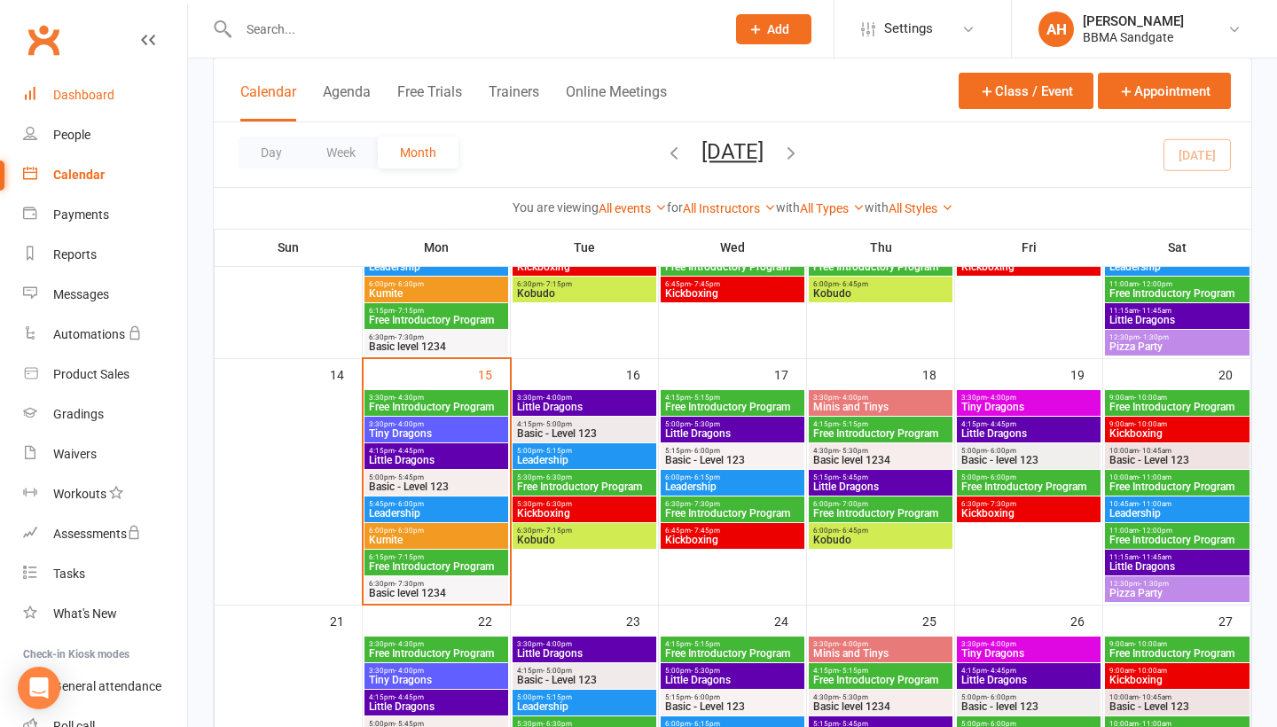
click at [93, 88] on div "Dashboard" at bounding box center [83, 95] width 61 height 14
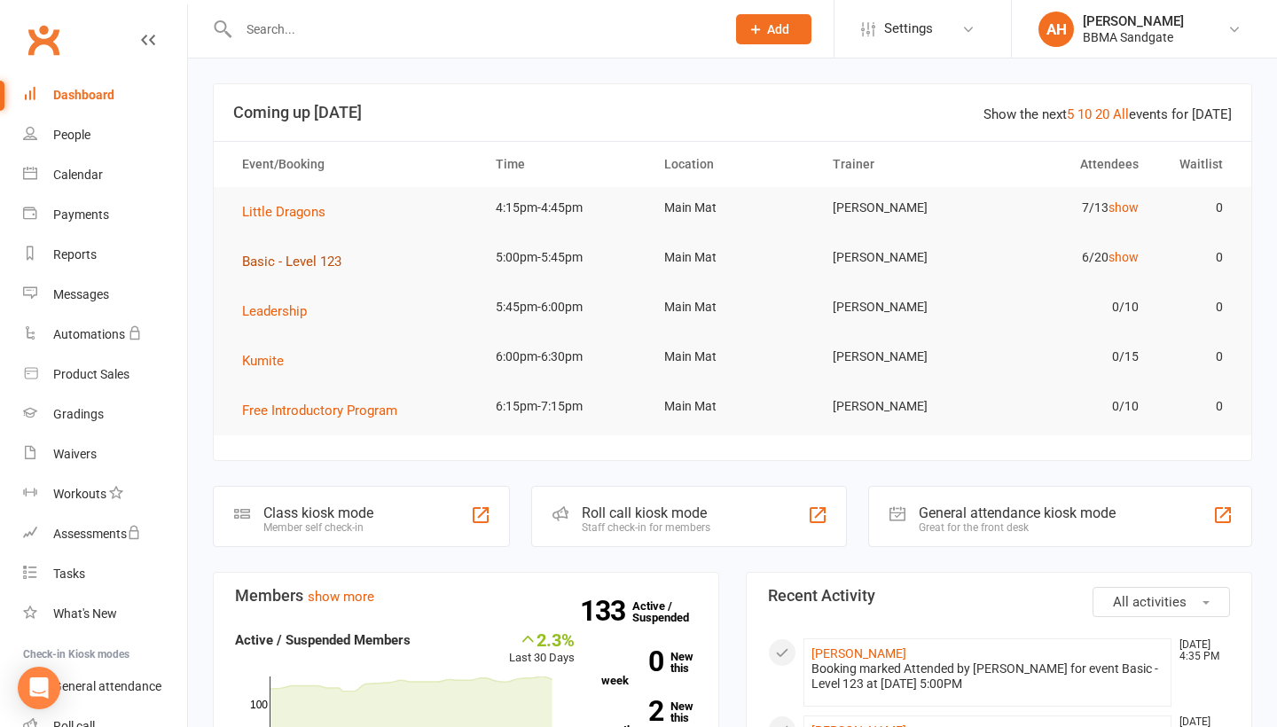
click at [329, 267] on span "Basic - Level 123" at bounding box center [291, 262] width 99 height 16
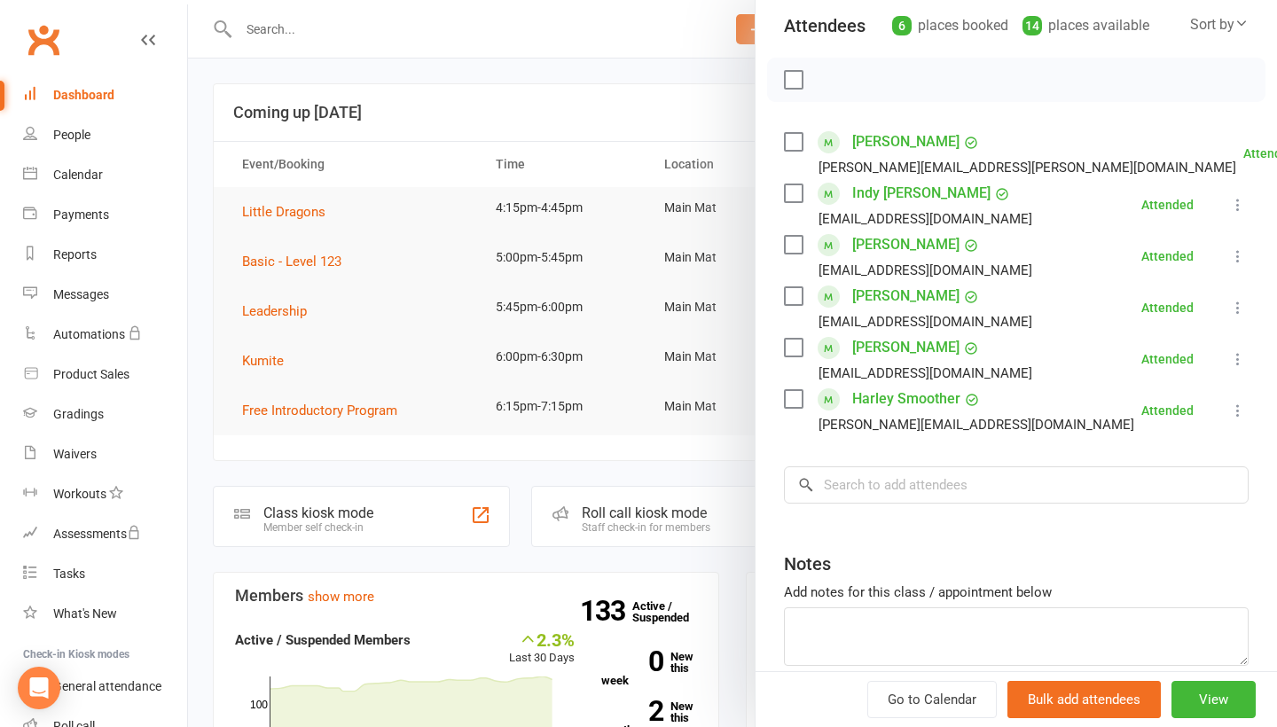
scroll to position [206, 0]
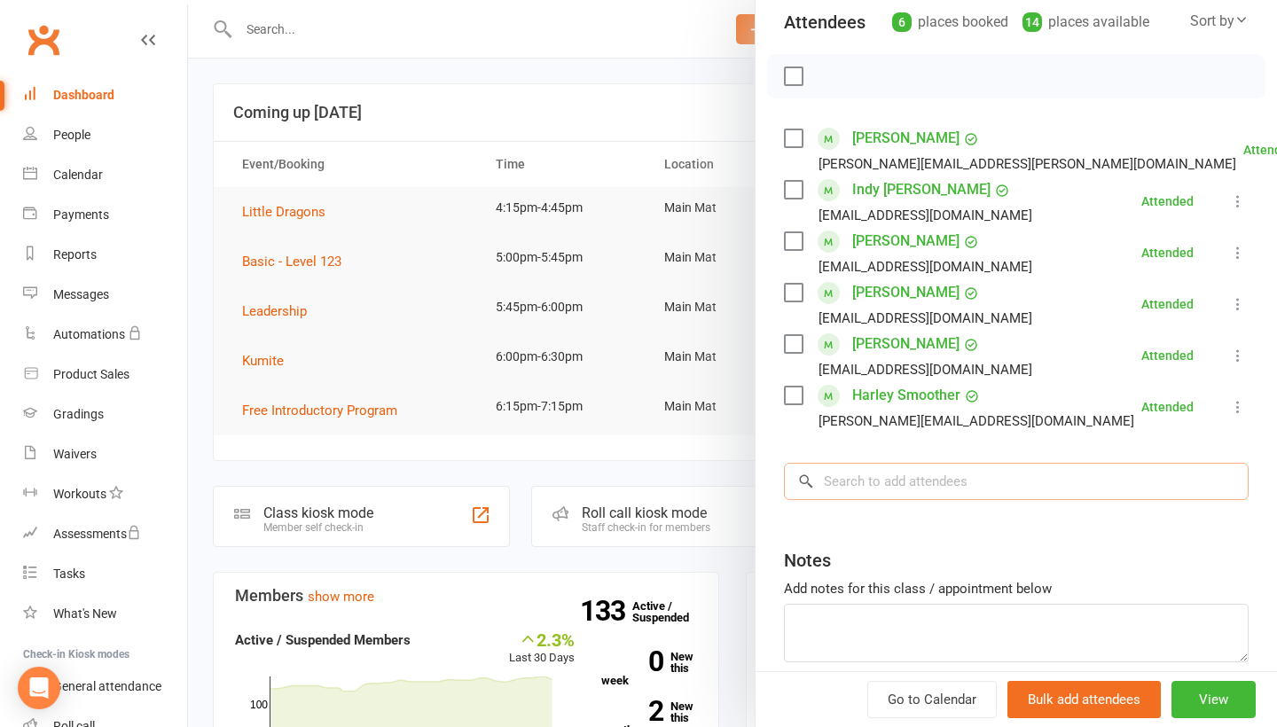
click at [981, 485] on input "search" at bounding box center [1016, 481] width 465 height 37
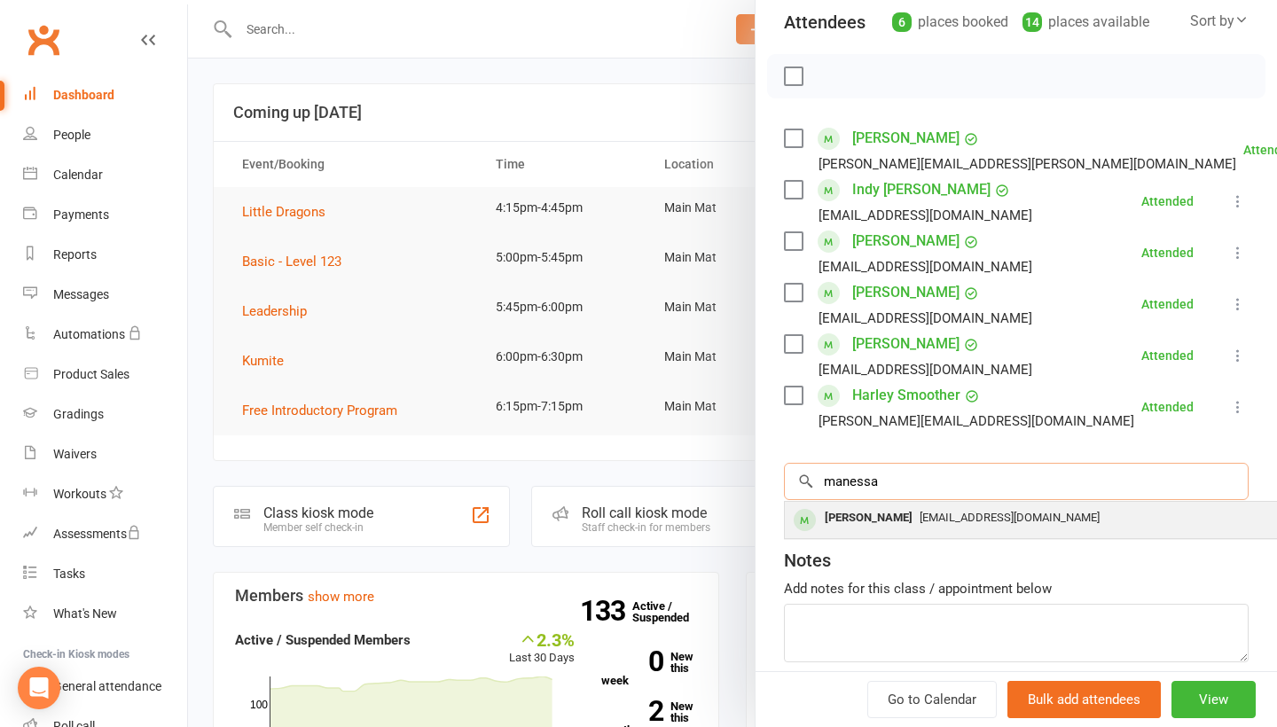
type input "manessa"
click at [946, 536] on div "[PERSON_NAME] [EMAIL_ADDRESS][DOMAIN_NAME]" at bounding box center [1050, 520] width 530 height 36
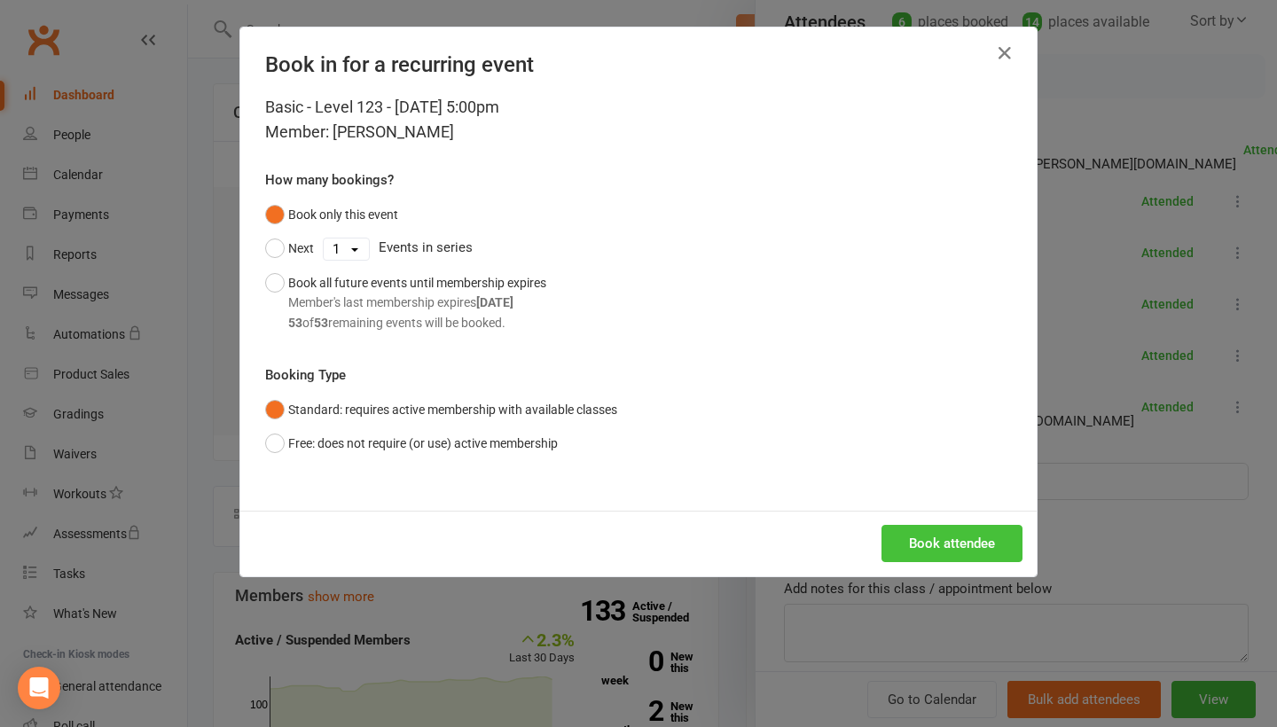
click at [946, 537] on button "Book attendee" at bounding box center [951, 543] width 141 height 37
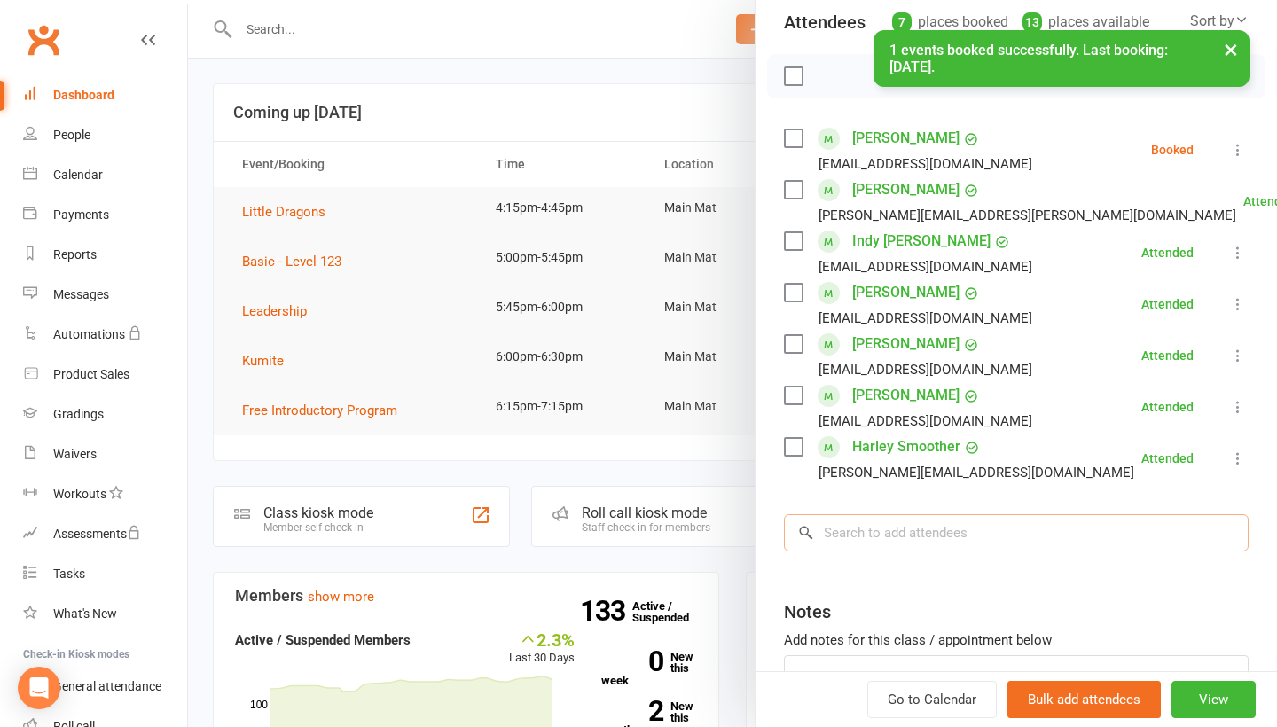
click at [944, 534] on input "search" at bounding box center [1016, 532] width 465 height 37
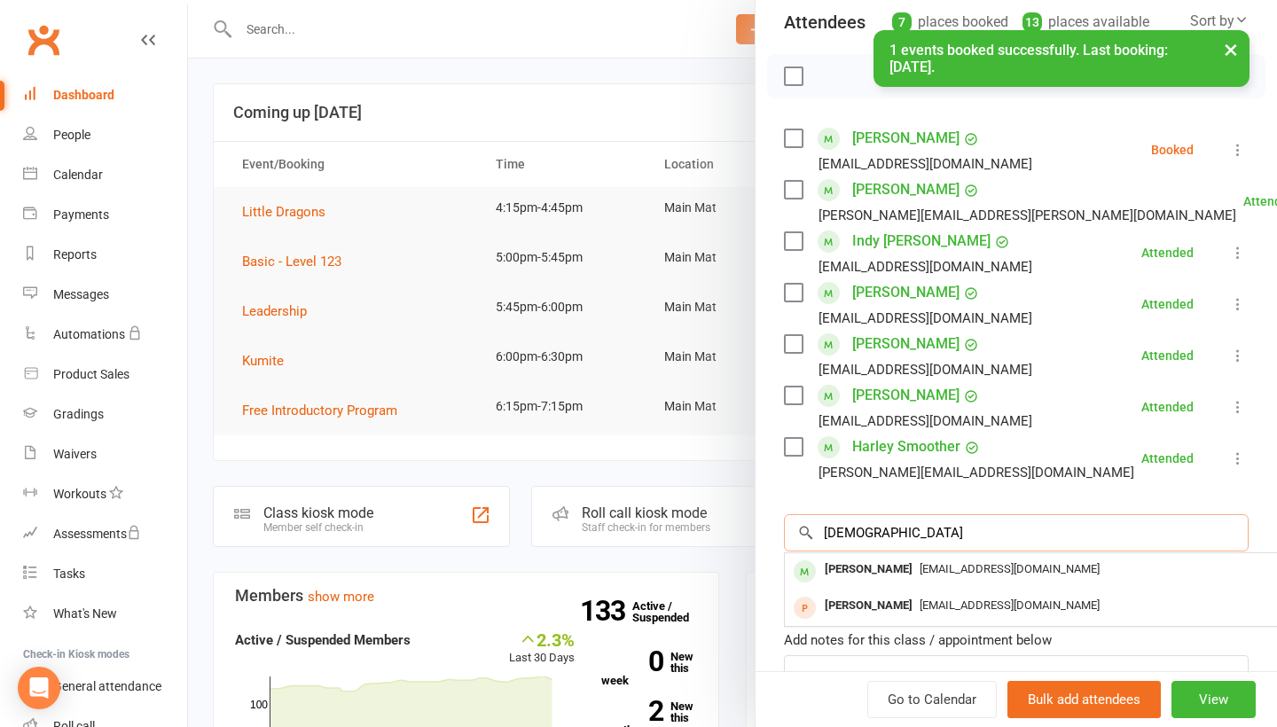
type input "[DEMOGRAPHIC_DATA]"
drag, startPoint x: 944, startPoint y: 534, endPoint x: 944, endPoint y: 575, distance: 40.8
click at [944, 575] on span "[EMAIL_ADDRESS][DOMAIN_NAME]" at bounding box center [1010, 568] width 180 height 13
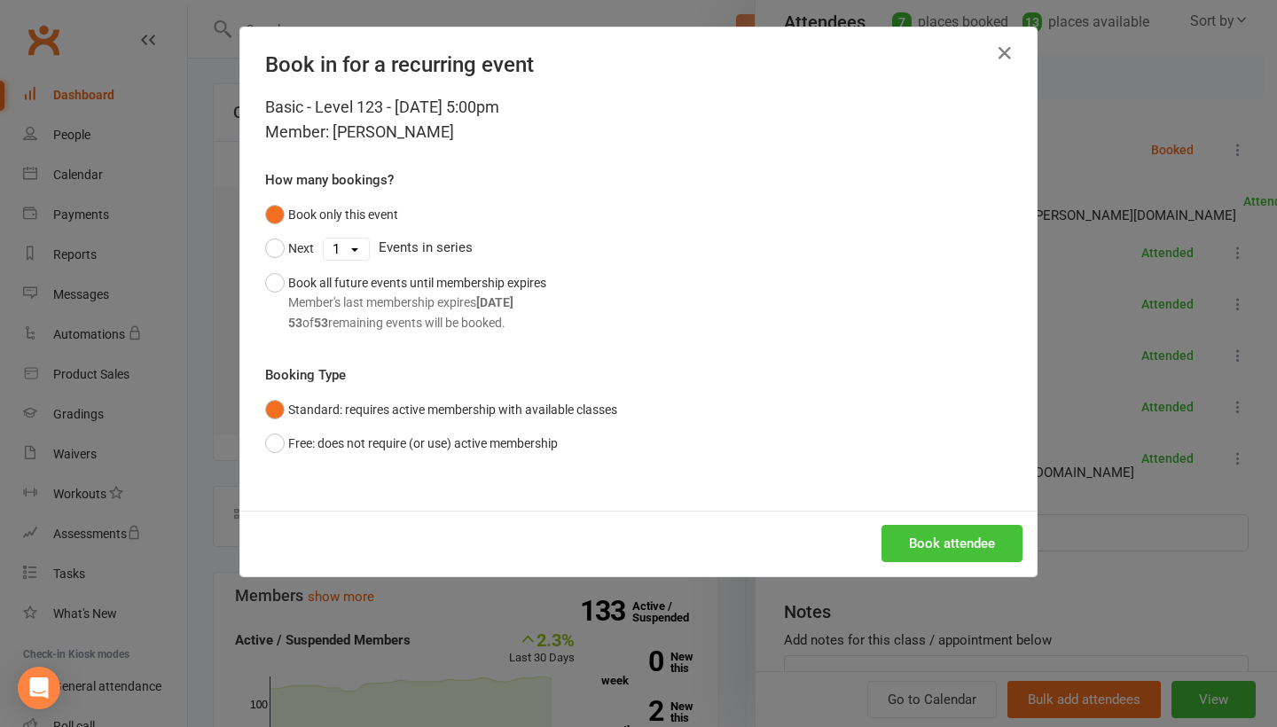
click at [947, 545] on button "Book attendee" at bounding box center [951, 543] width 141 height 37
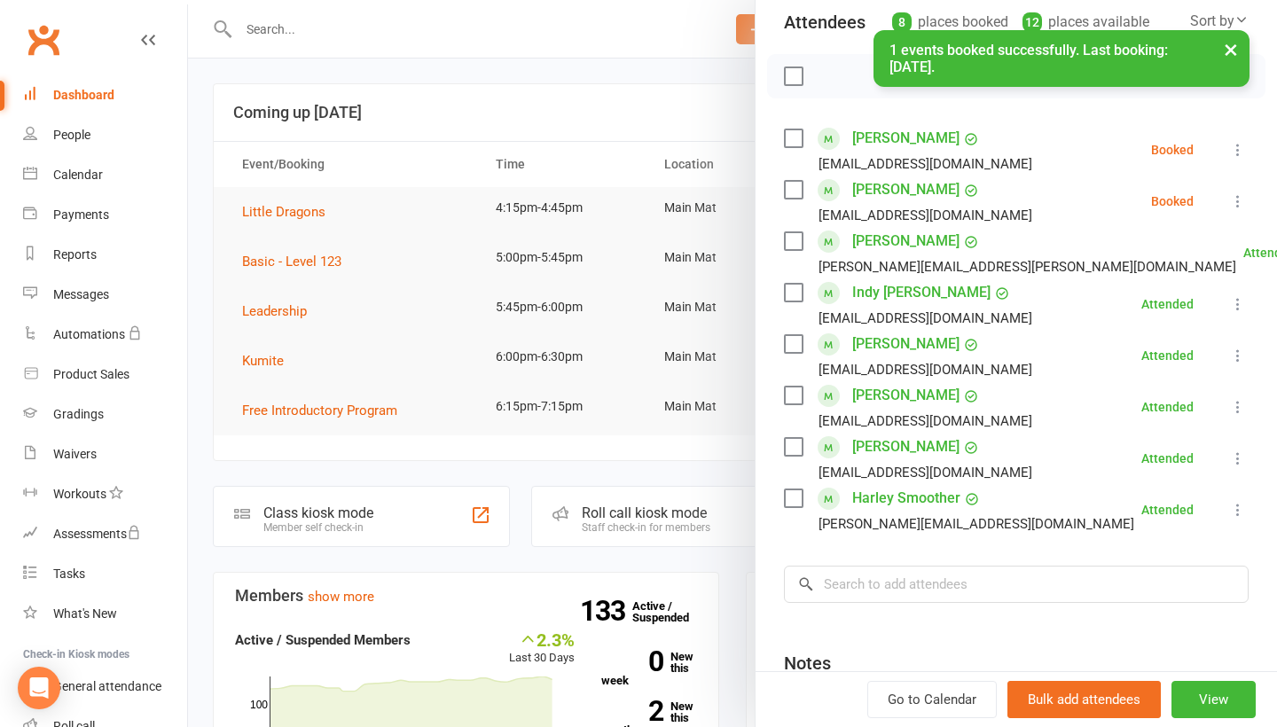
click at [1235, 153] on icon at bounding box center [1238, 150] width 18 height 18
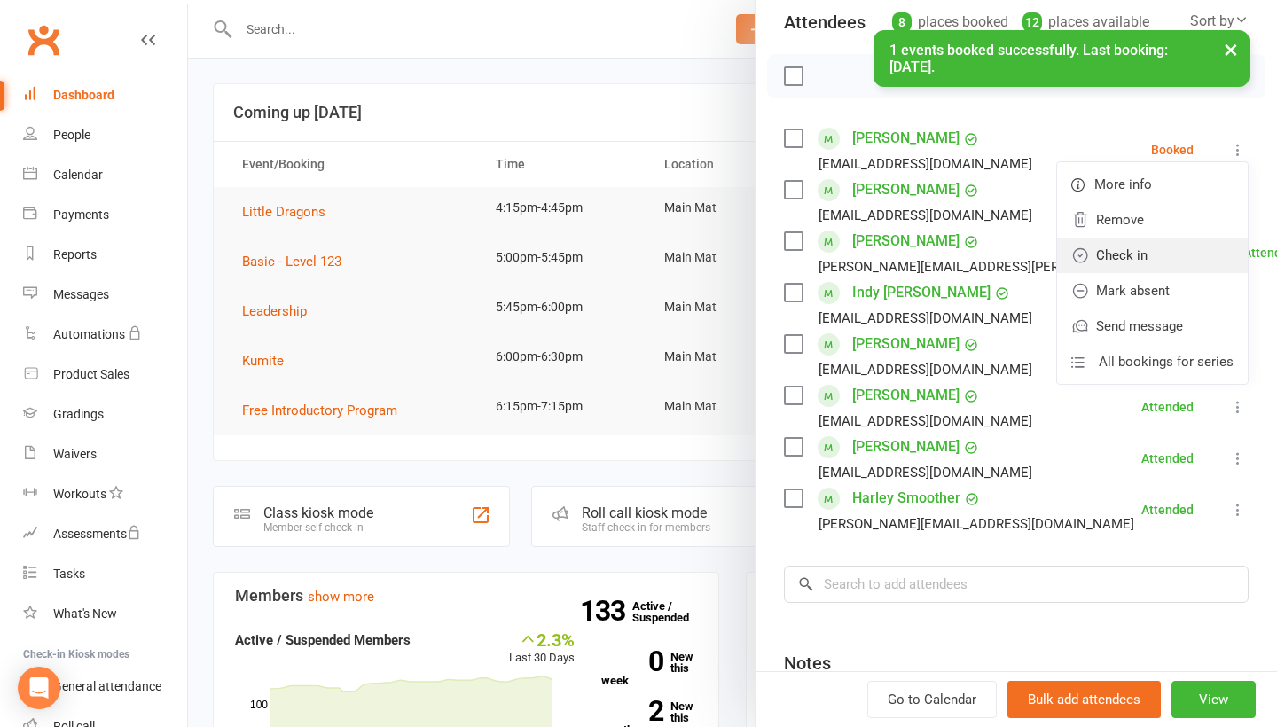
click at [1186, 248] on link "Check in" at bounding box center [1152, 255] width 191 height 35
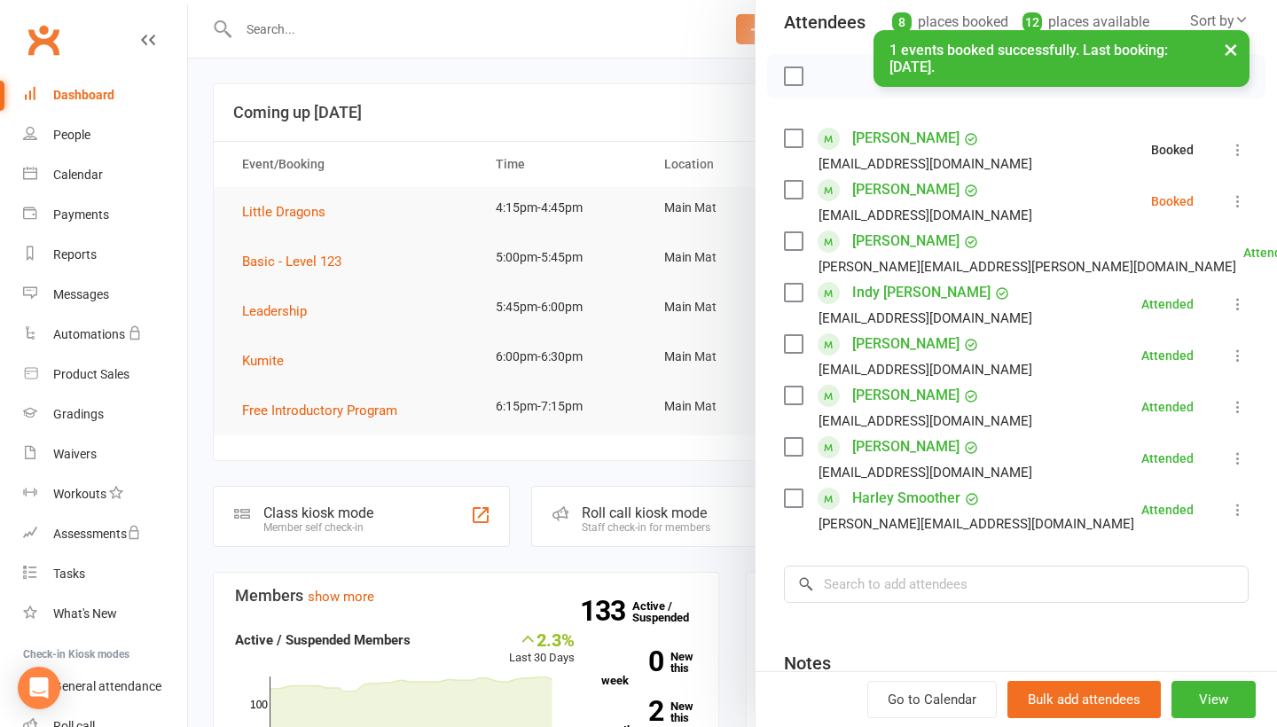
click at [1242, 195] on button at bounding box center [1237, 201] width 21 height 21
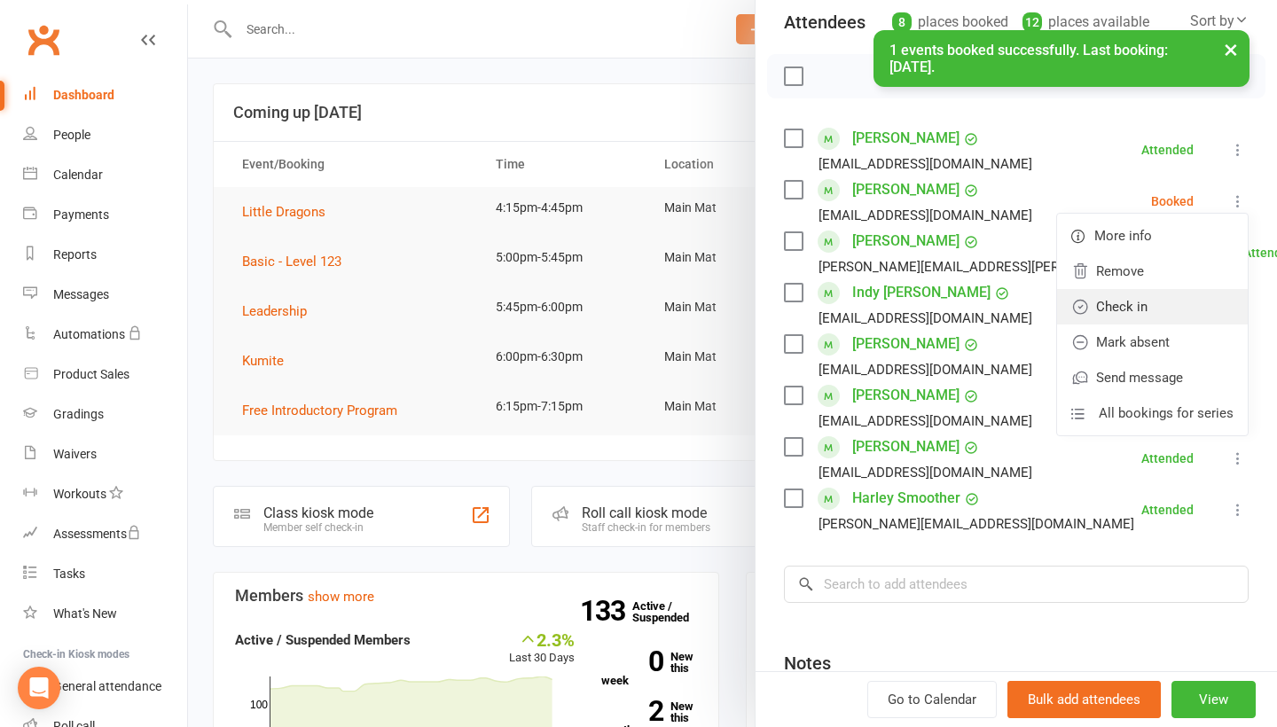
click at [1174, 305] on link "Check in" at bounding box center [1152, 306] width 191 height 35
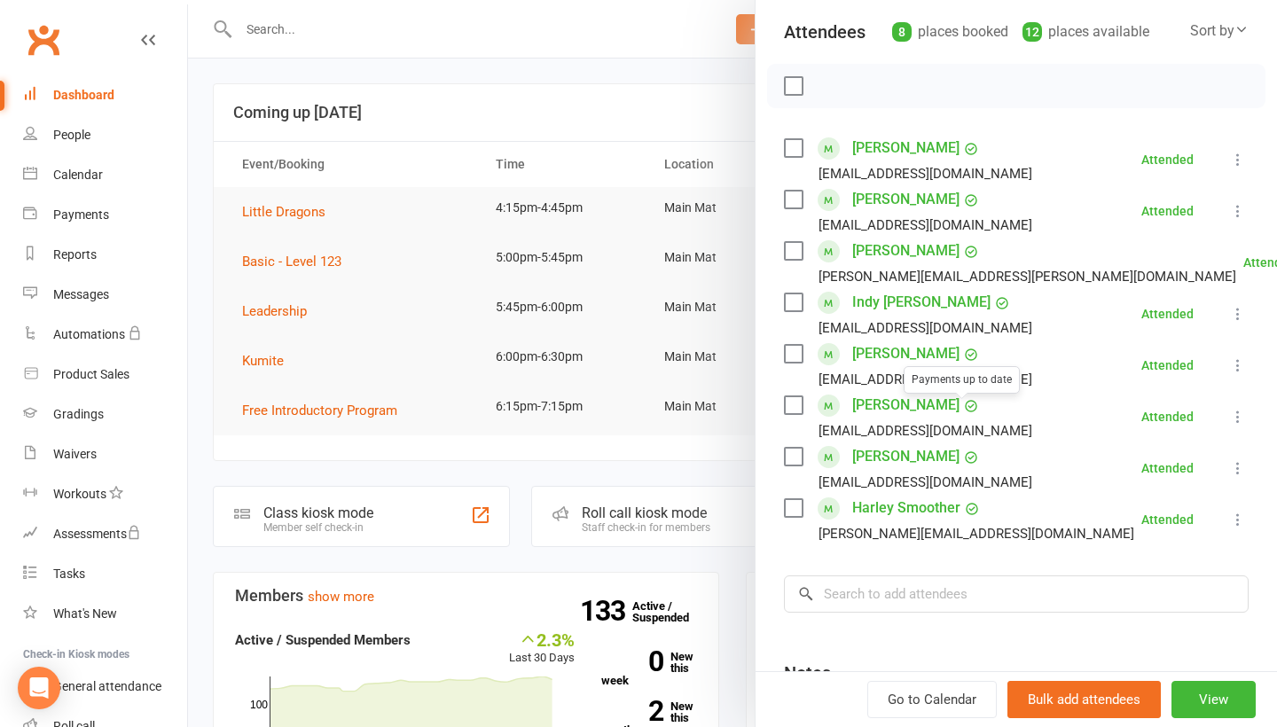
scroll to position [211, 0]
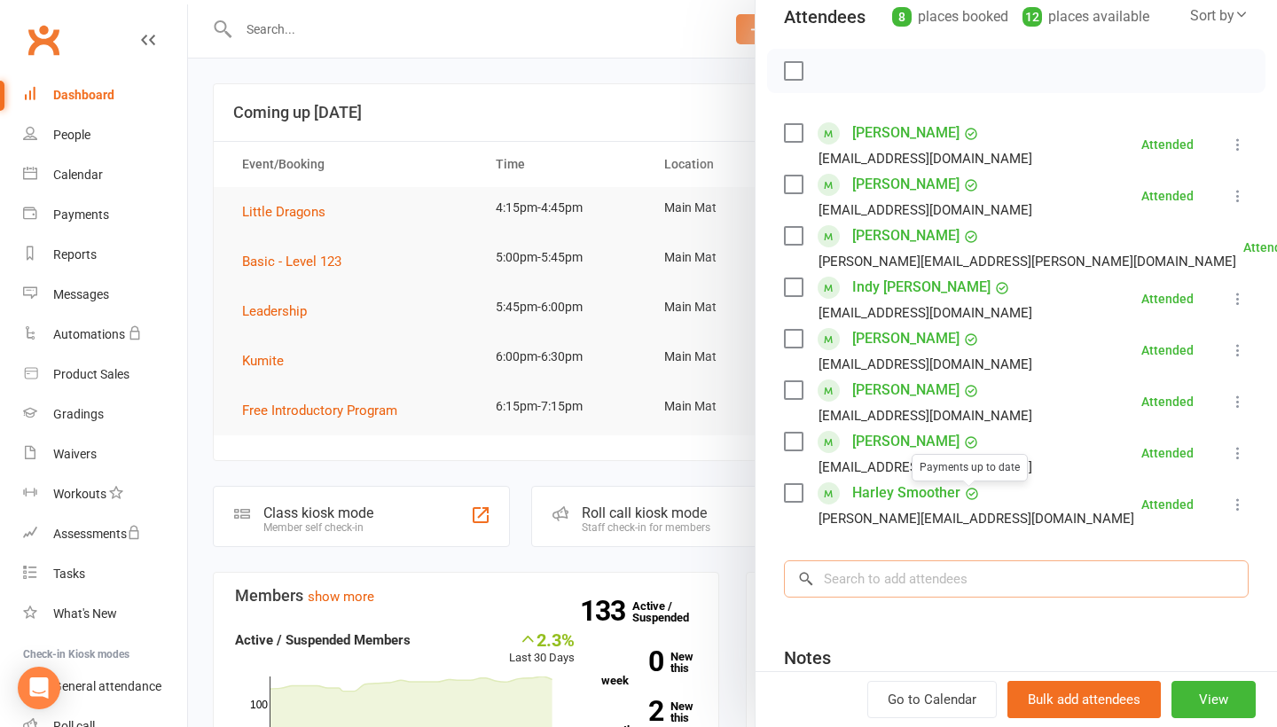
click at [944, 584] on input "search" at bounding box center [1016, 578] width 465 height 37
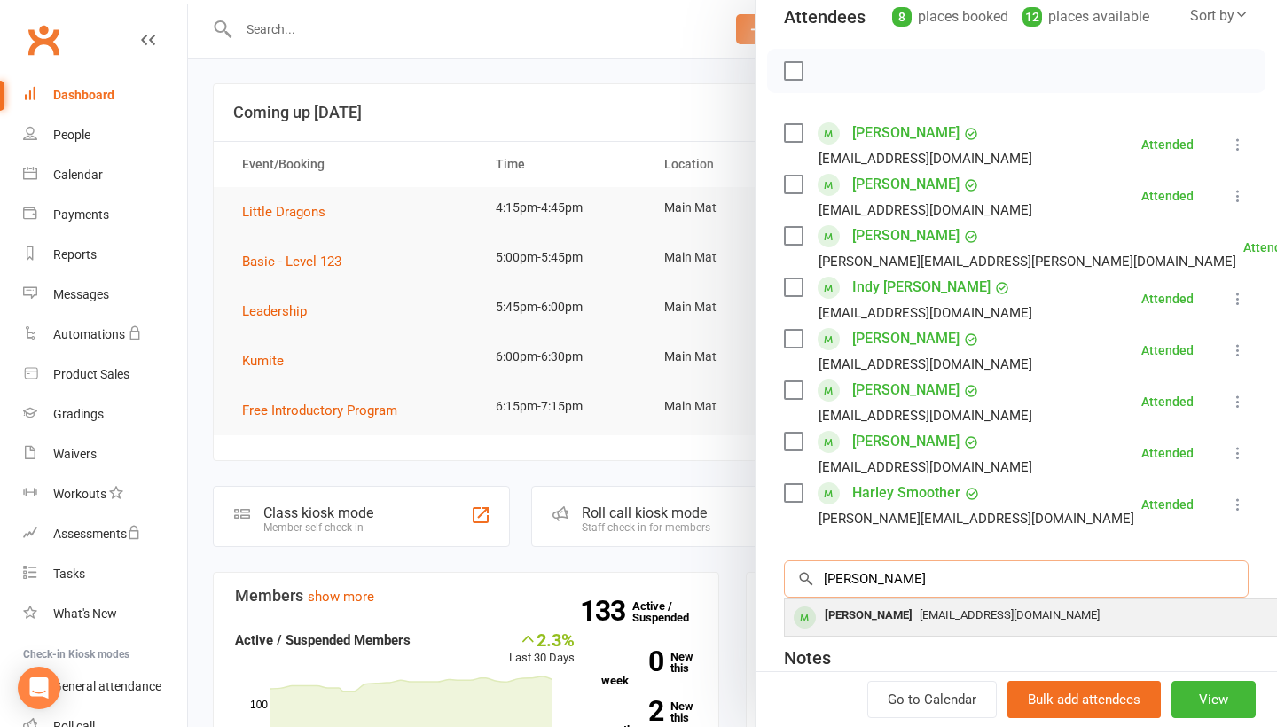
type input "[PERSON_NAME]"
click at [934, 608] on div "[EMAIL_ADDRESS][DOMAIN_NAME]" at bounding box center [1050, 616] width 516 height 26
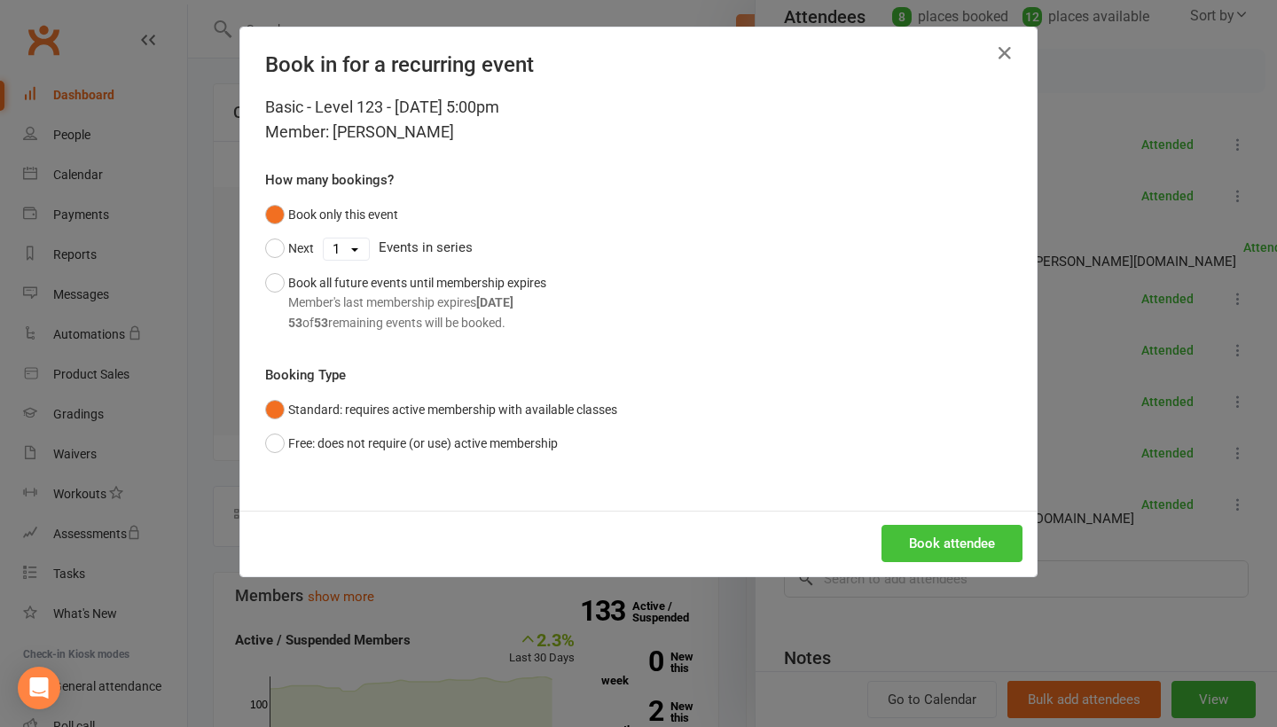
click at [967, 544] on button "Book attendee" at bounding box center [951, 543] width 141 height 37
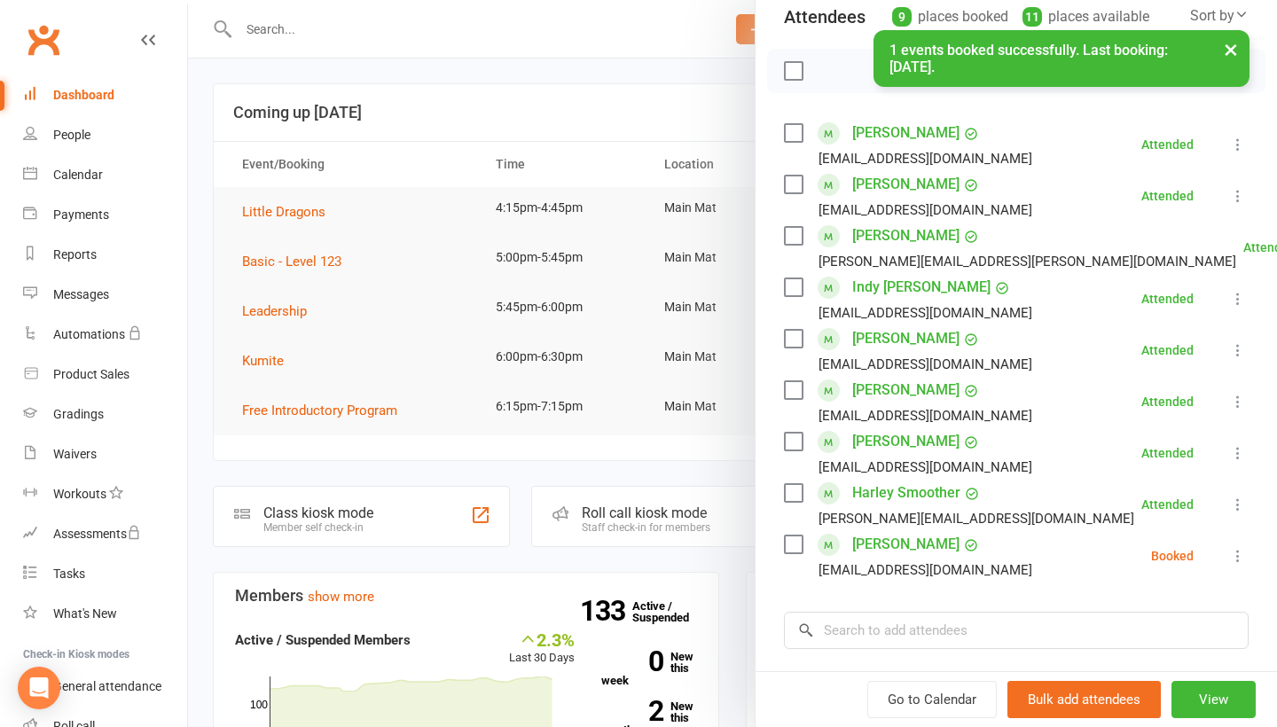
click at [1235, 559] on icon at bounding box center [1238, 556] width 18 height 18
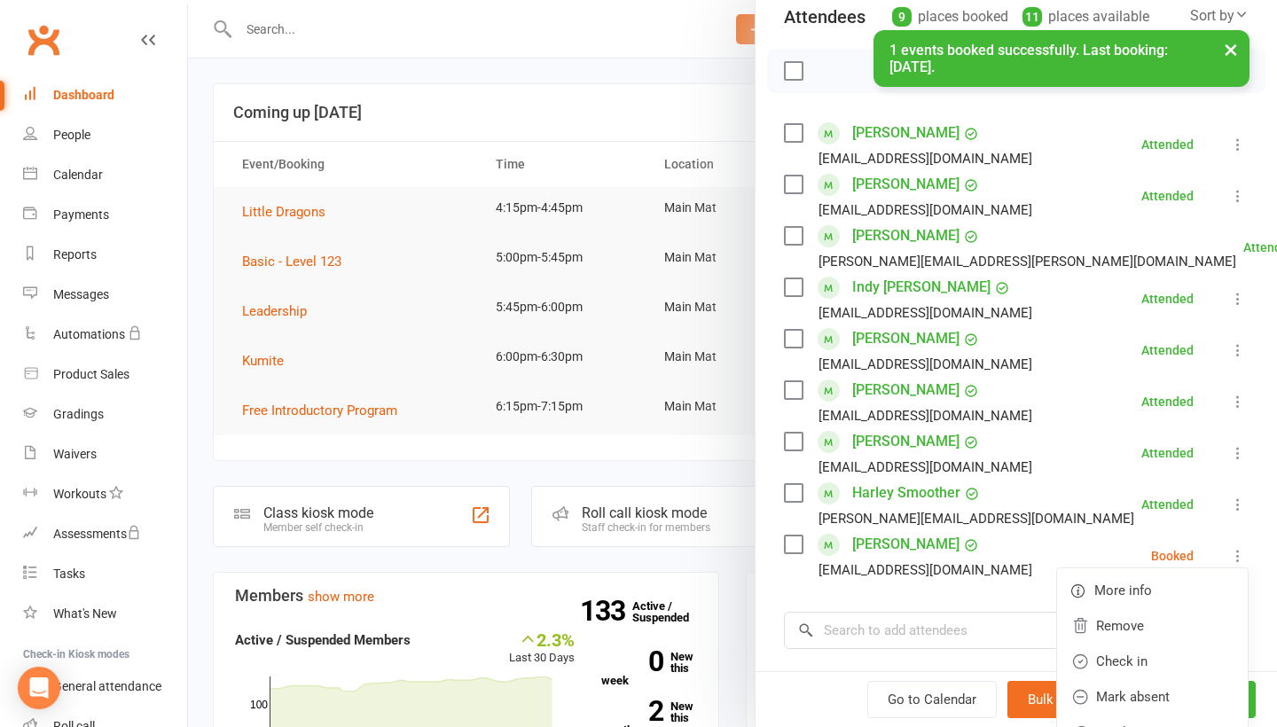
scroll to position [270, 0]
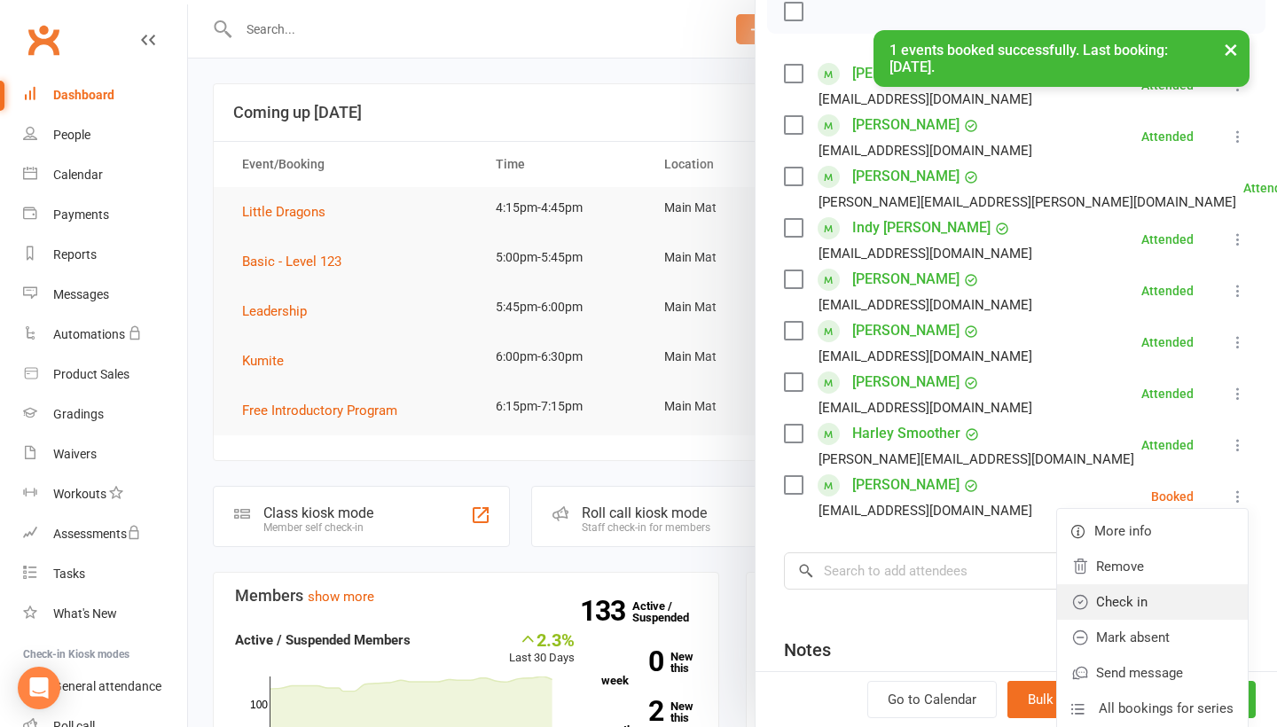
click at [1200, 605] on link "Check in" at bounding box center [1152, 601] width 191 height 35
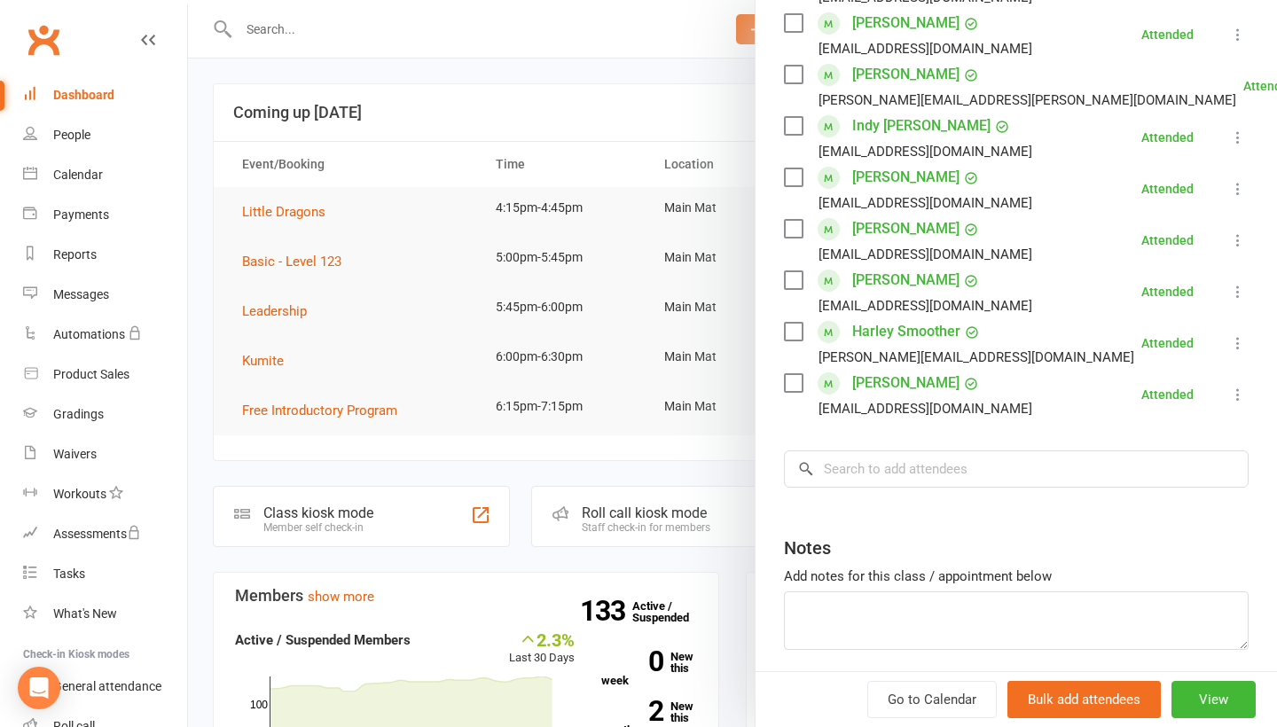
scroll to position [379, 0]
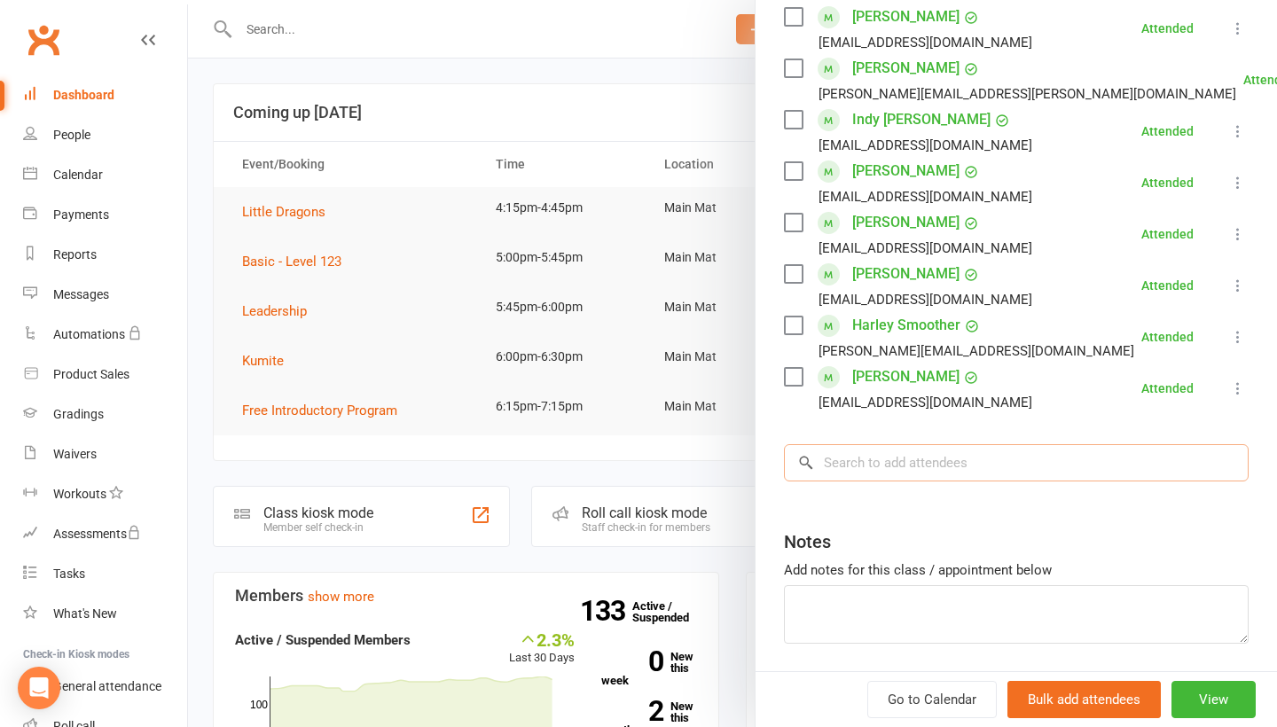
click at [889, 460] on input "search" at bounding box center [1016, 462] width 465 height 37
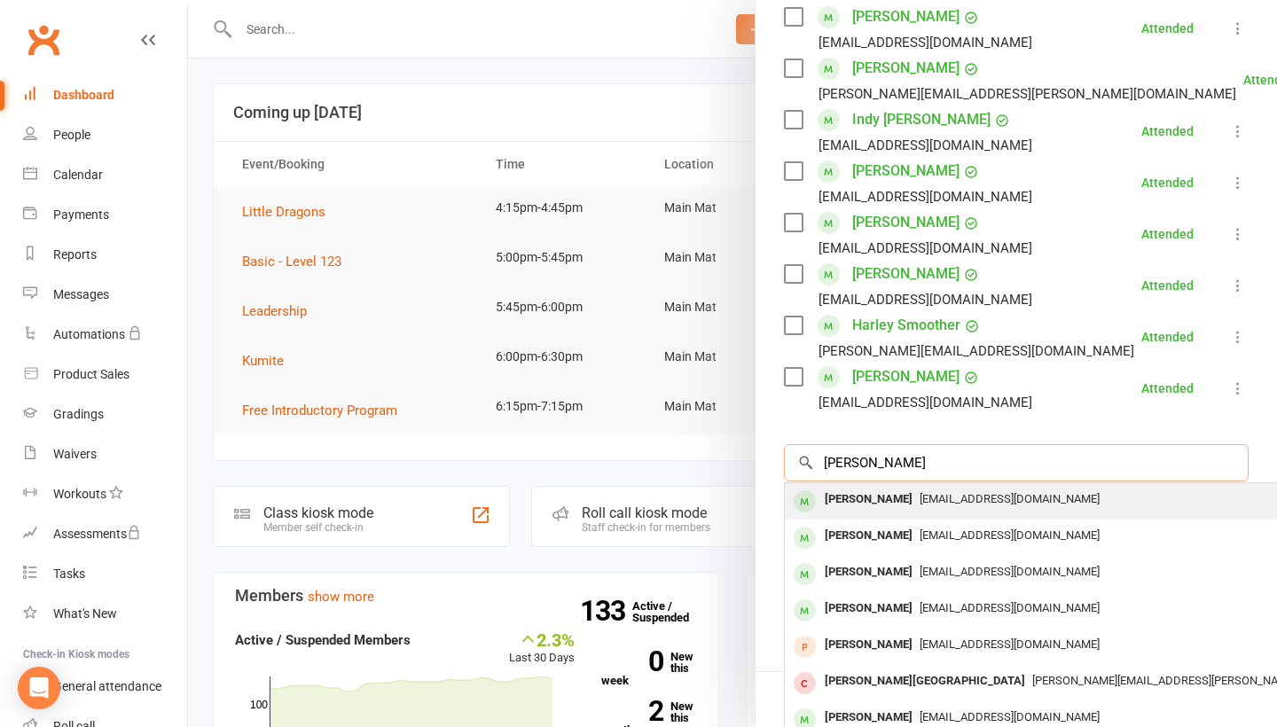
type input "[PERSON_NAME]"
click at [880, 504] on div "[PERSON_NAME]" at bounding box center [869, 500] width 102 height 26
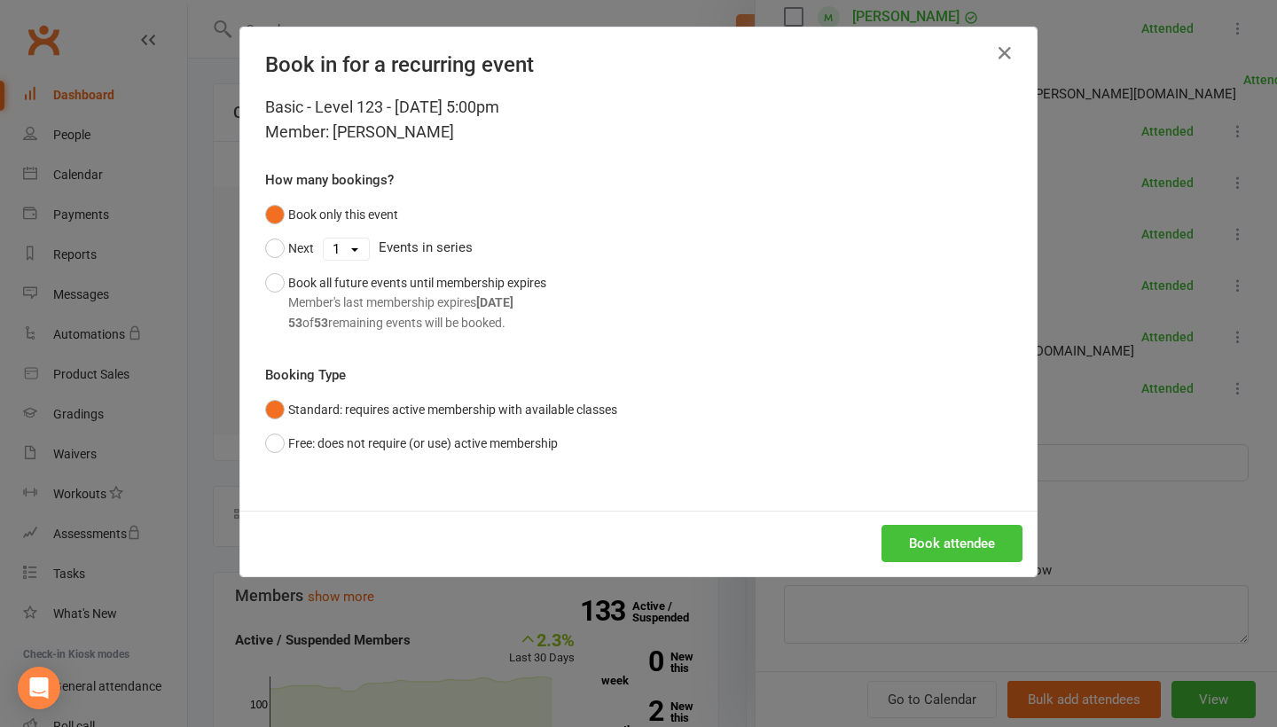
click at [938, 541] on button "Book attendee" at bounding box center [951, 543] width 141 height 37
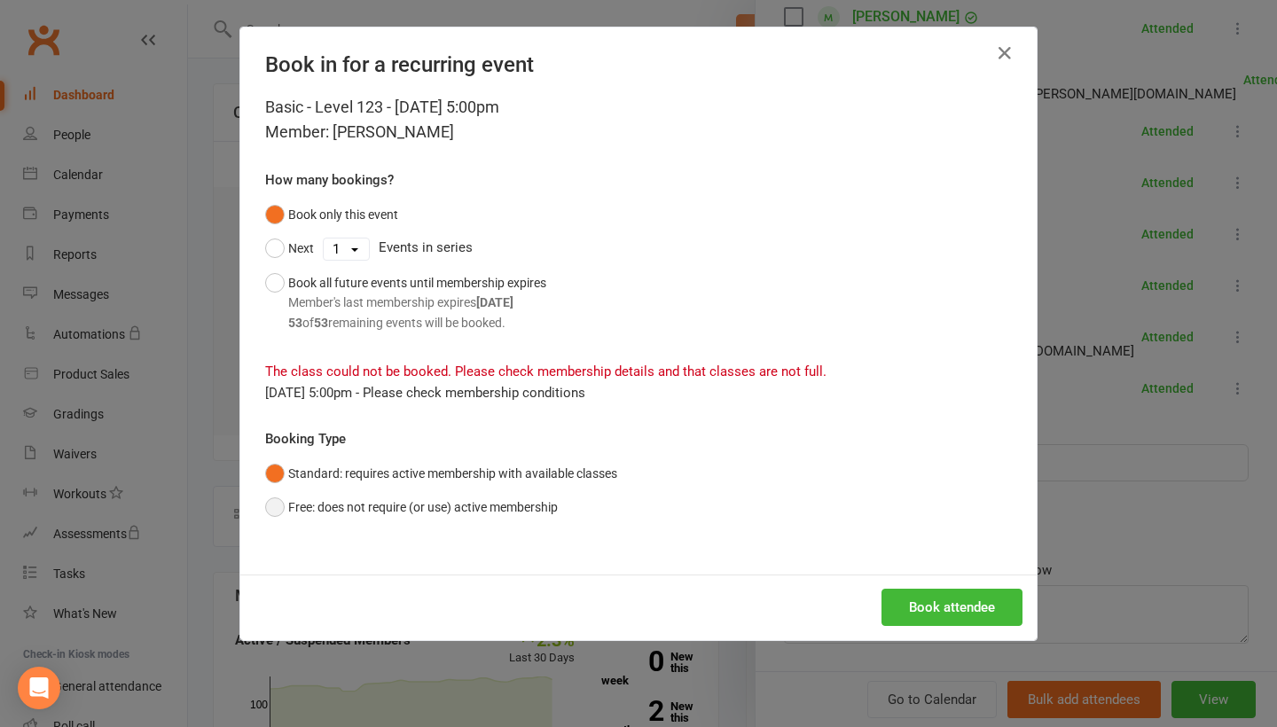
click at [551, 505] on button "Free: does not require (or use) active membership" at bounding box center [411, 507] width 293 height 34
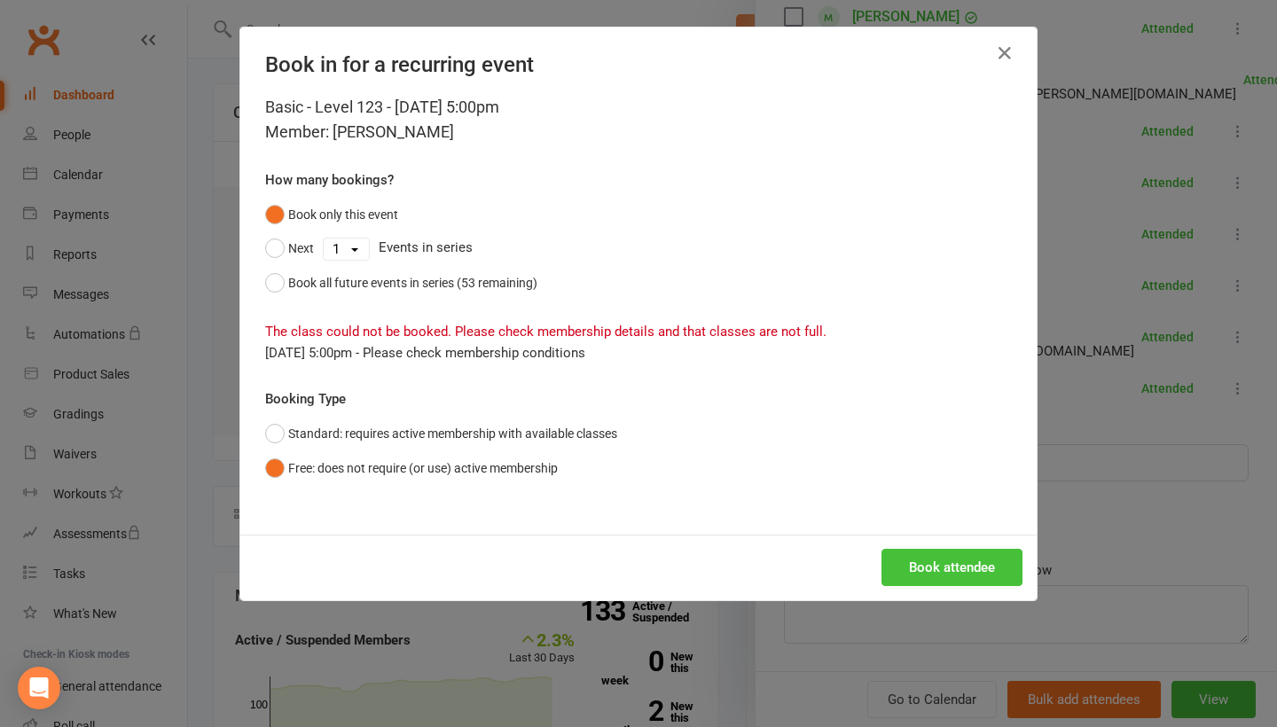
click at [945, 572] on button "Book attendee" at bounding box center [951, 567] width 141 height 37
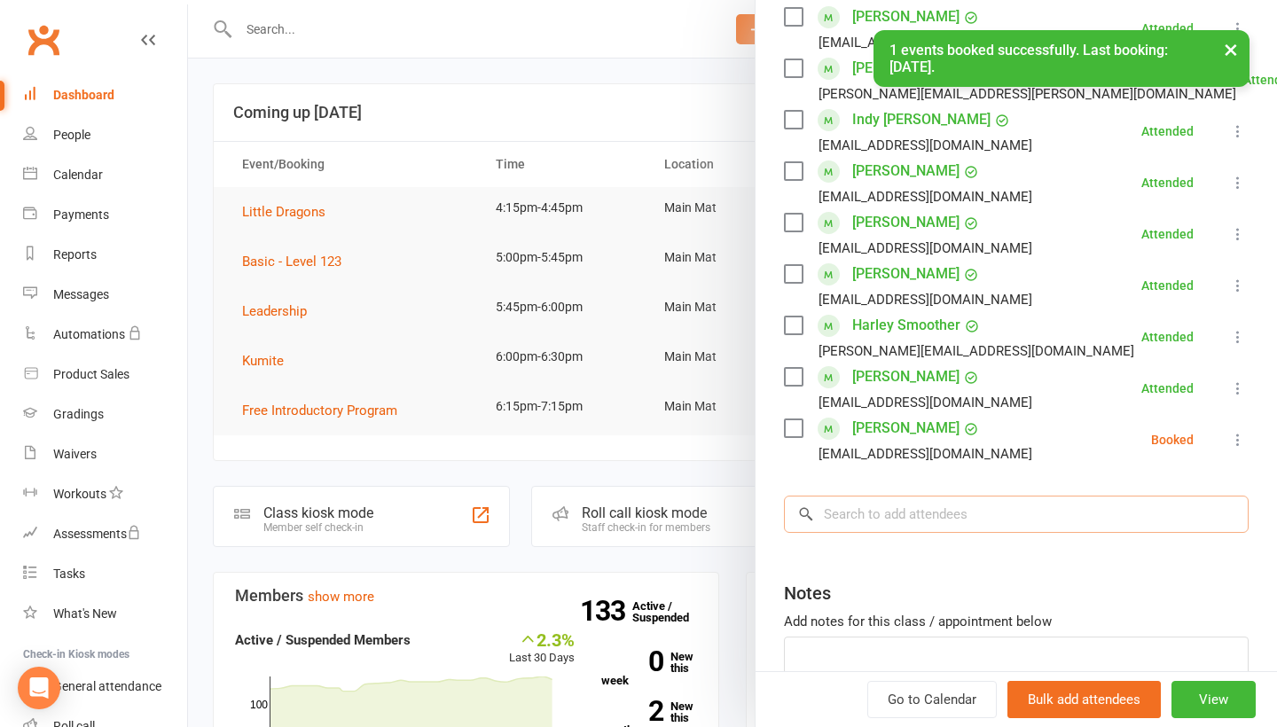
click at [901, 521] on input "search" at bounding box center [1016, 514] width 465 height 37
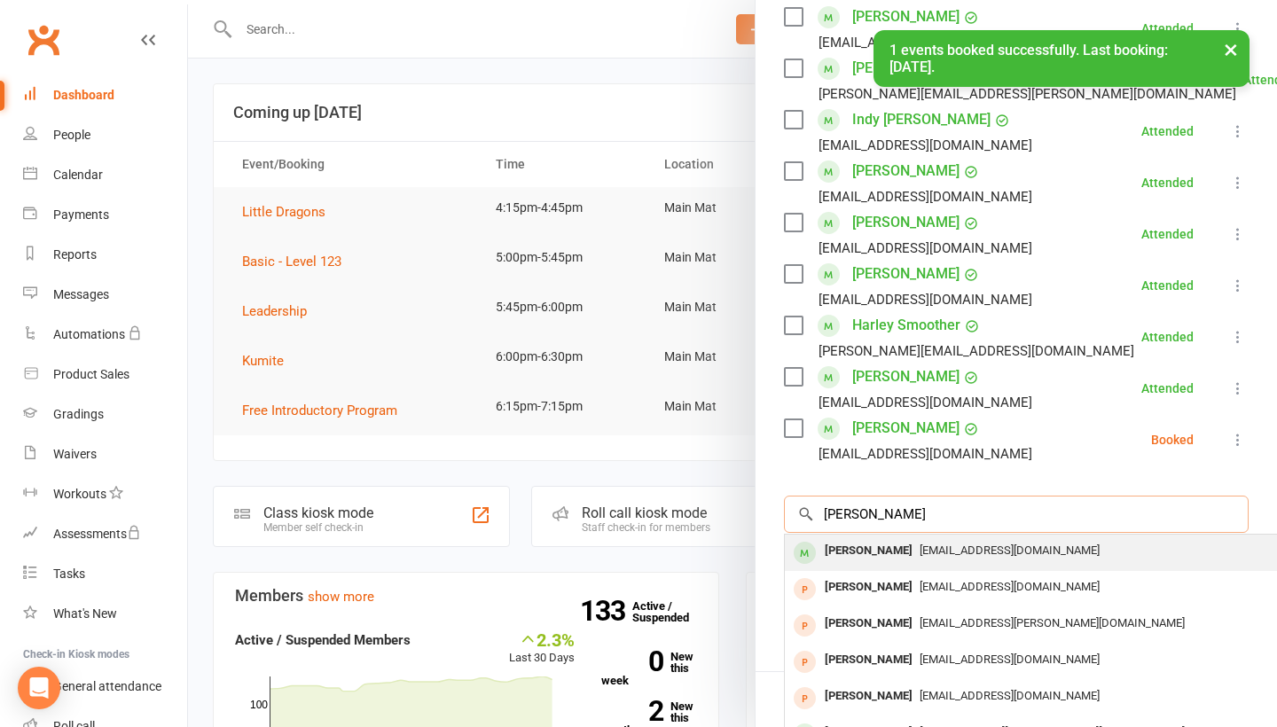
type input "[PERSON_NAME]"
click at [920, 553] on span "[EMAIL_ADDRESS][DOMAIN_NAME]" at bounding box center [1010, 550] width 180 height 13
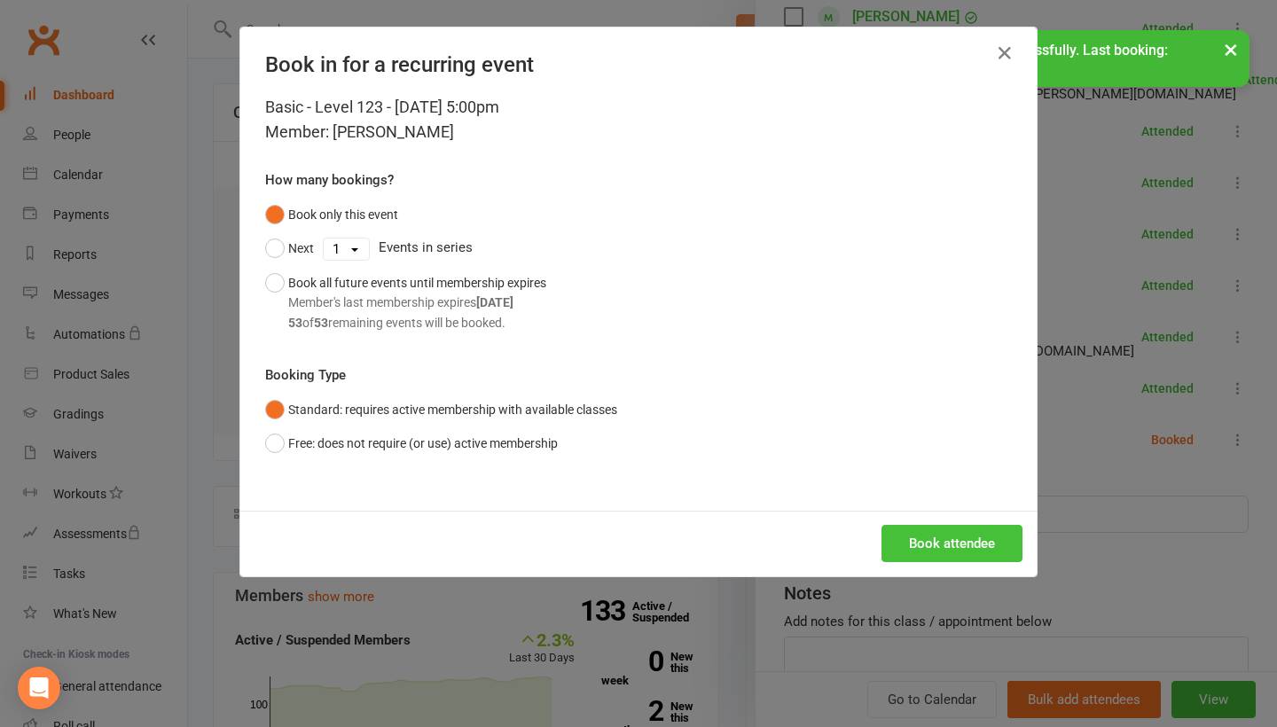
click at [936, 537] on button "Book attendee" at bounding box center [951, 543] width 141 height 37
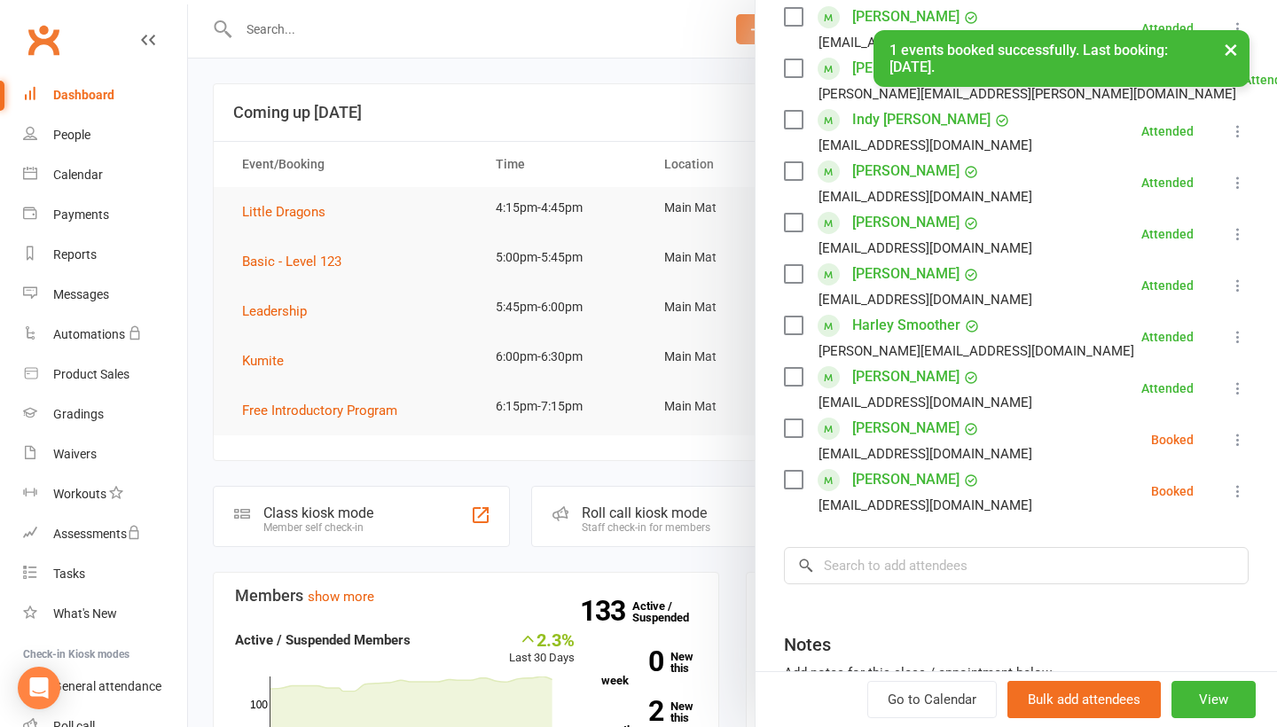
click at [1233, 442] on icon at bounding box center [1238, 440] width 18 height 18
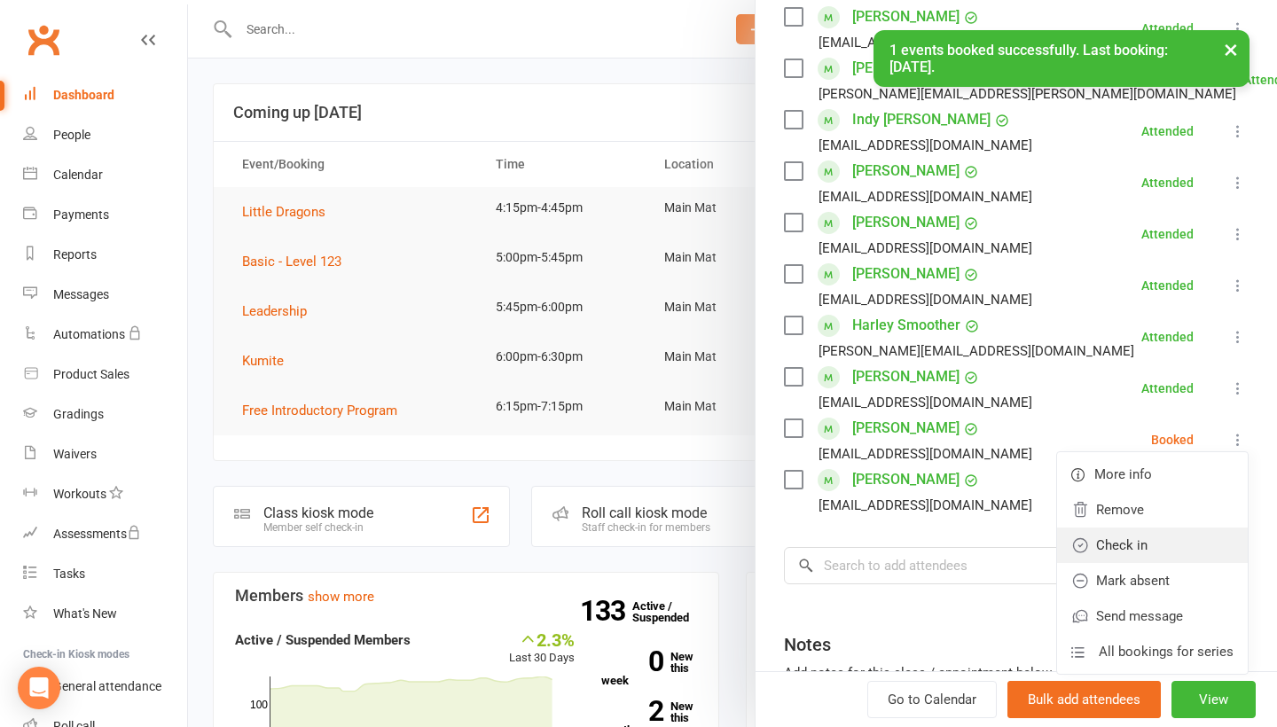
click at [1170, 544] on link "Check in" at bounding box center [1152, 545] width 191 height 35
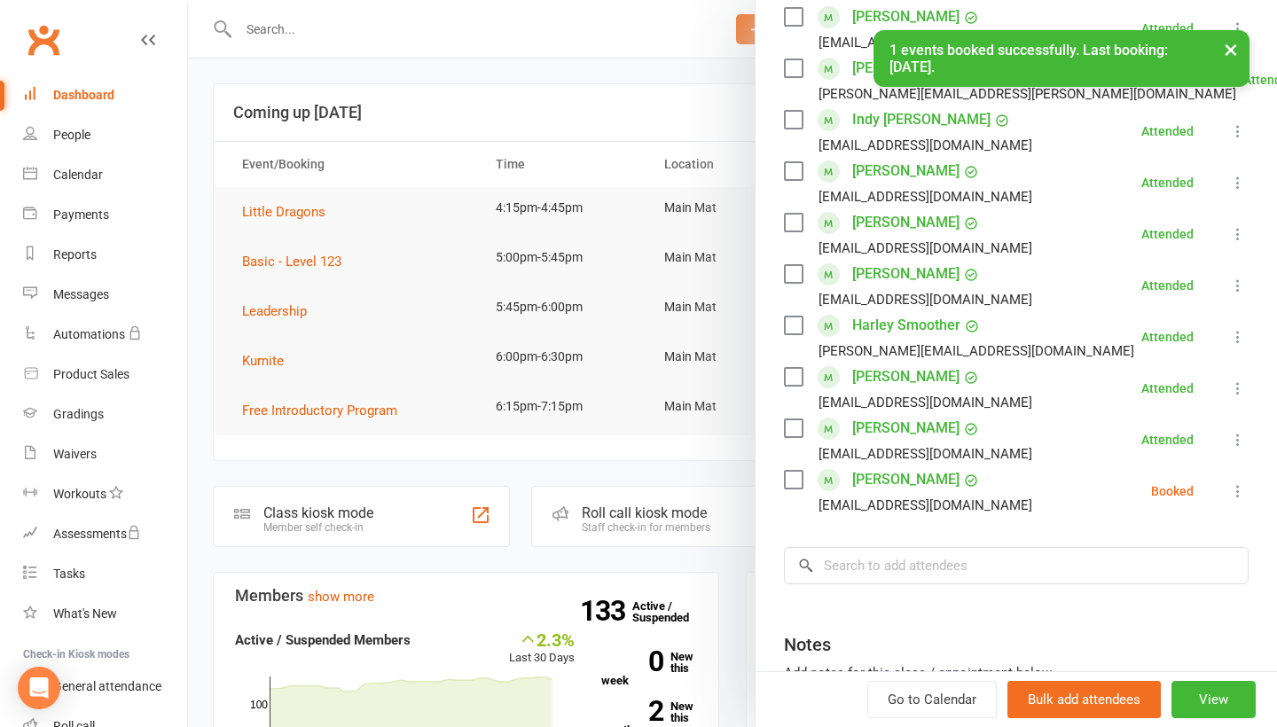
click at [1238, 494] on icon at bounding box center [1238, 491] width 18 height 18
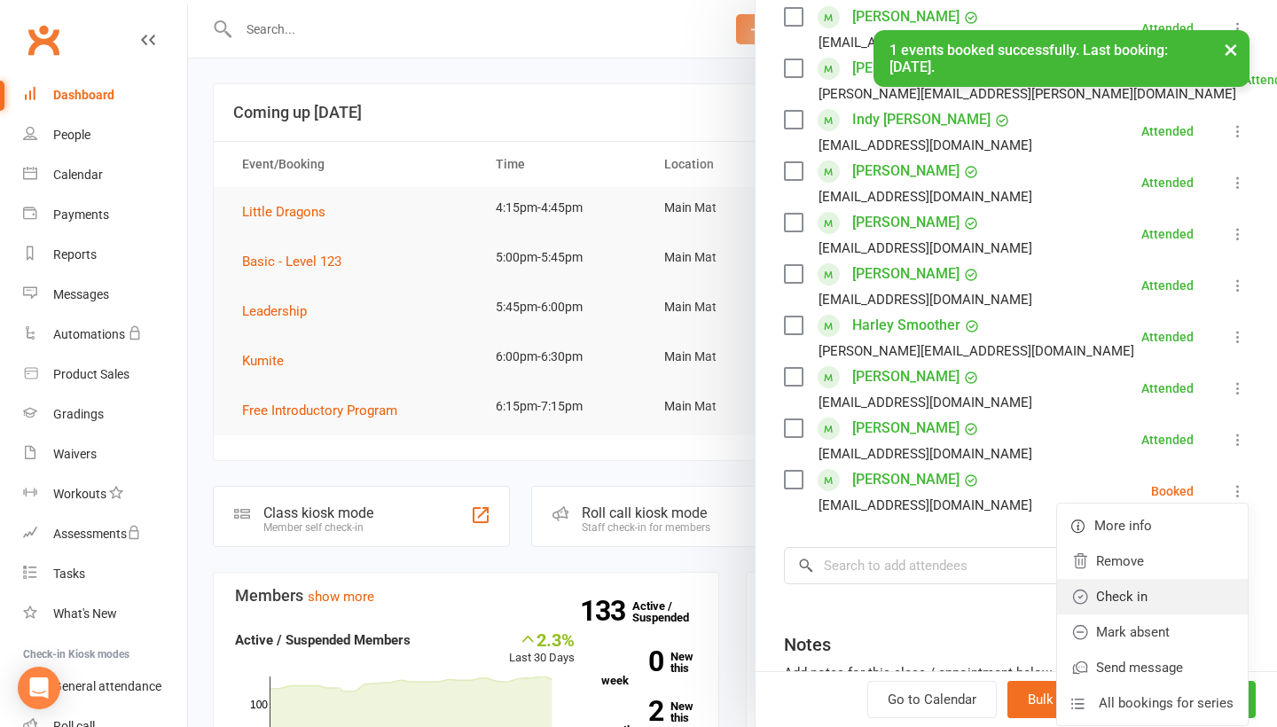
click at [1179, 591] on link "Check in" at bounding box center [1152, 596] width 191 height 35
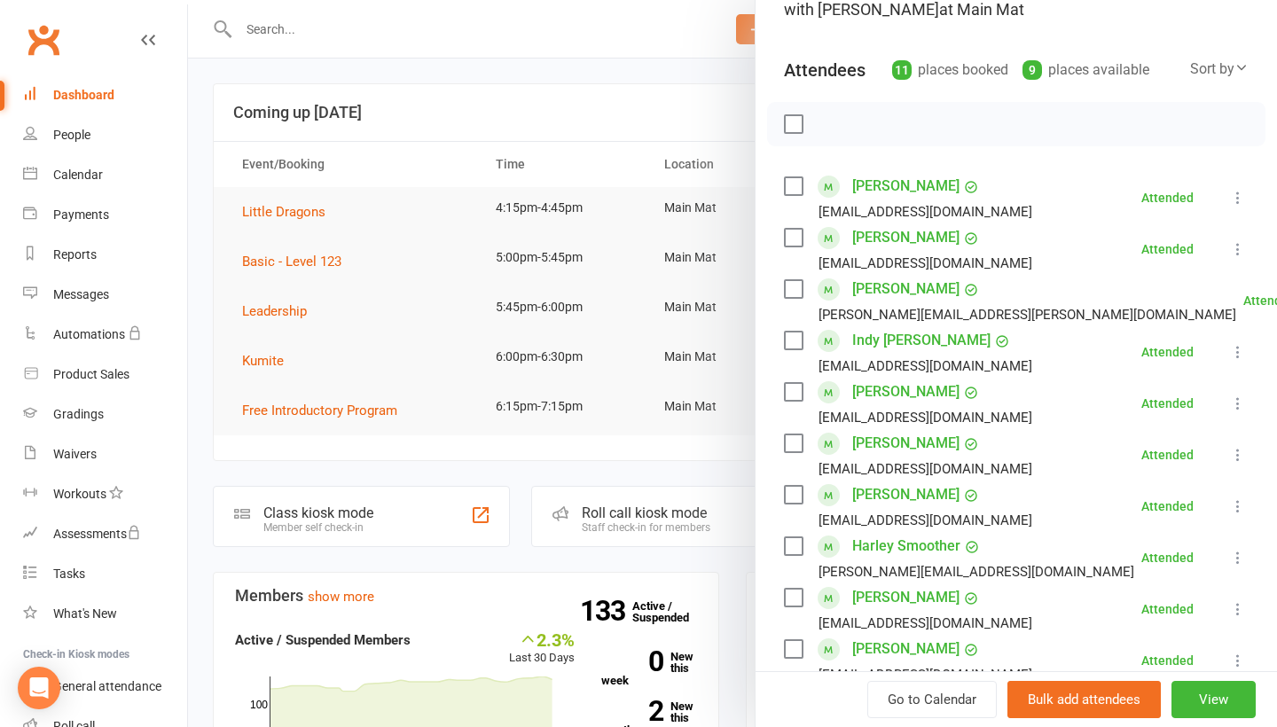
scroll to position [159, 0]
click at [503, 91] on div at bounding box center [732, 363] width 1089 height 727
